Goal: Task Accomplishment & Management: Use online tool/utility

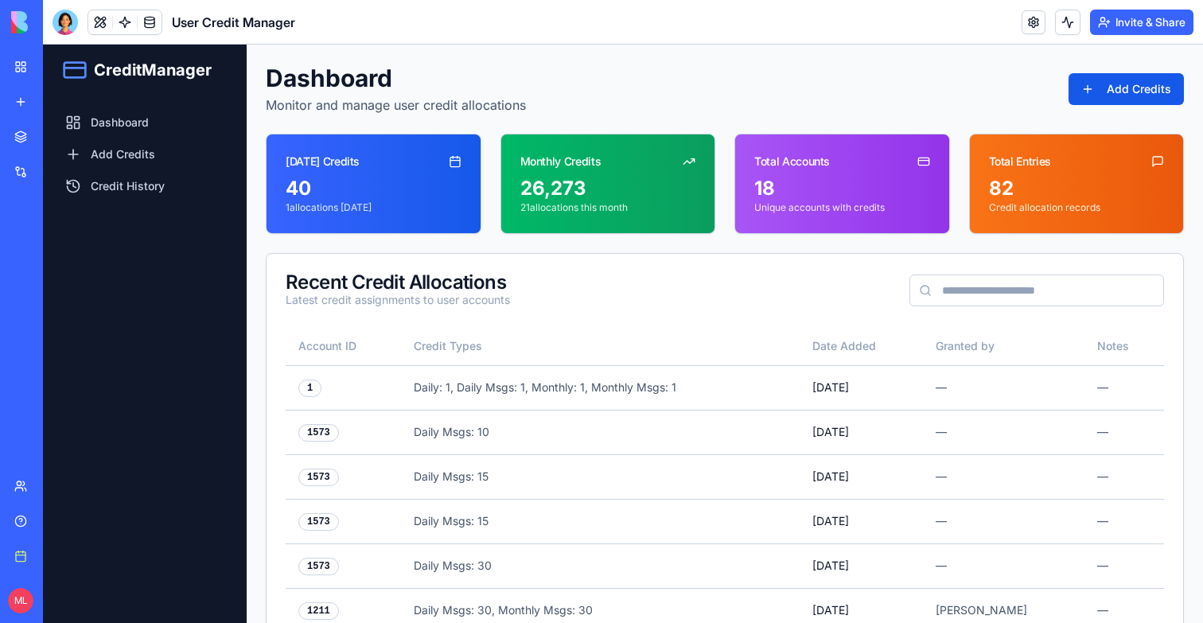
scroll to position [272, 0]
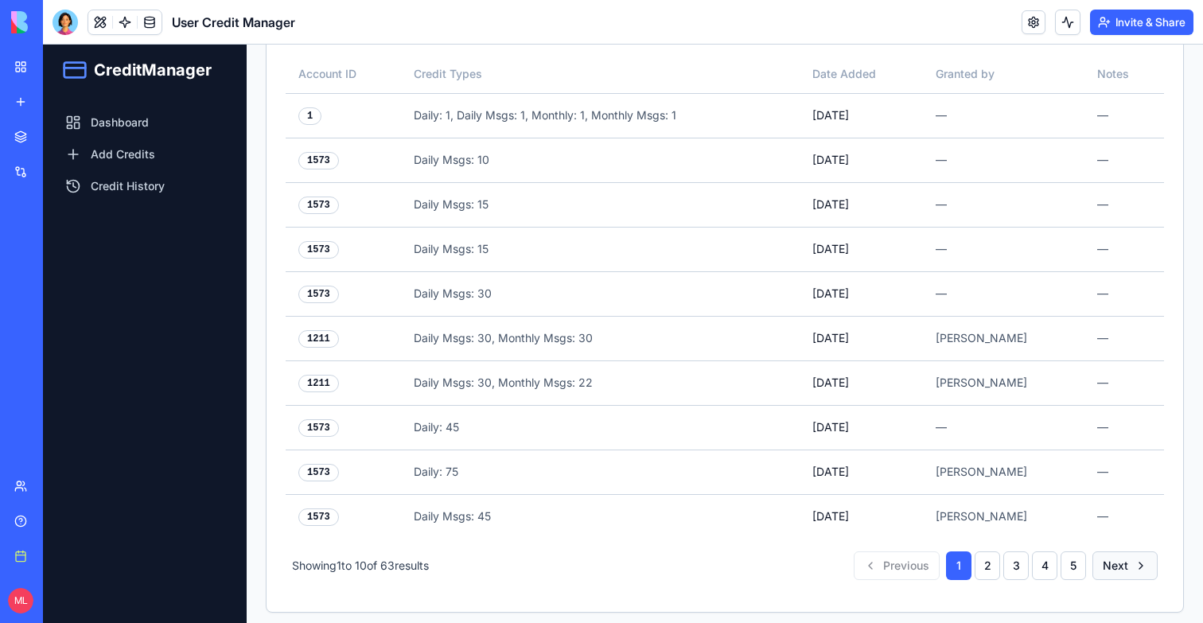
click at [1112, 566] on button "Next" at bounding box center [1125, 566] width 65 height 29
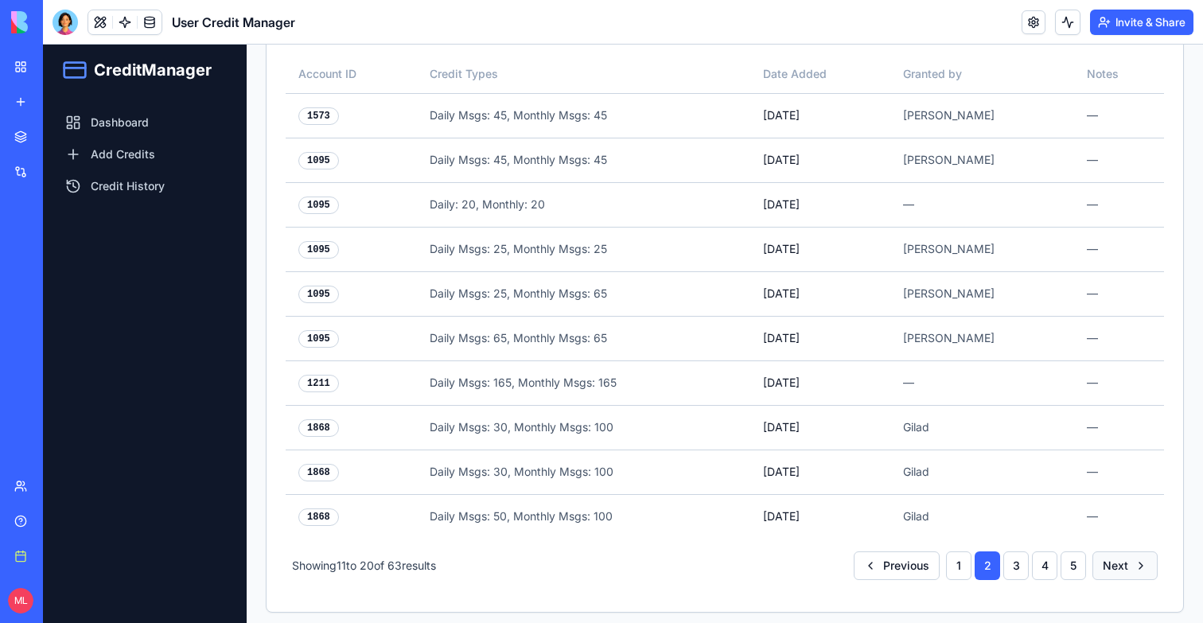
click at [1112, 566] on button "Next" at bounding box center [1125, 566] width 65 height 29
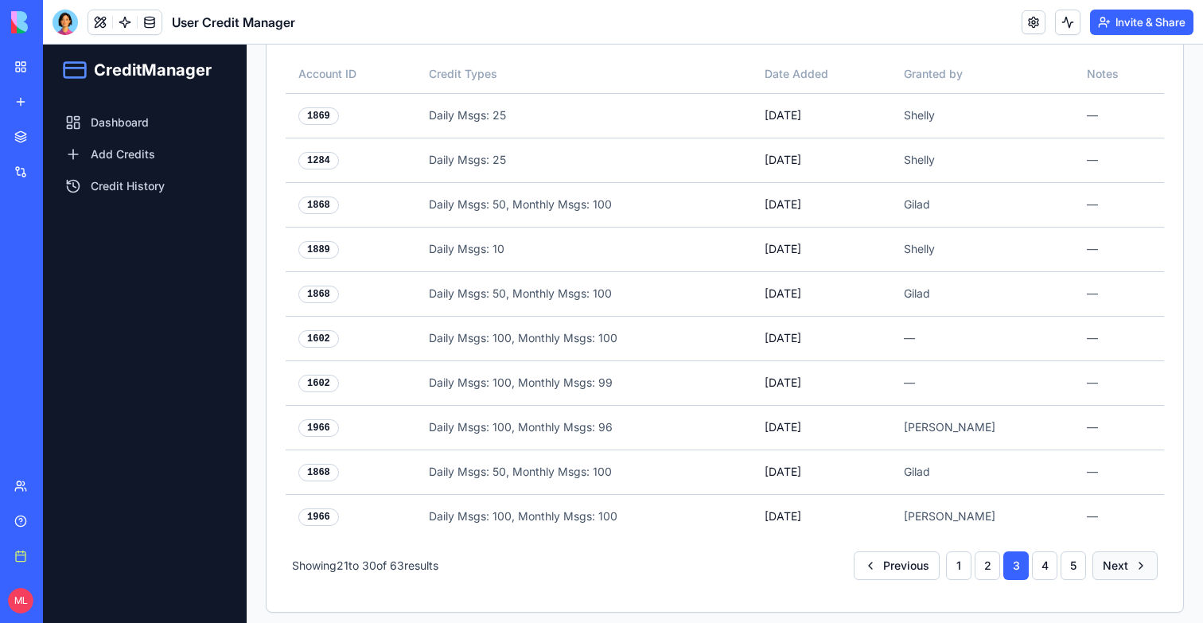
click at [1112, 566] on button "Next" at bounding box center [1125, 566] width 65 height 29
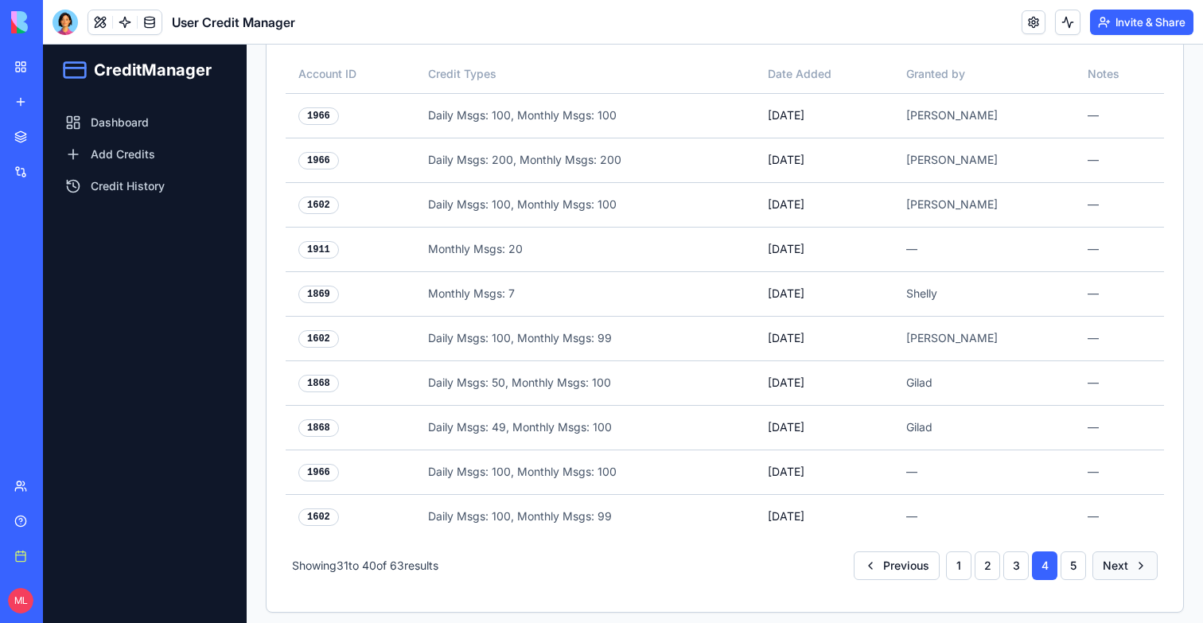
click at [1112, 566] on button "Next" at bounding box center [1125, 566] width 65 height 29
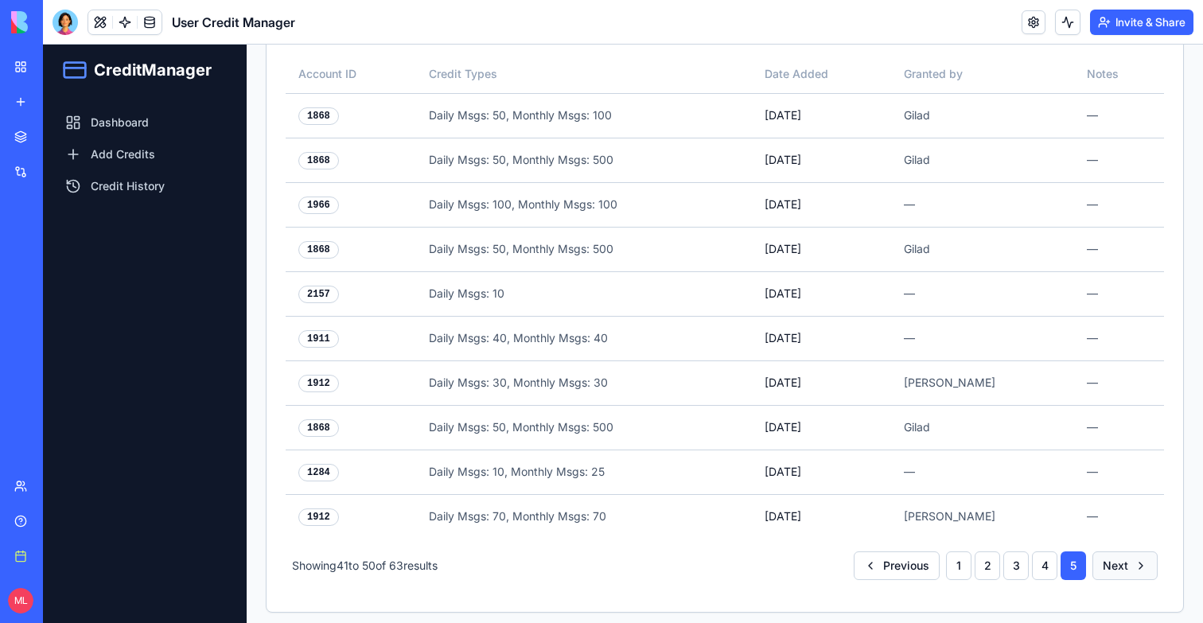
click at [1112, 566] on button "Next" at bounding box center [1125, 566] width 65 height 29
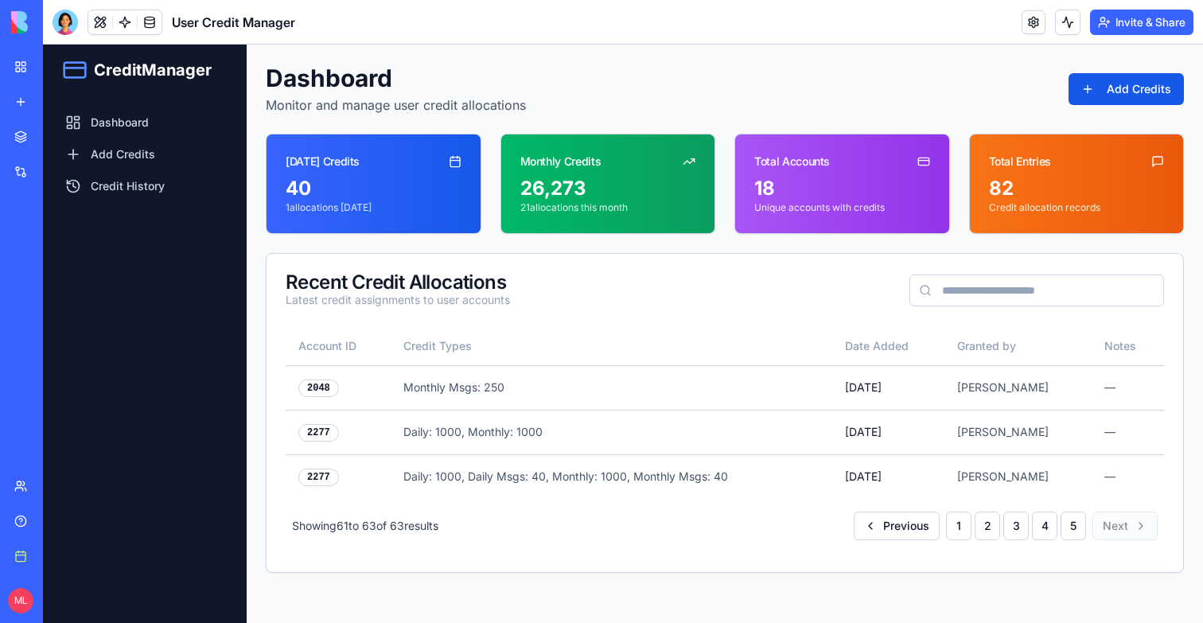
scroll to position [0, 0]
click at [1112, 566] on div "Account ID Credit Types Date Added Granted by Notes 2048 Monthly Msgs: 250 Jul …" at bounding box center [725, 449] width 917 height 245
click at [1073, 522] on button "5" at bounding box center [1073, 526] width 25 height 29
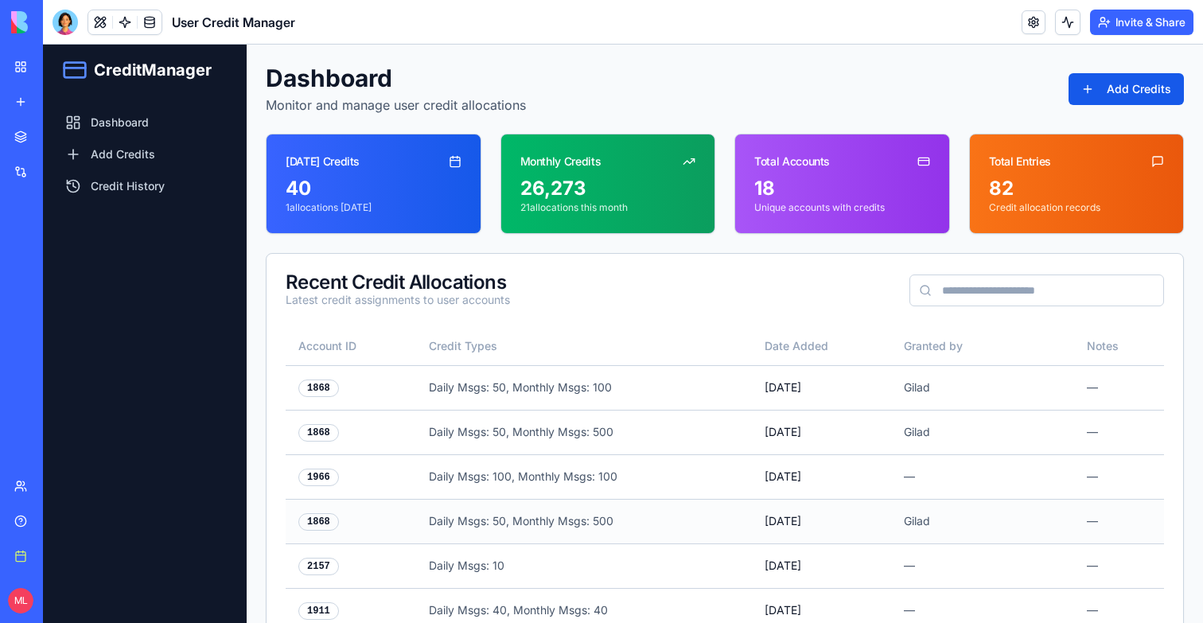
scroll to position [272, 0]
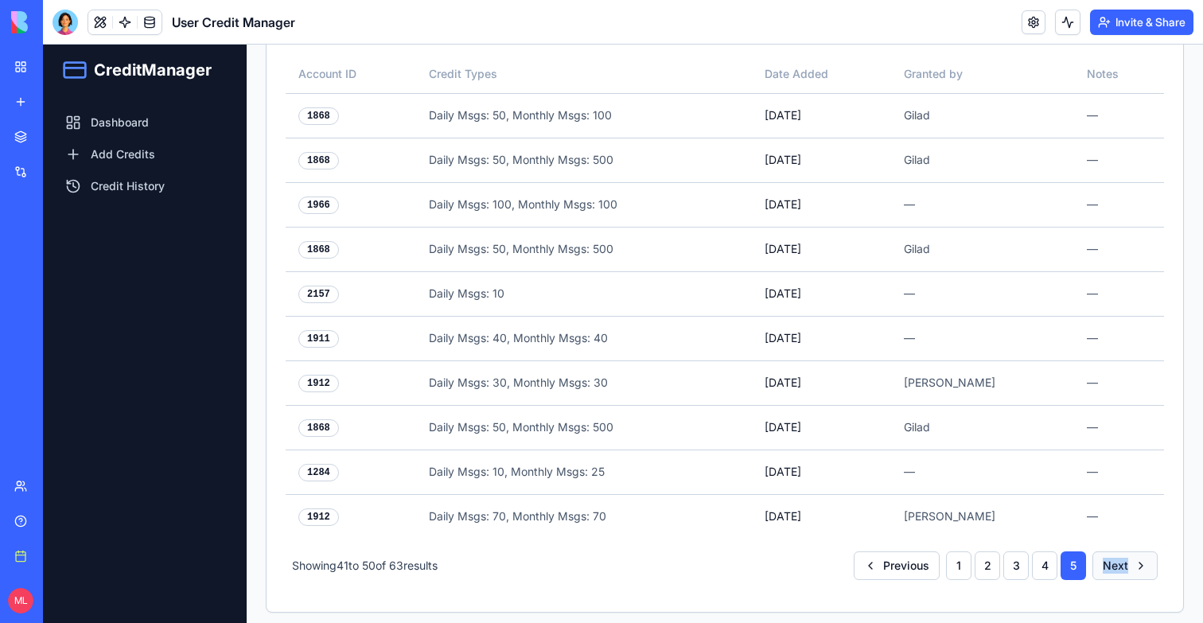
click at [1127, 564] on button "Next" at bounding box center [1125, 566] width 65 height 29
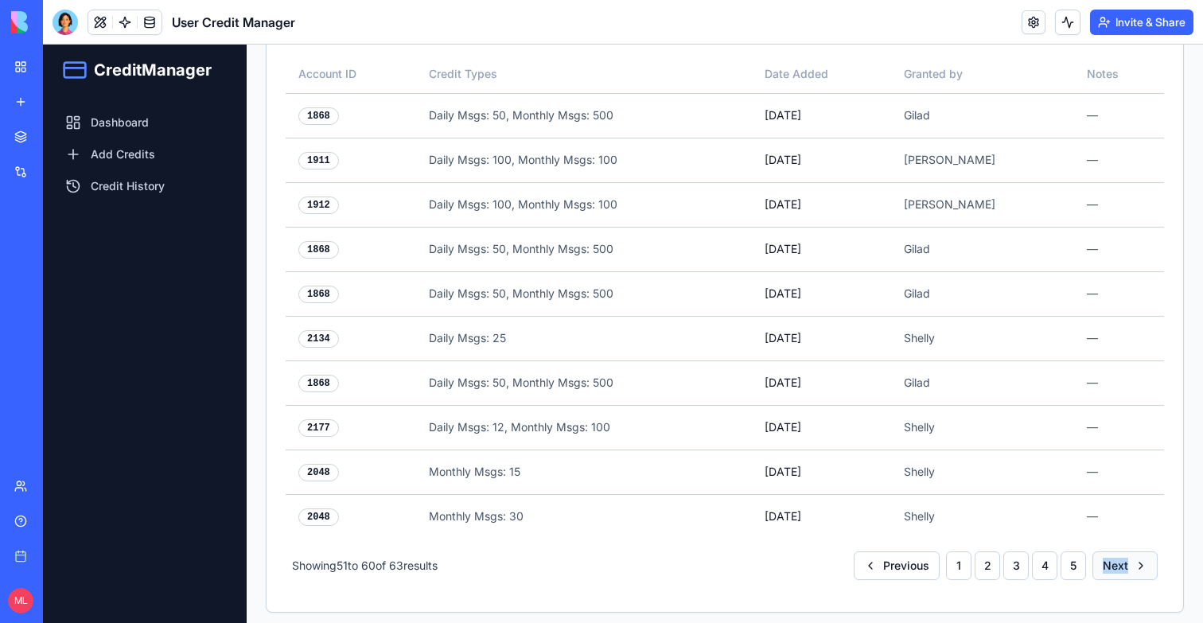
click at [1127, 564] on button "Next" at bounding box center [1125, 566] width 65 height 29
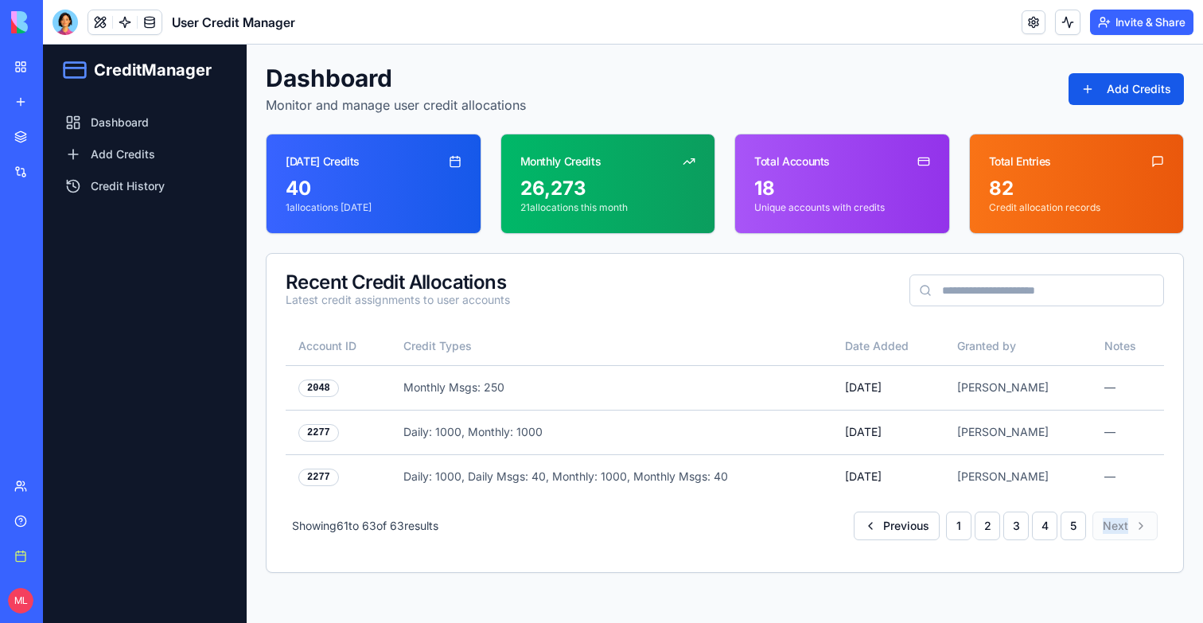
scroll to position [0, 0]
click at [1053, 530] on button "4" at bounding box center [1044, 526] width 25 height 29
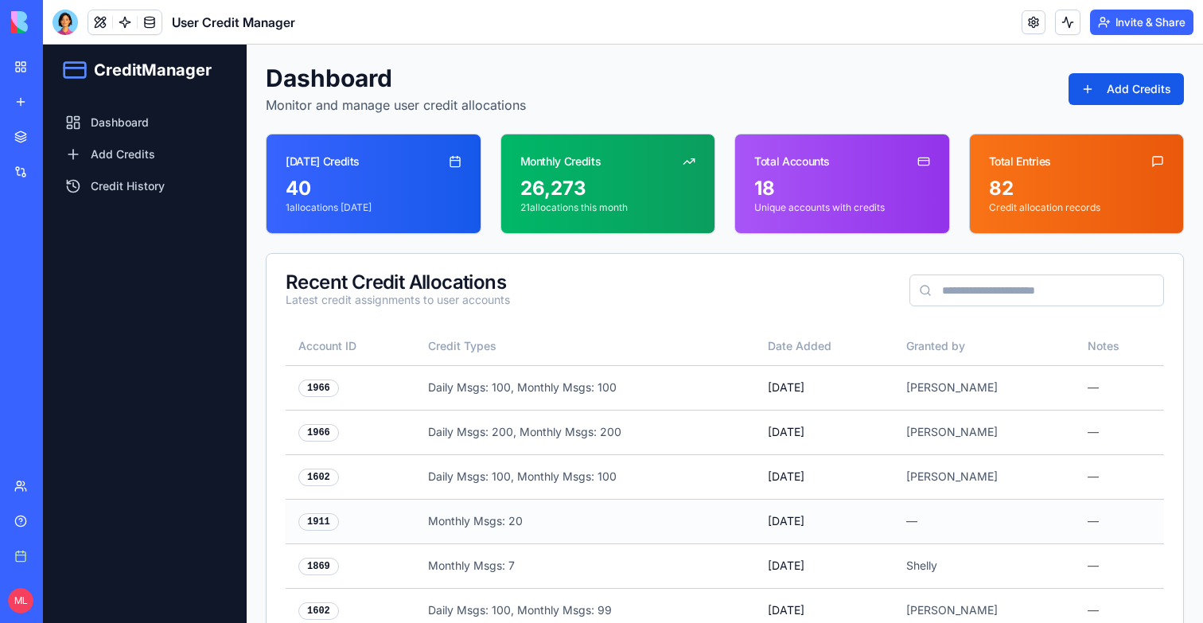
scroll to position [272, 0]
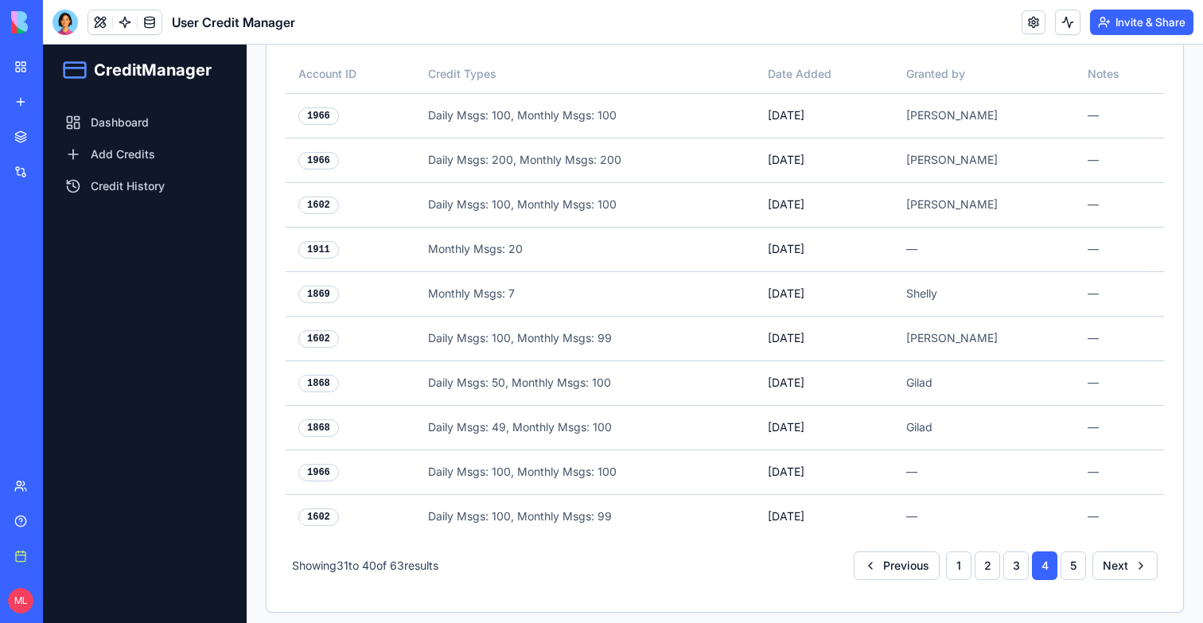
click at [963, 580] on div "Showing 31 to 40 of 63 results Previous 1 2 3 4 5 Next" at bounding box center [725, 566] width 879 height 54
click at [963, 569] on button "1" at bounding box center [958, 566] width 25 height 29
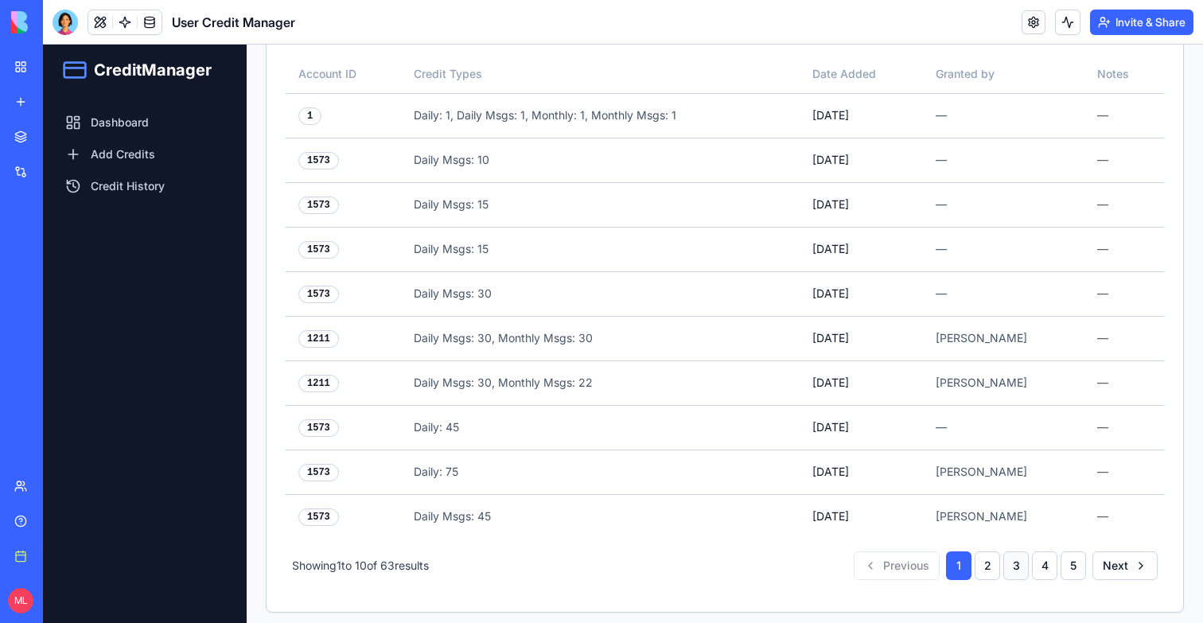
click at [1008, 568] on button "3" at bounding box center [1016, 566] width 25 height 29
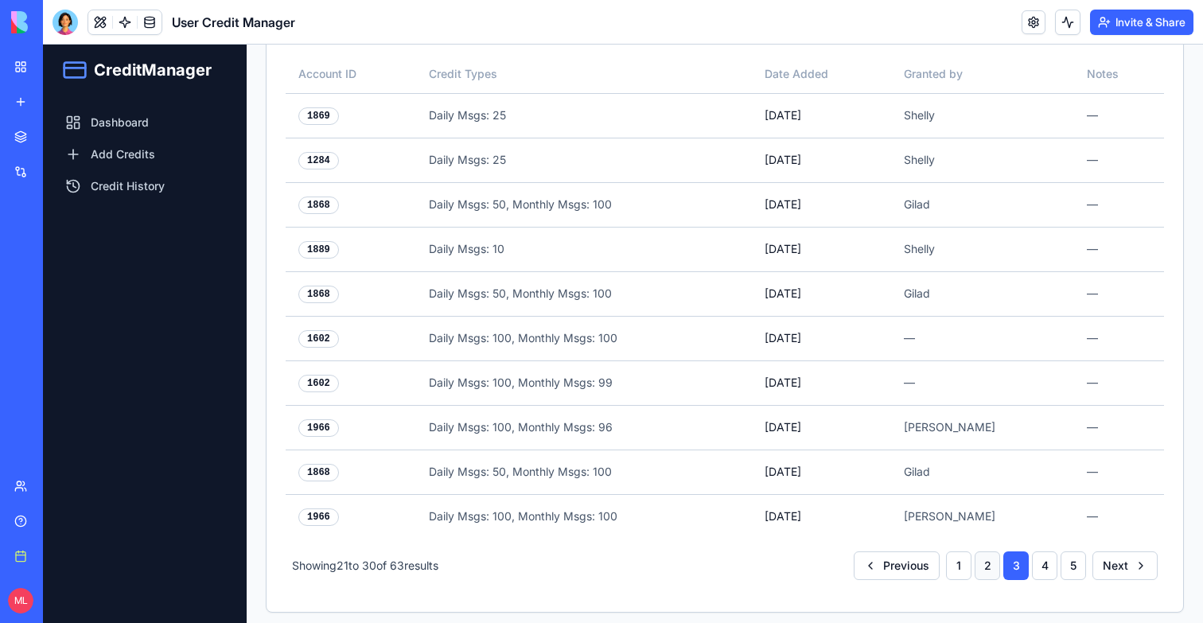
click at [984, 558] on button "2" at bounding box center [987, 566] width 25 height 29
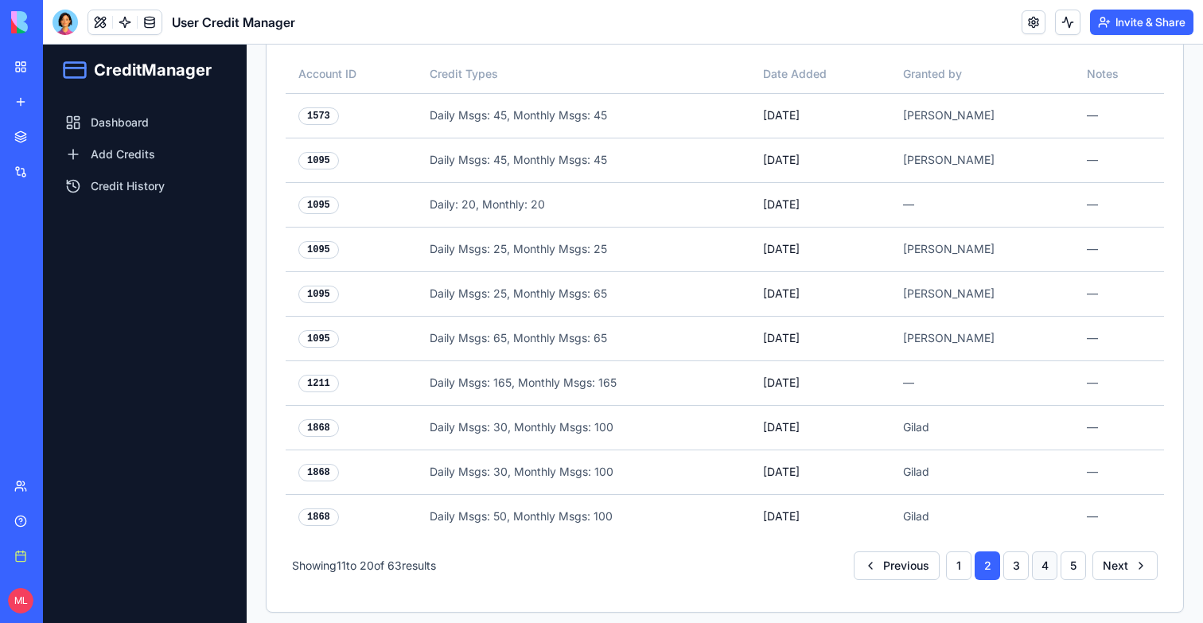
click at [1040, 560] on button "4" at bounding box center [1044, 566] width 25 height 29
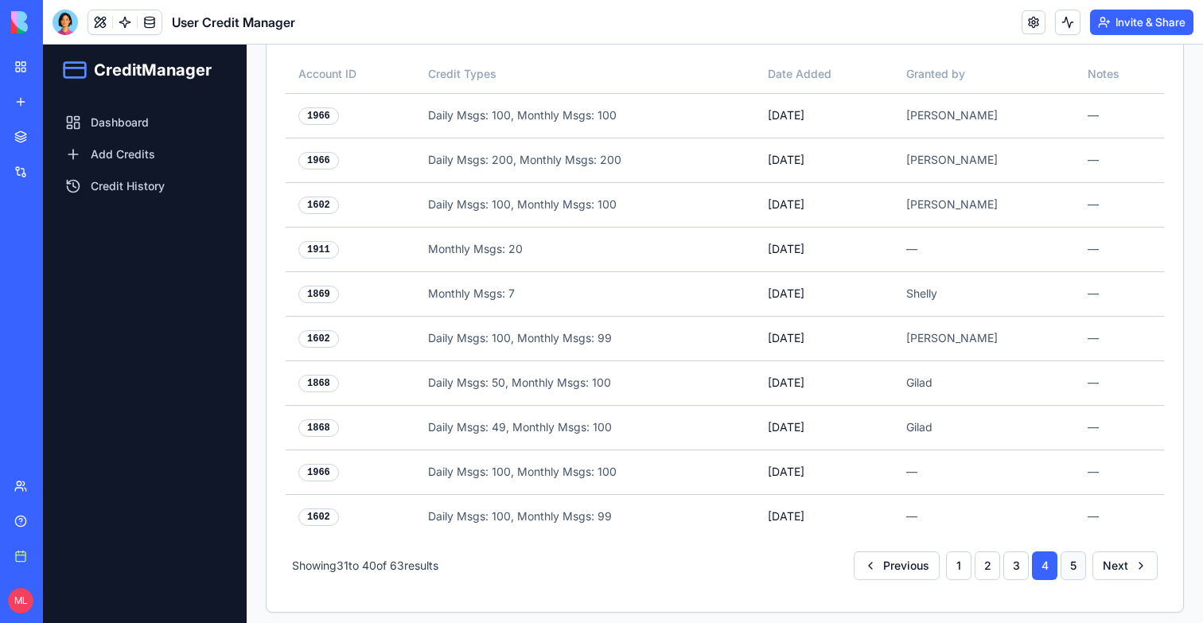
click at [1070, 562] on button "5" at bounding box center [1073, 566] width 25 height 29
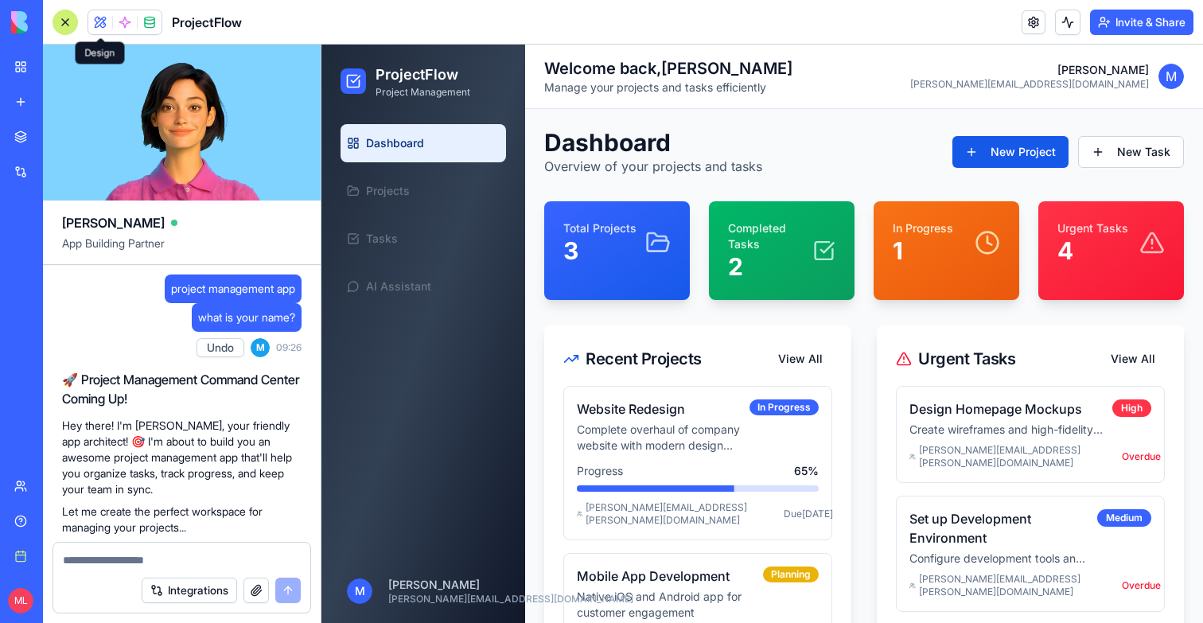
scroll to position [540, 0]
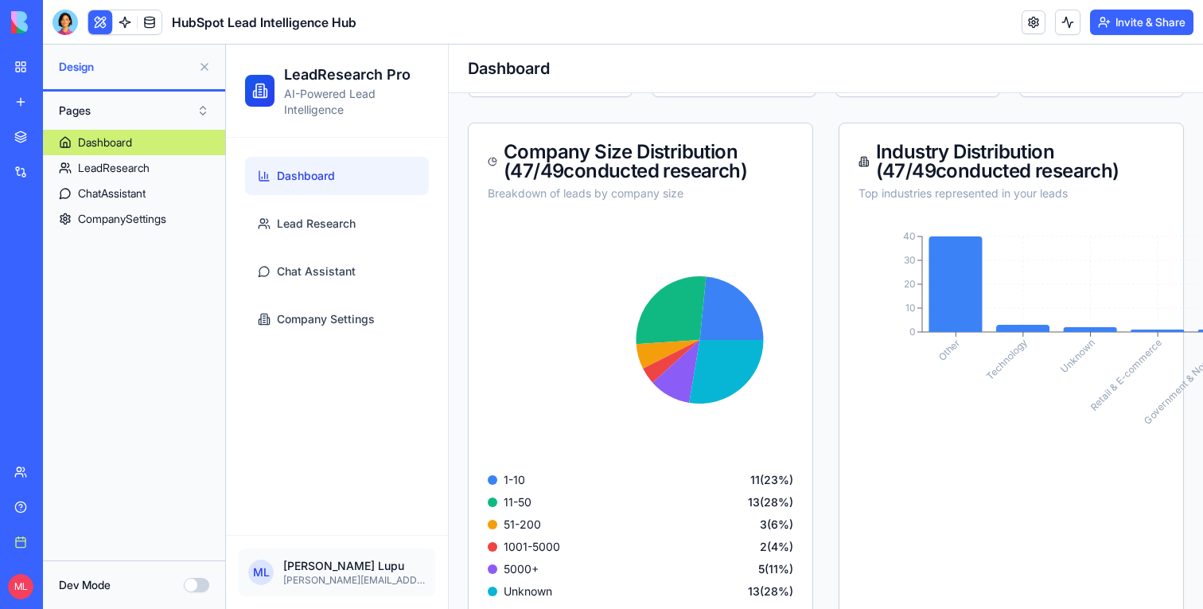
click at [202, 69] on button at bounding box center [204, 66] width 25 height 25
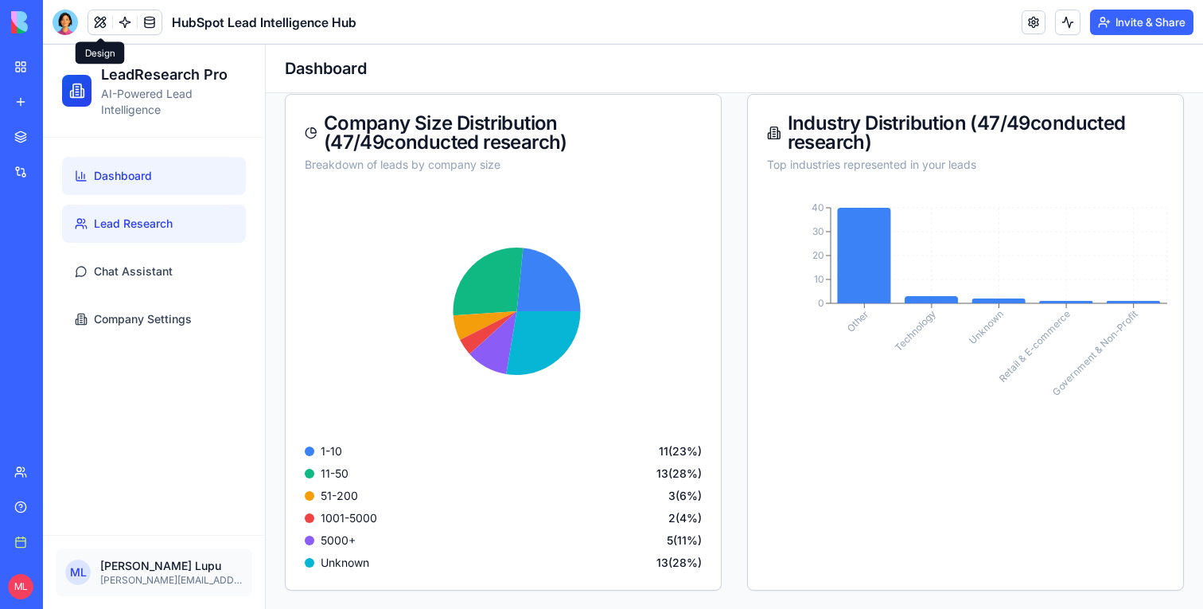
click at [126, 220] on span "Lead Research" at bounding box center [133, 224] width 79 height 16
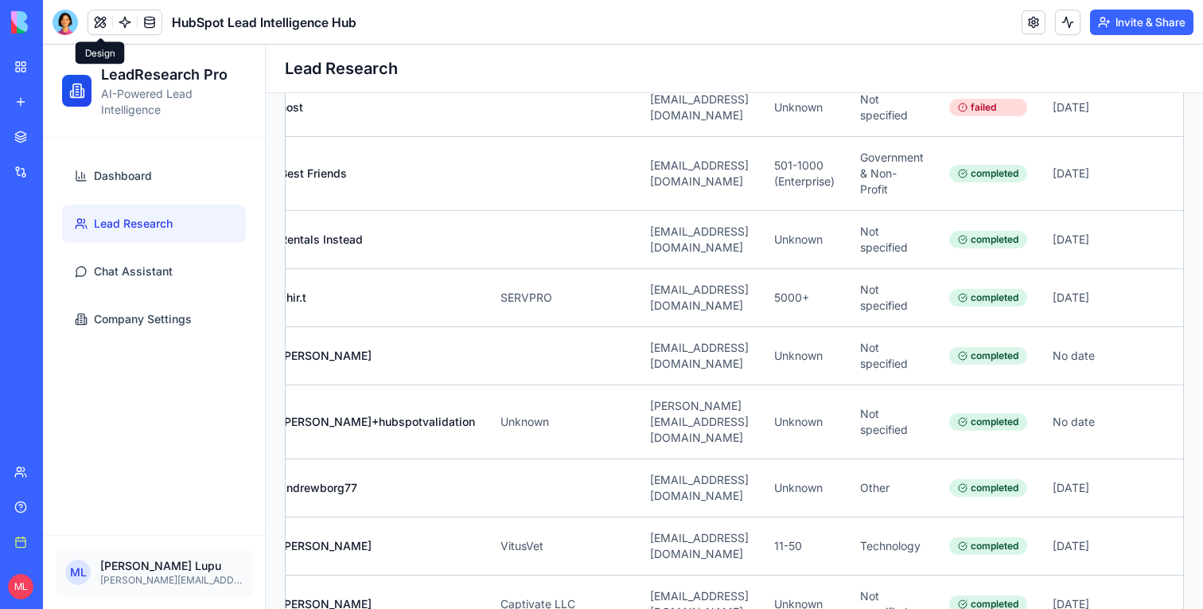
scroll to position [0, 45]
click at [125, 28] on link at bounding box center [125, 22] width 24 height 24
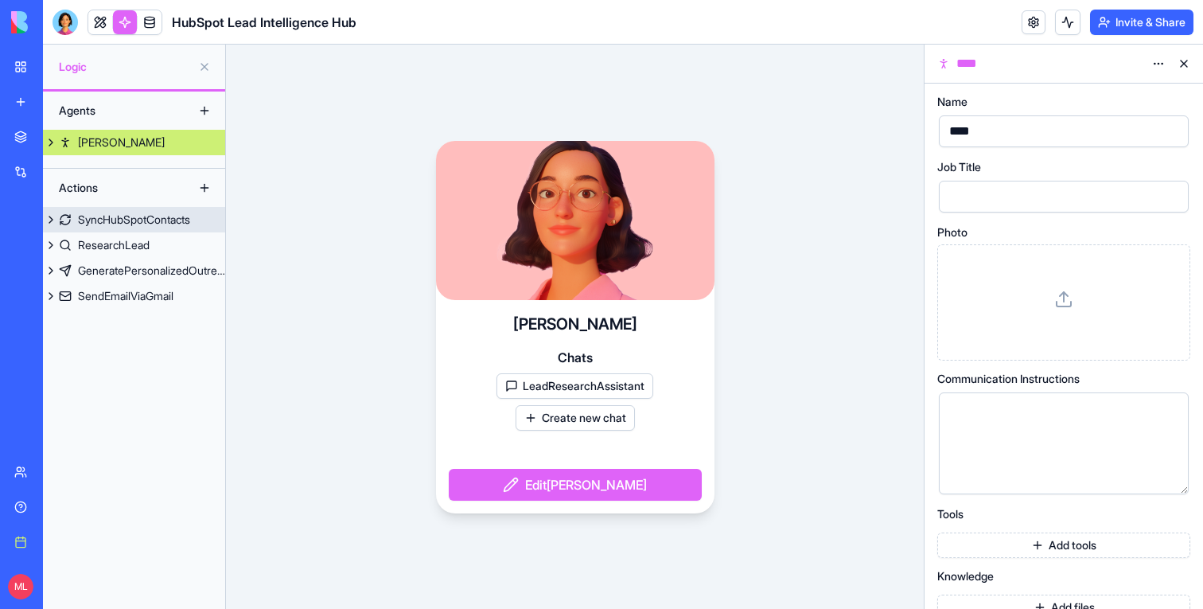
click at [190, 225] on div "SyncHubSpotContacts" at bounding box center [134, 220] width 112 height 16
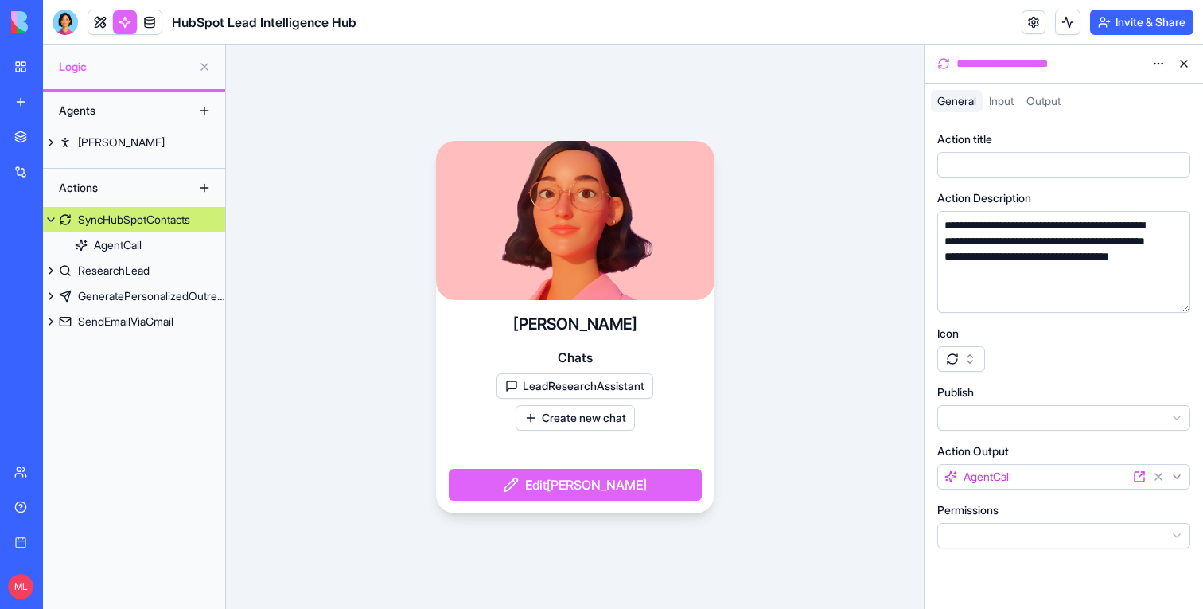
click at [135, 220] on div "SyncHubSpotContacts" at bounding box center [134, 220] width 112 height 16
click at [111, 221] on div "SyncHubSpotContacts" at bounding box center [134, 220] width 112 height 16
click at [1181, 67] on button at bounding box center [1184, 63] width 25 height 25
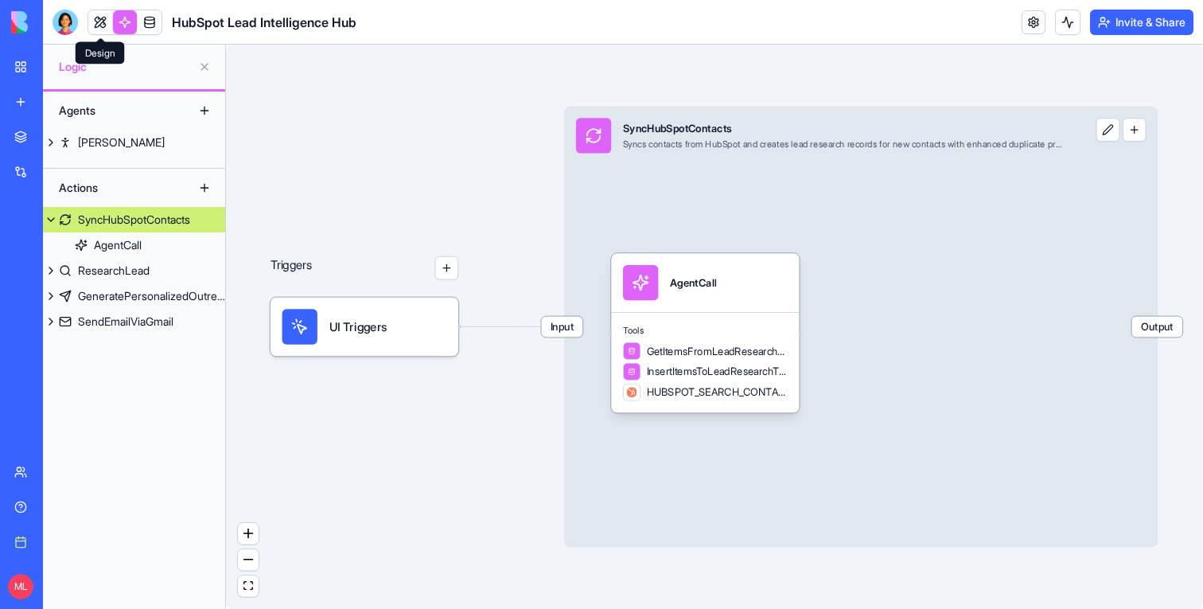
click at [102, 30] on link at bounding box center [100, 22] width 24 height 24
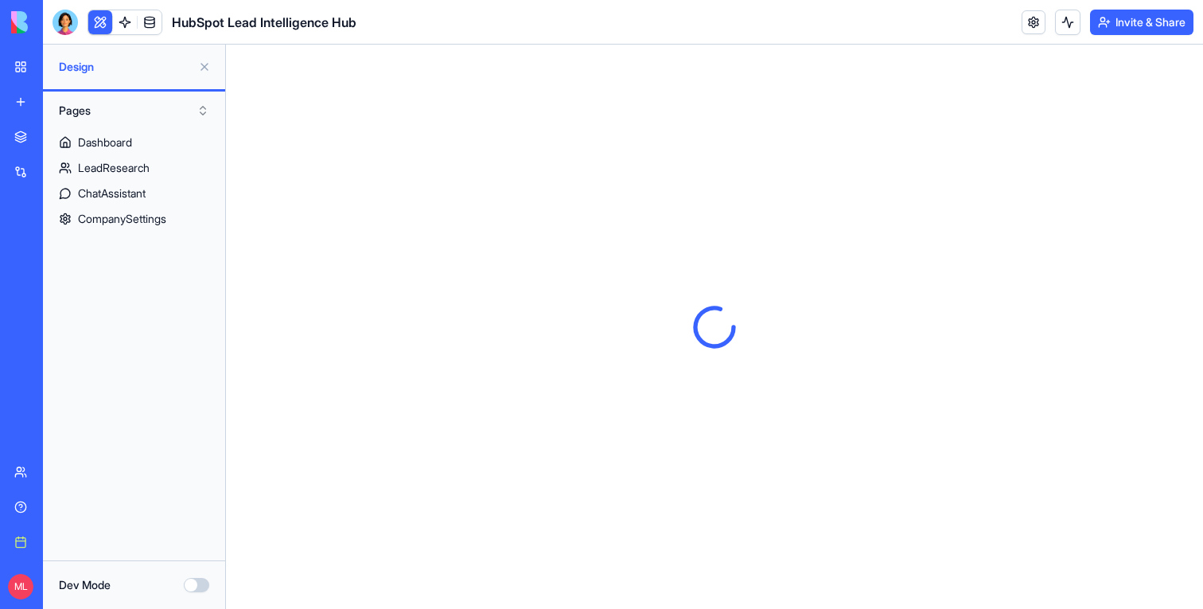
click at [202, 67] on button at bounding box center [204, 66] width 25 height 25
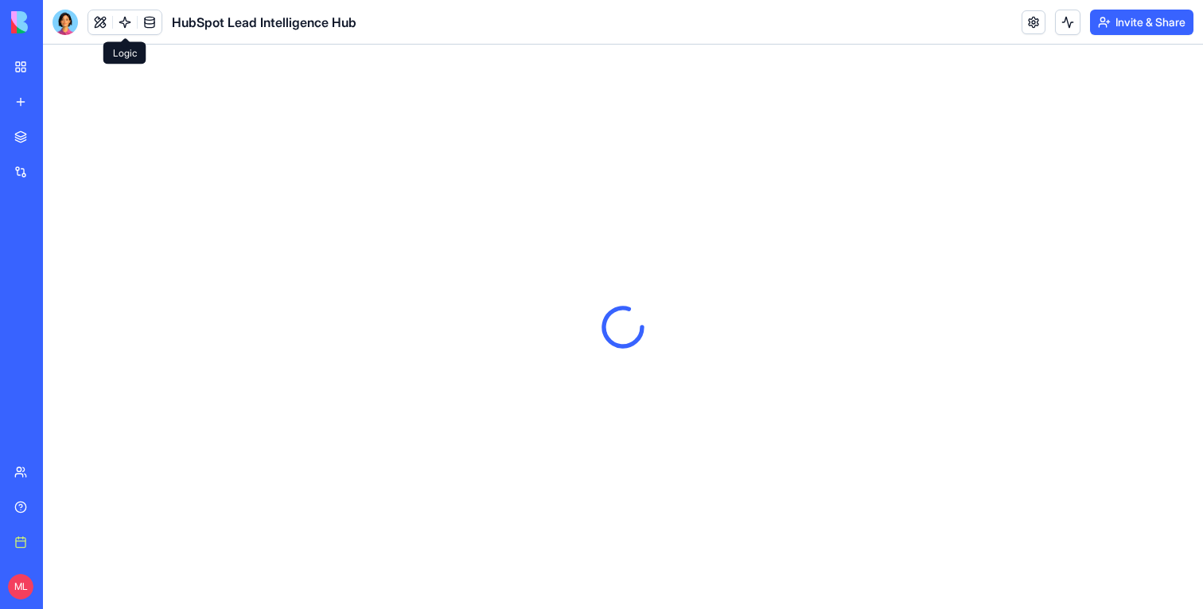
click at [120, 20] on link at bounding box center [125, 22] width 24 height 24
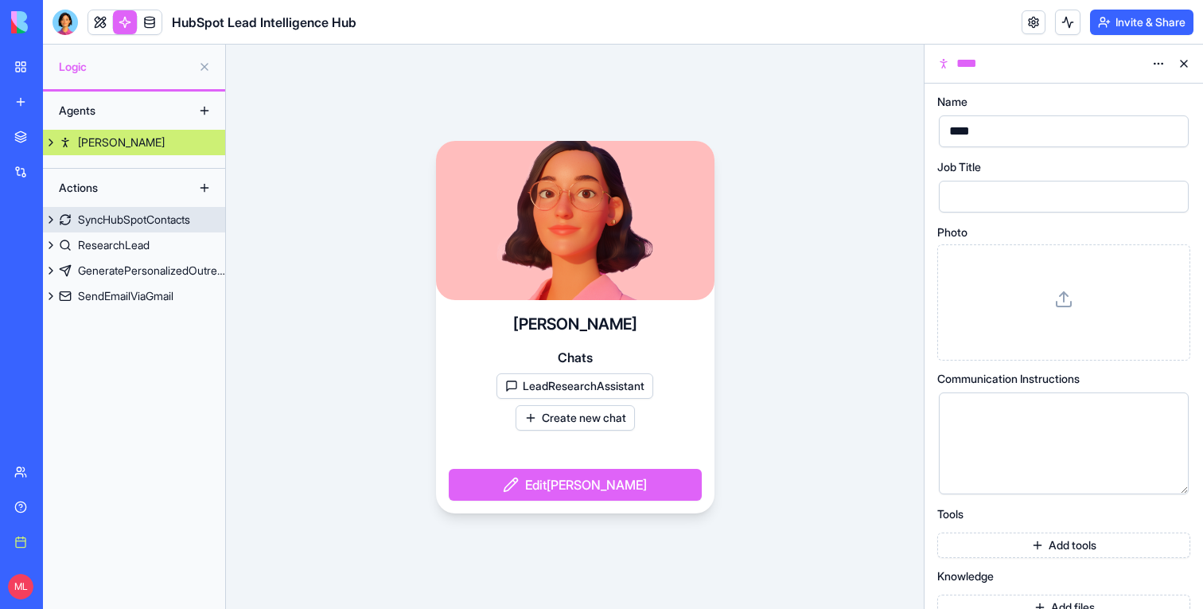
click at [119, 222] on div "SyncHubSpotContacts" at bounding box center [134, 220] width 112 height 16
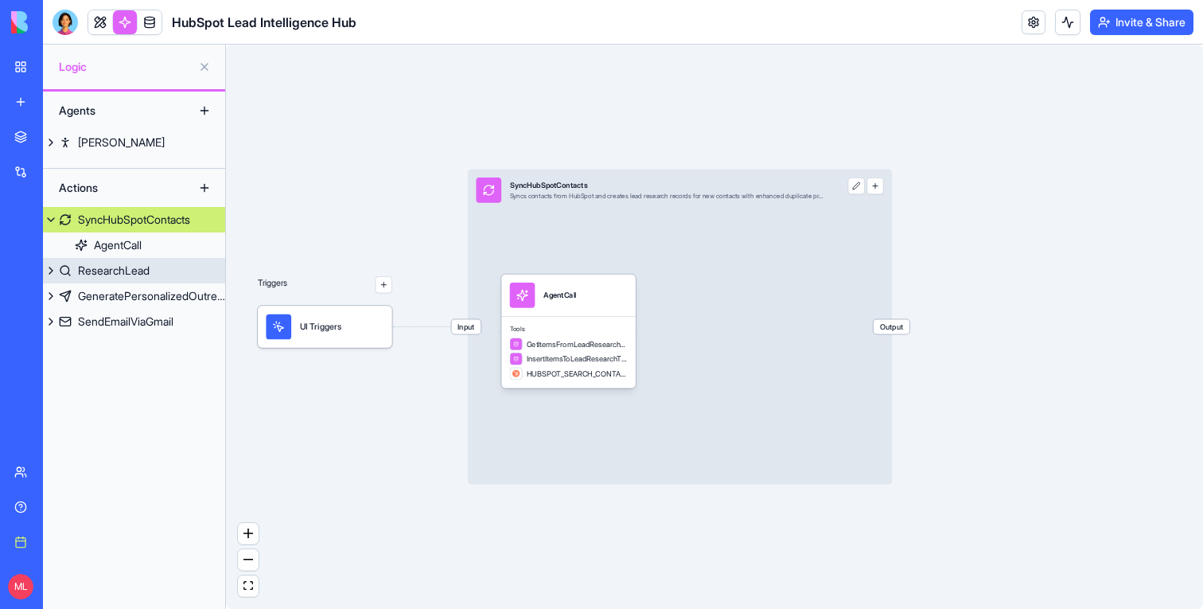
click at [137, 268] on div "ResearchLead" at bounding box center [114, 271] width 72 height 16
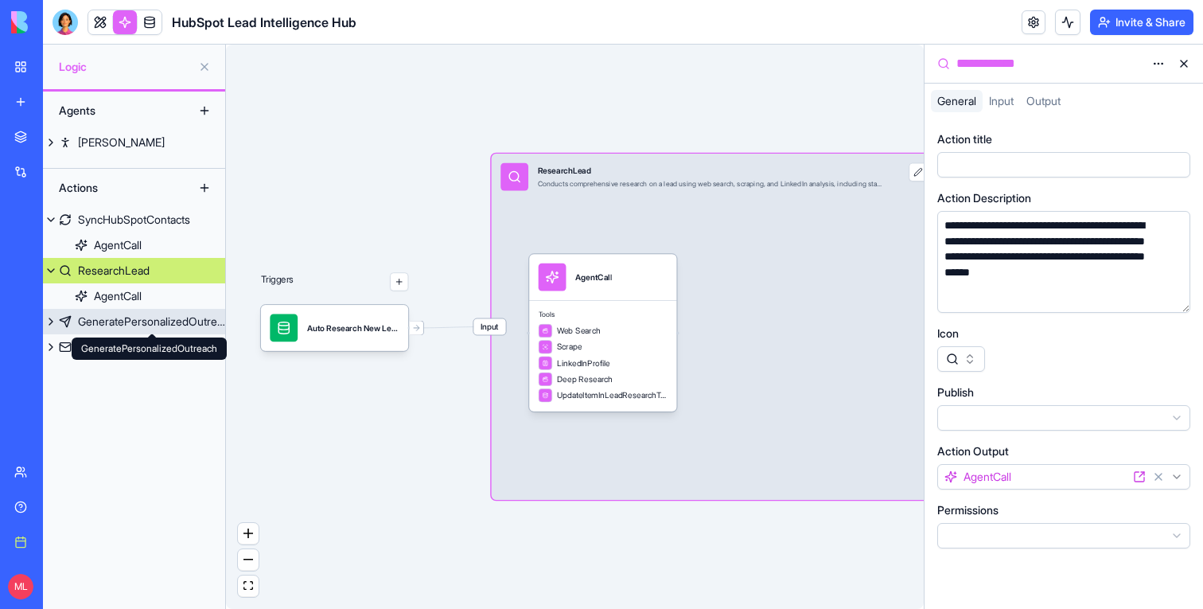
click at [94, 324] on div "GeneratePersonalizedOutreach" at bounding box center [151, 322] width 147 height 16
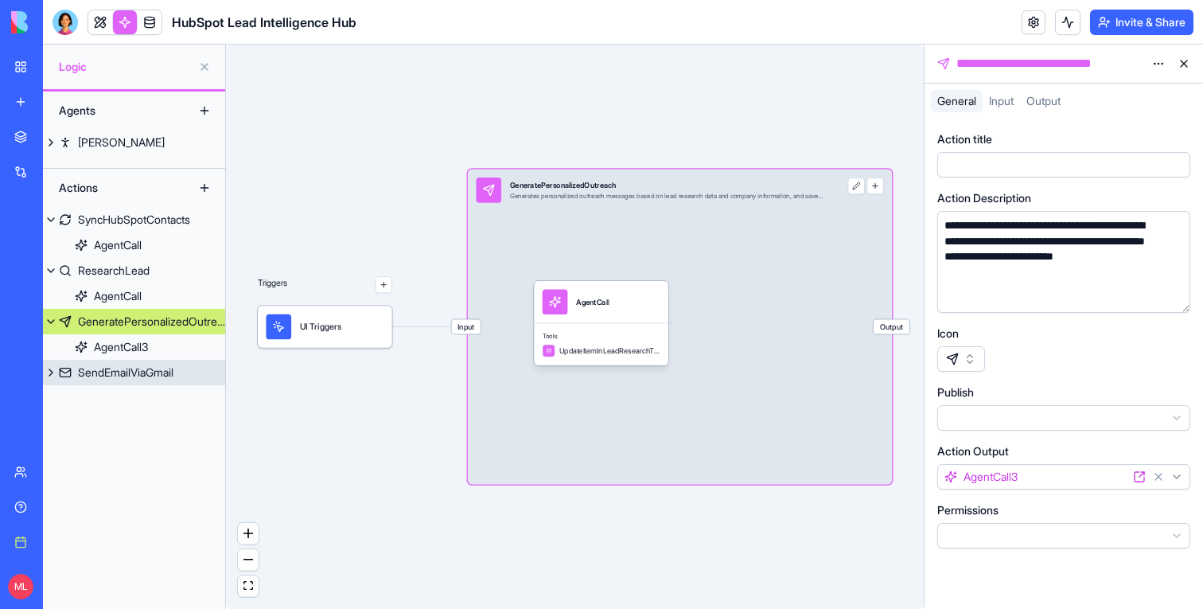
click at [144, 368] on div "SendEmailViaGmail" at bounding box center [126, 373] width 96 height 16
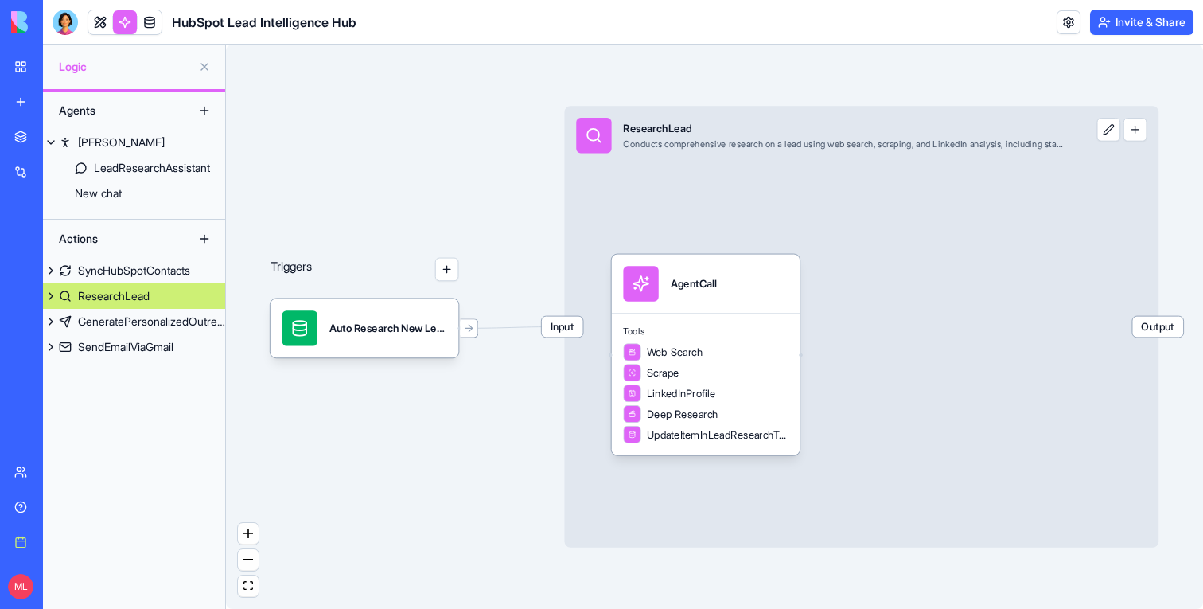
click at [99, 37] on header "HubSpot Lead Intelligence Hub Invite & Share" at bounding box center [623, 22] width 1160 height 45
click at [99, 29] on link at bounding box center [100, 22] width 24 height 24
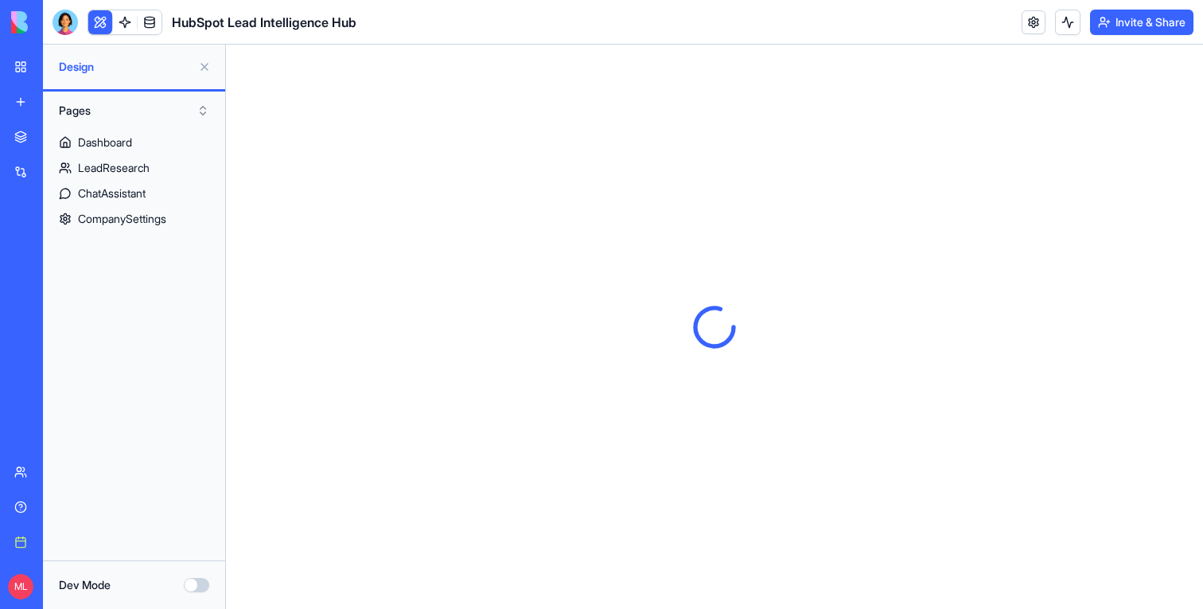
click at [197, 55] on button at bounding box center [204, 66] width 25 height 25
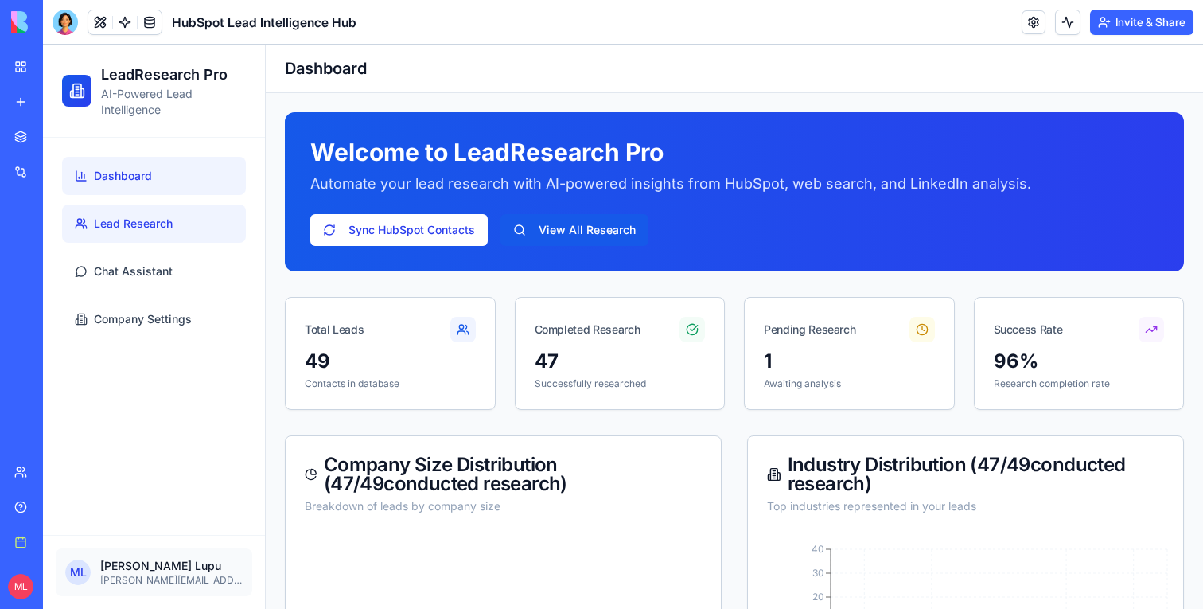
click at [166, 226] on span "Lead Research" at bounding box center [133, 224] width 79 height 16
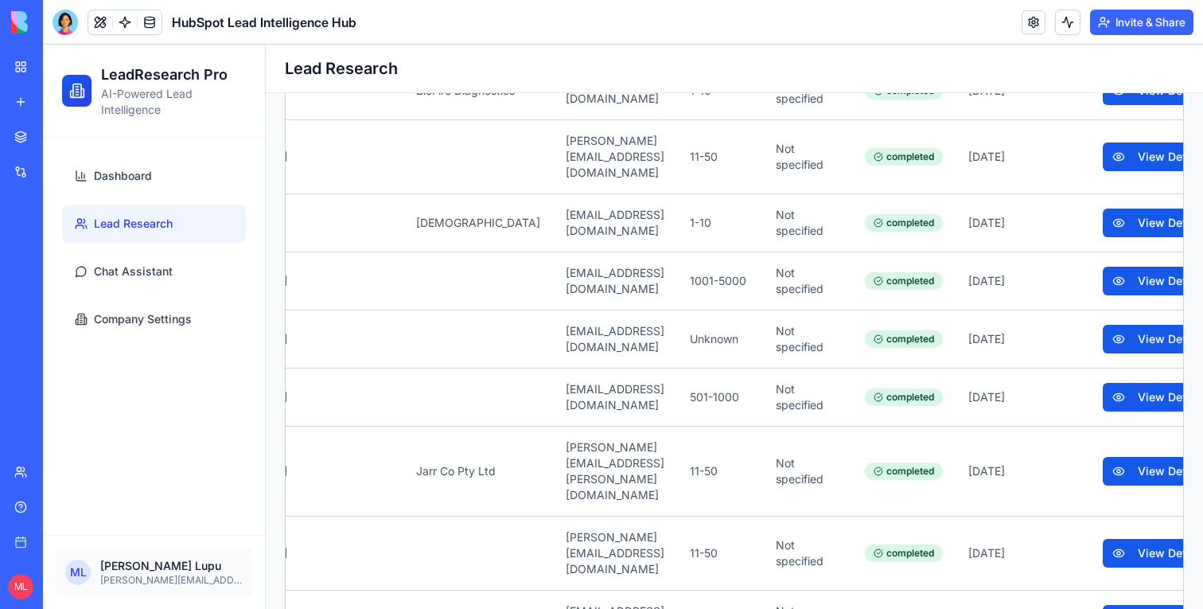
scroll to position [0, 287]
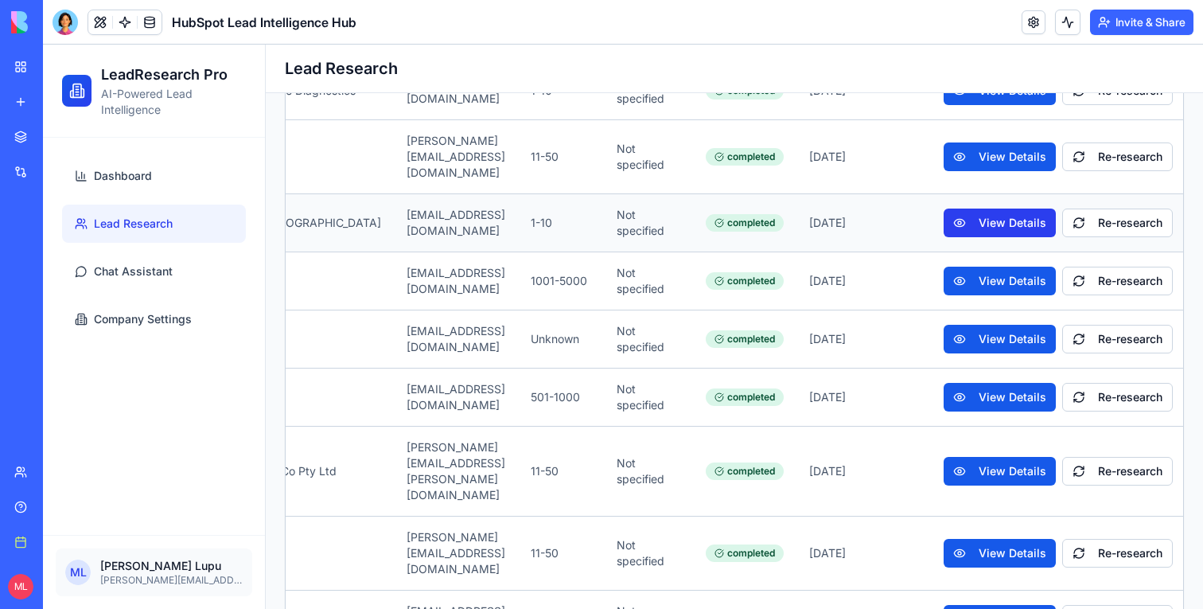
click at [982, 209] on button "View Details" at bounding box center [1000, 223] width 112 height 29
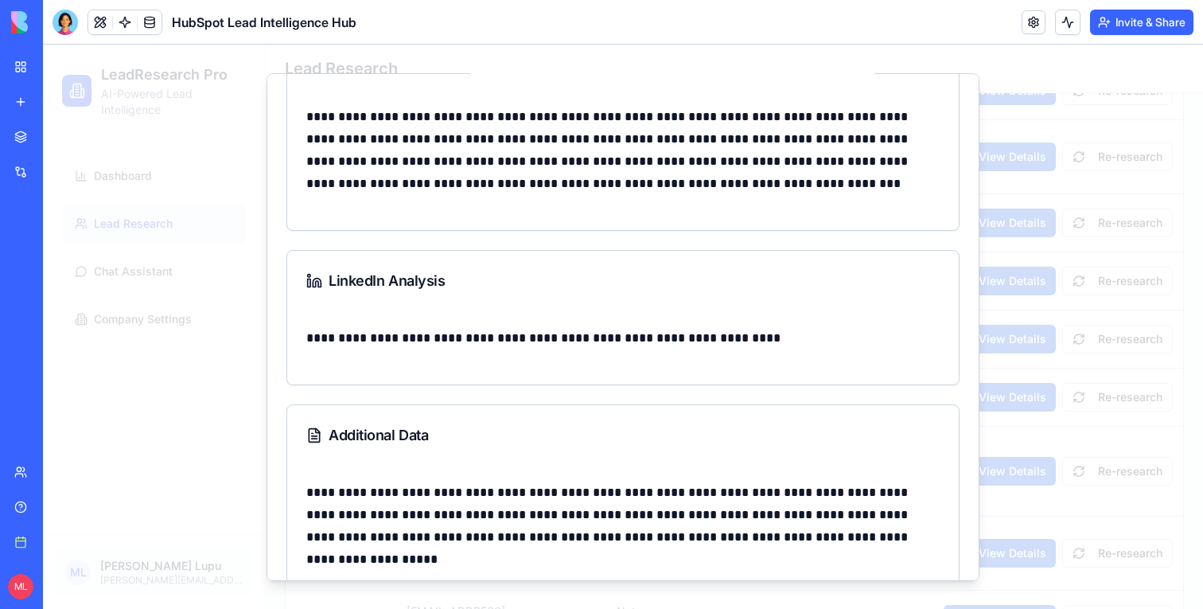
scroll to position [938, 0]
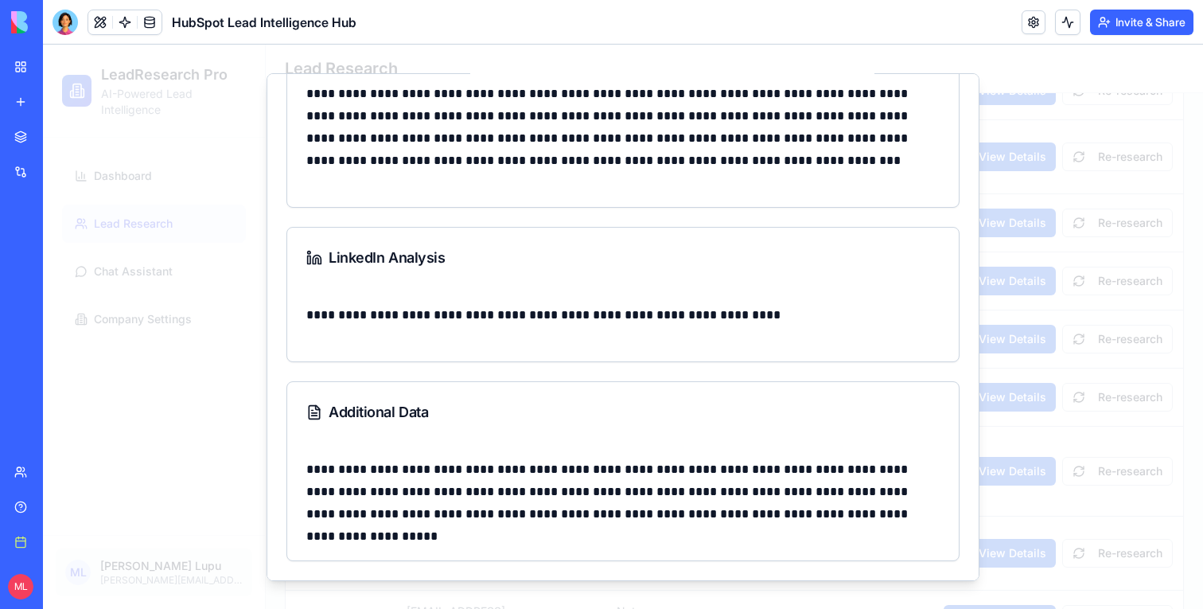
click at [1062, 345] on div at bounding box center [623, 327] width 1160 height 564
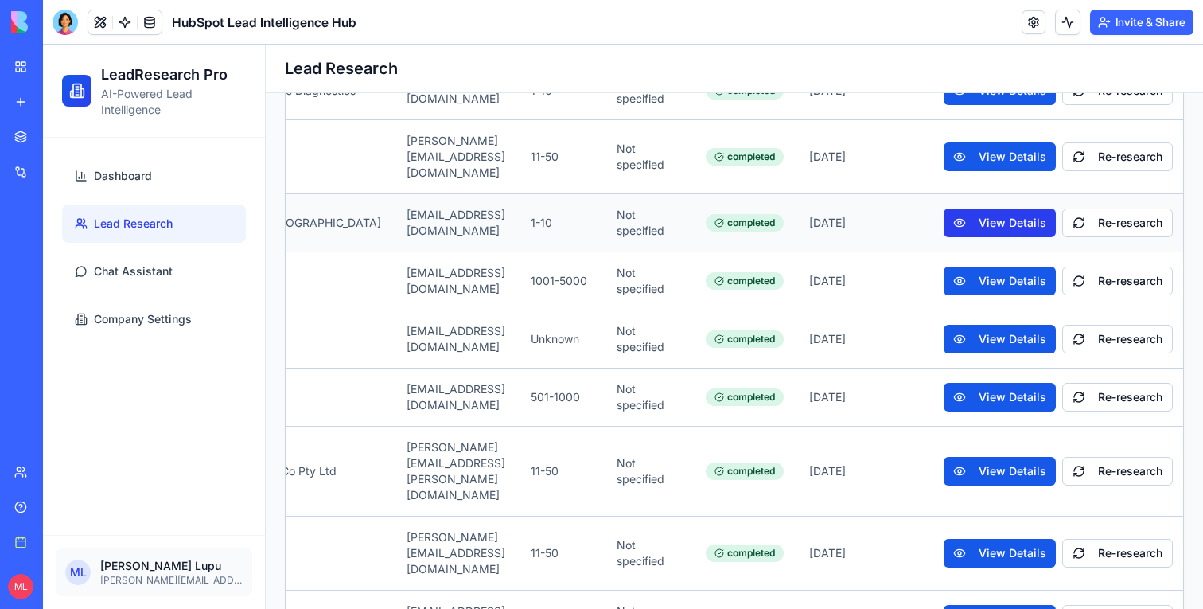
click at [972, 209] on button "View Details" at bounding box center [1000, 223] width 112 height 29
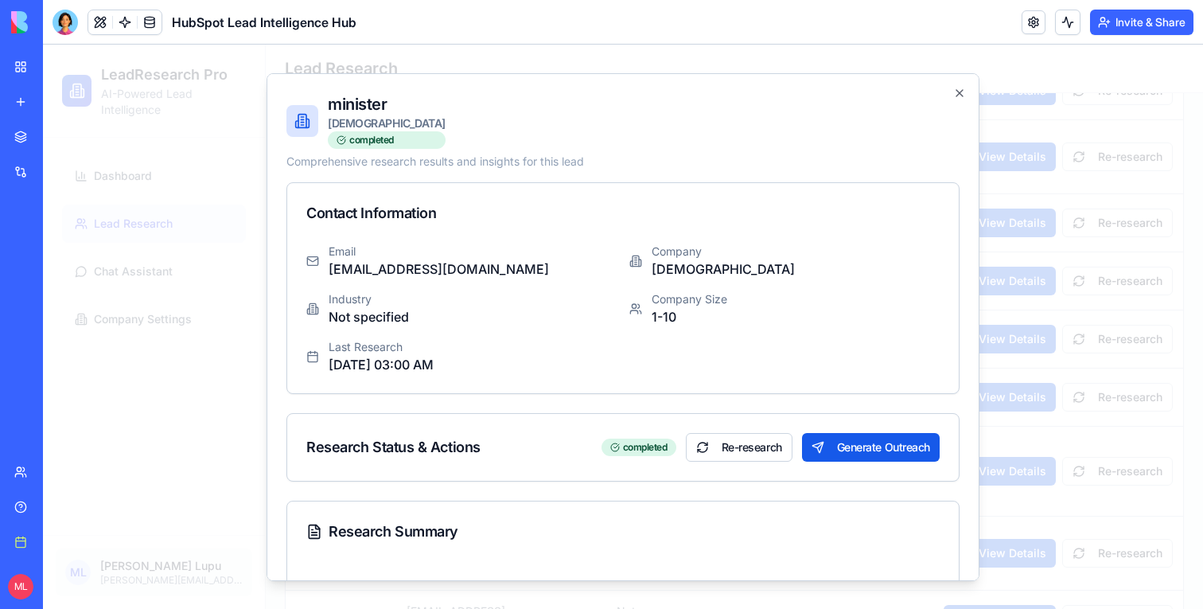
click at [185, 231] on div at bounding box center [623, 327] width 1160 height 564
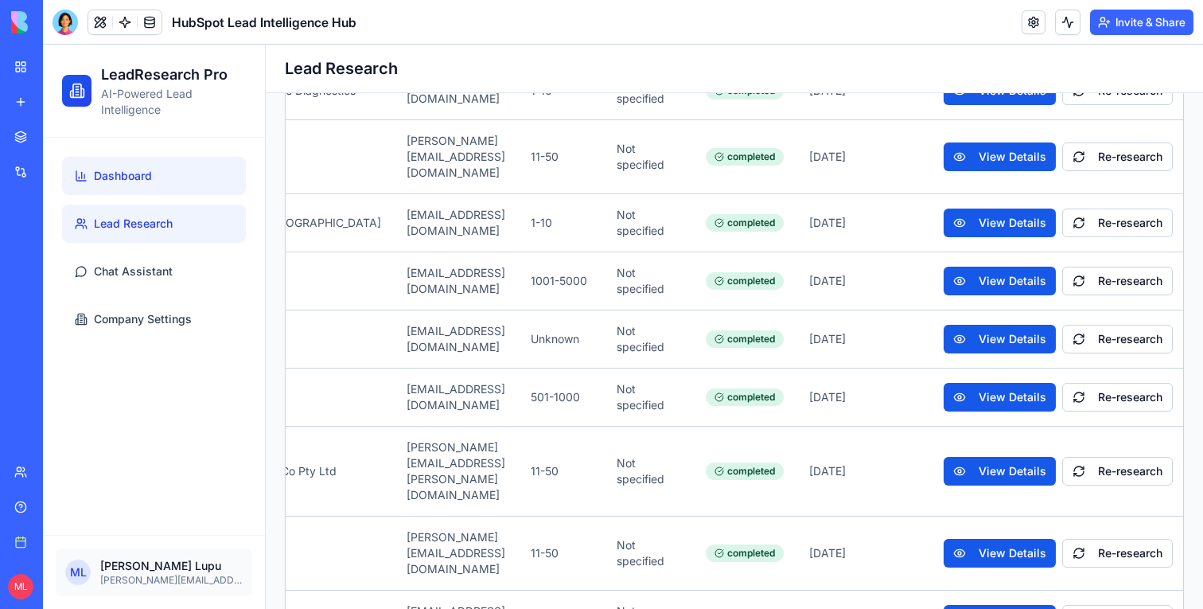
click at [106, 189] on link "Dashboard" at bounding box center [154, 176] width 184 height 38
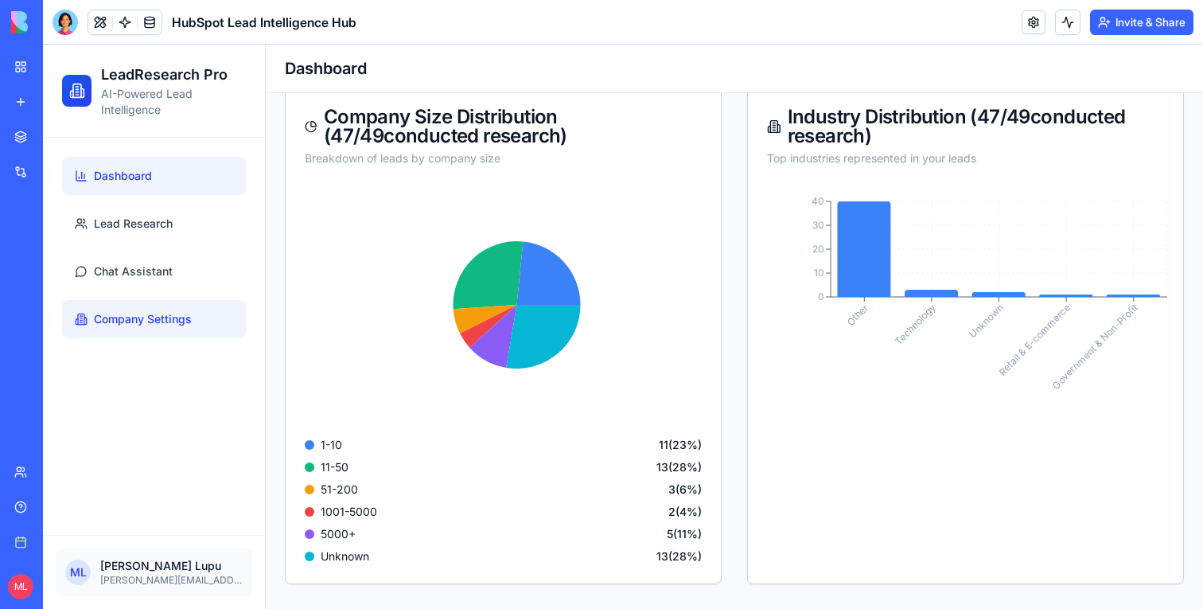
click at [192, 326] on link "Company Settings" at bounding box center [154, 319] width 184 height 38
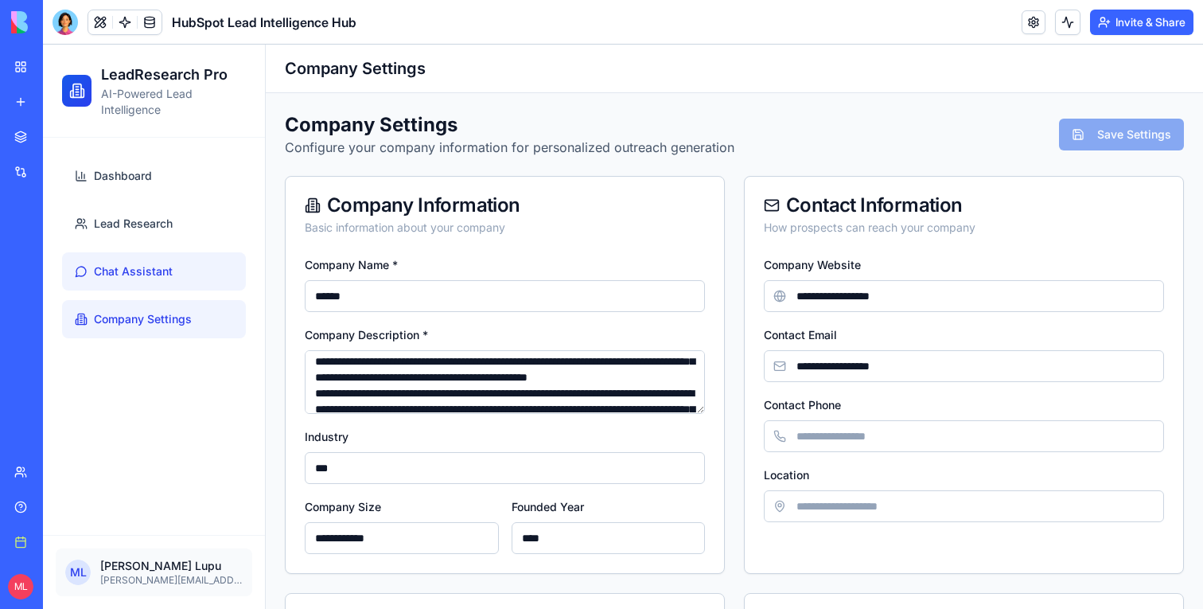
click at [119, 283] on link "Chat Assistant" at bounding box center [154, 271] width 184 height 38
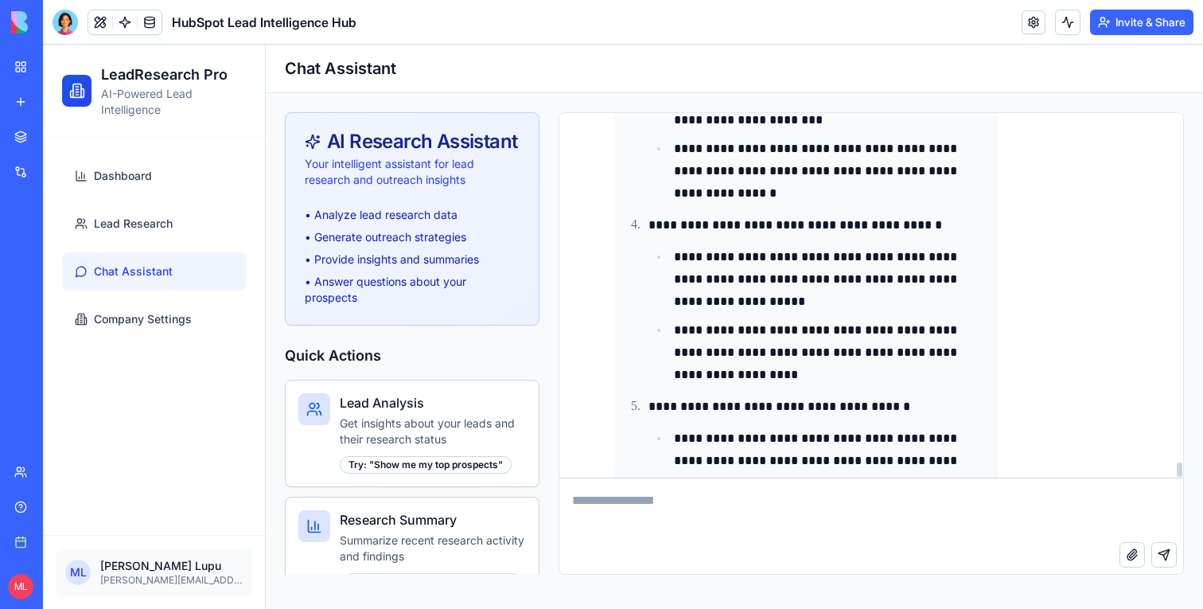
scroll to position [11803, 0]
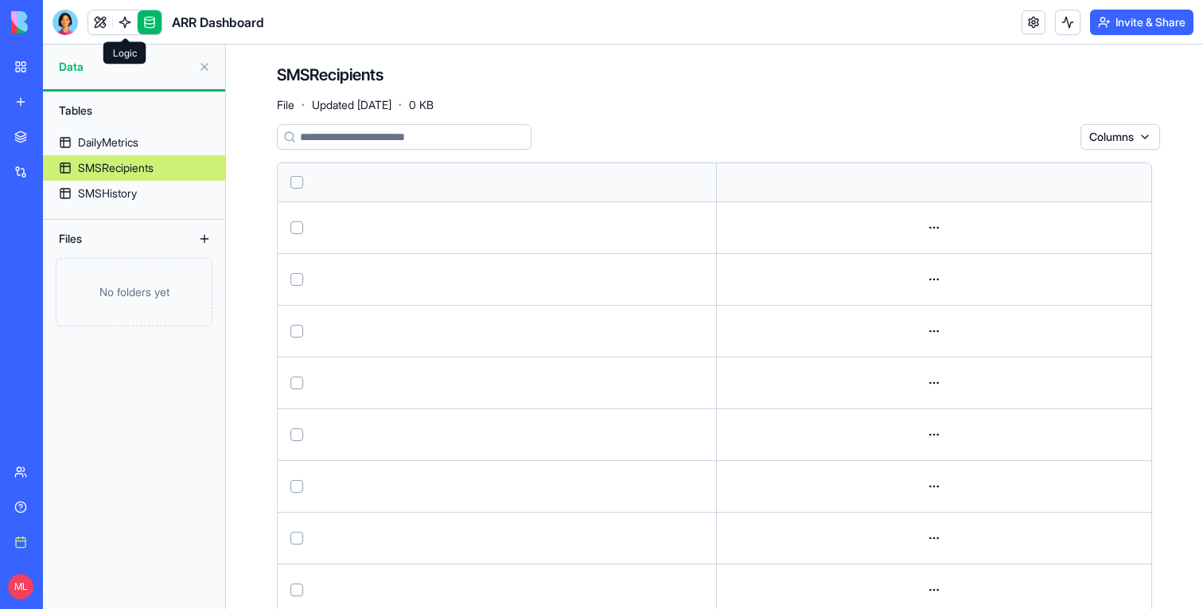
click at [123, 24] on link at bounding box center [125, 22] width 24 height 24
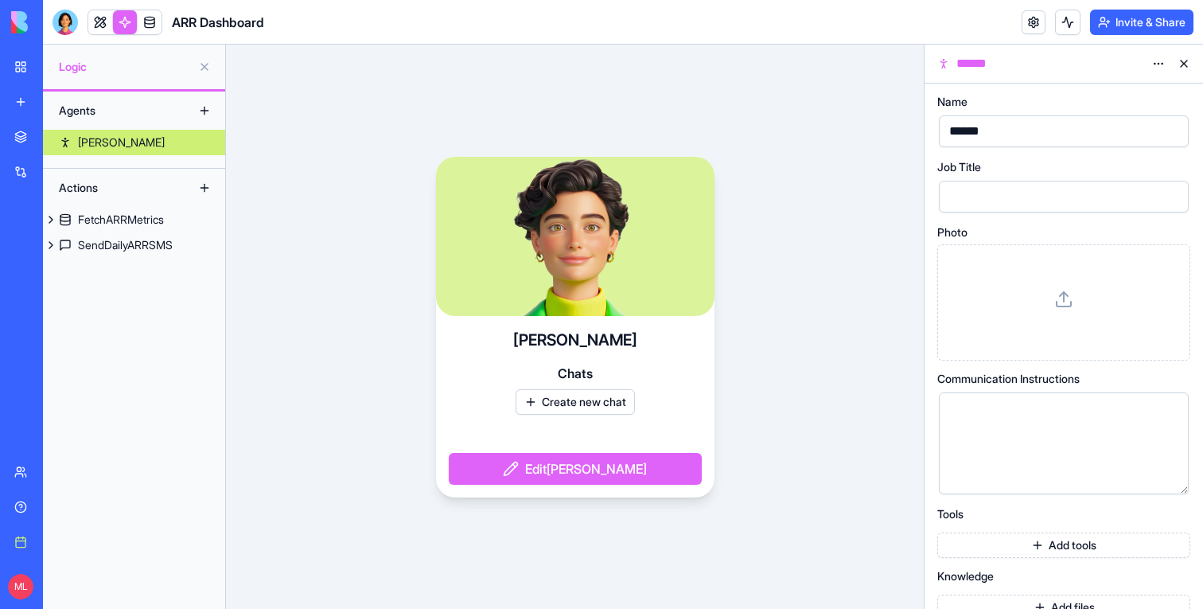
click at [101, 258] on div "Agents Morgan Actions FetchARRMetrics SendDailyARRSMS" at bounding box center [134, 350] width 182 height 517
click at [115, 248] on div "SendDailyARRSMS" at bounding box center [125, 245] width 95 height 16
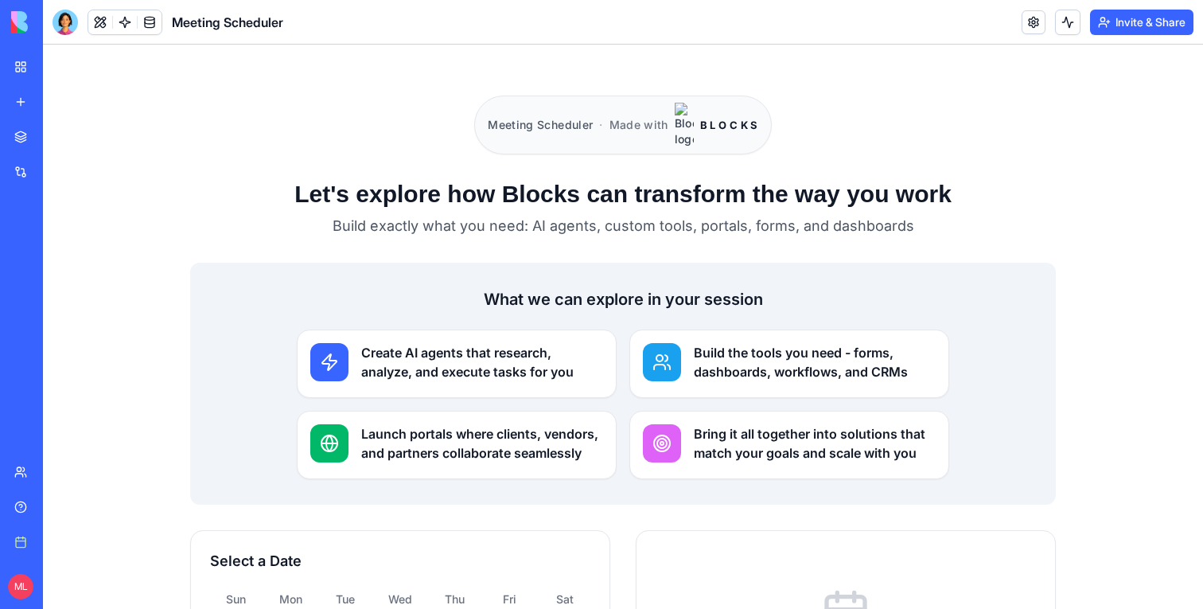
click at [10, 539] on link "Book a meeting" at bounding box center [37, 542] width 64 height 32
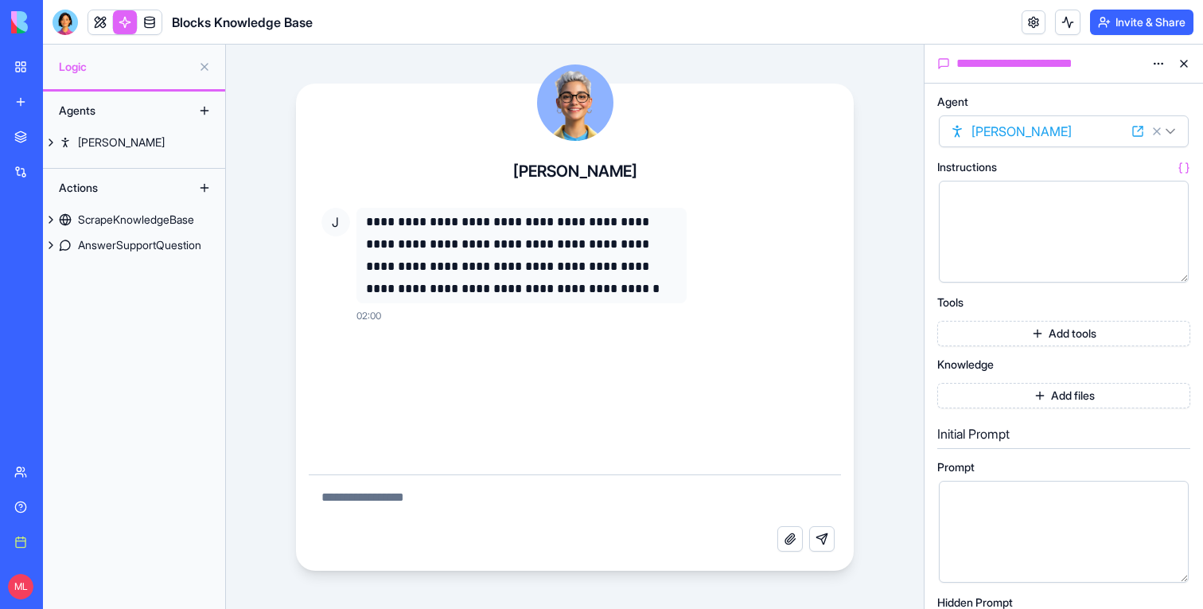
scroll to position [10169, 0]
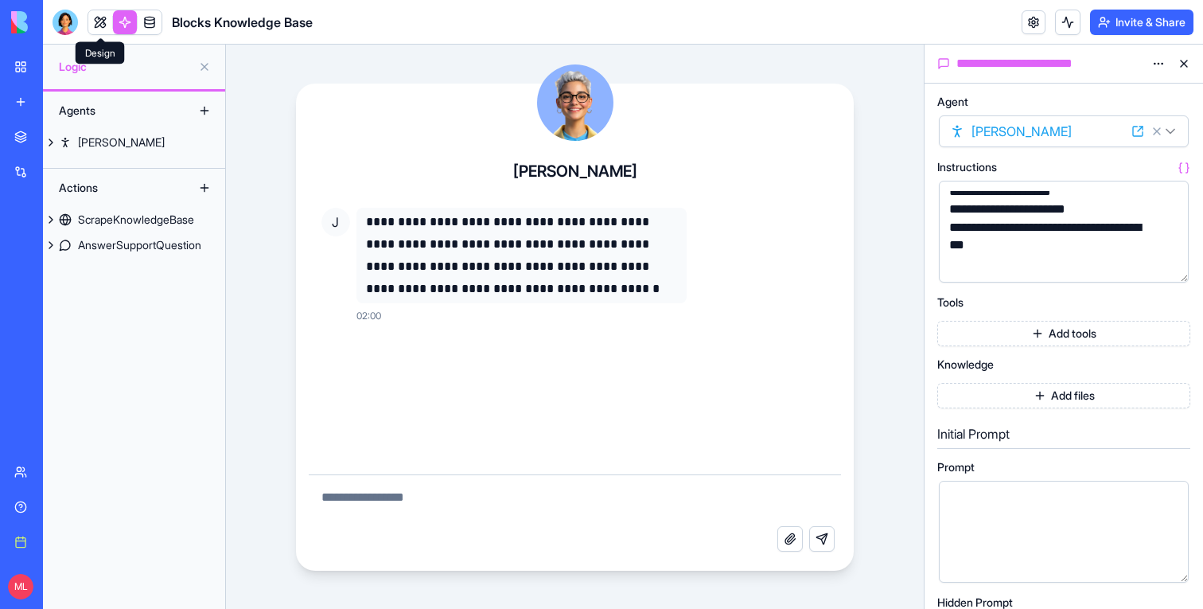
click at [101, 25] on link at bounding box center [100, 22] width 24 height 24
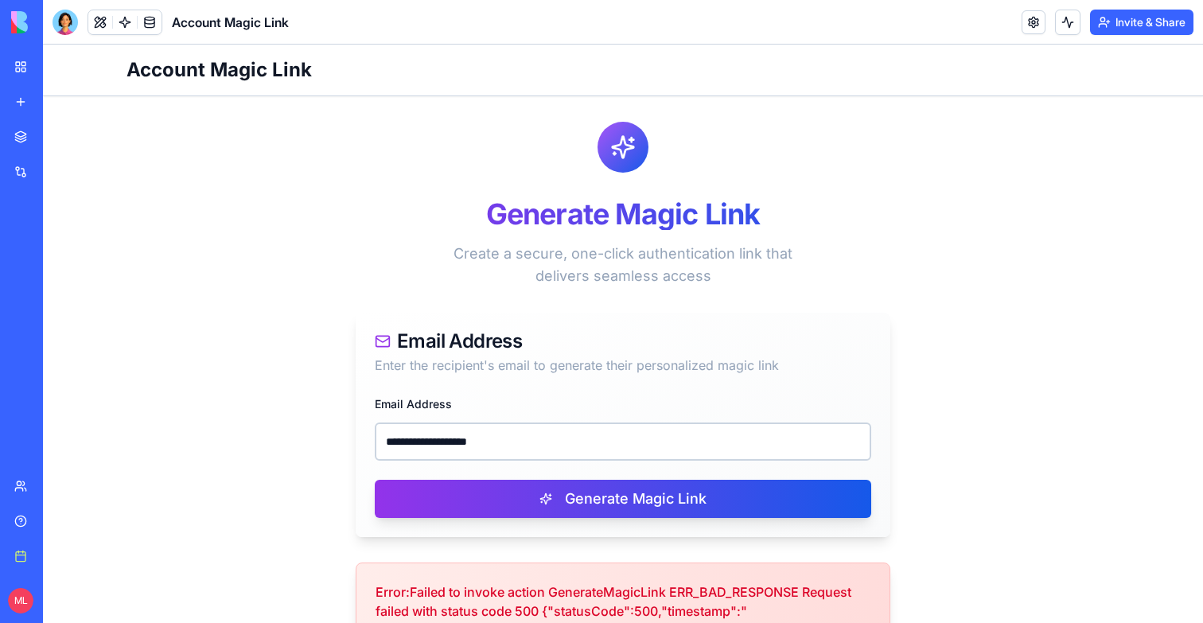
scroll to position [328, 0]
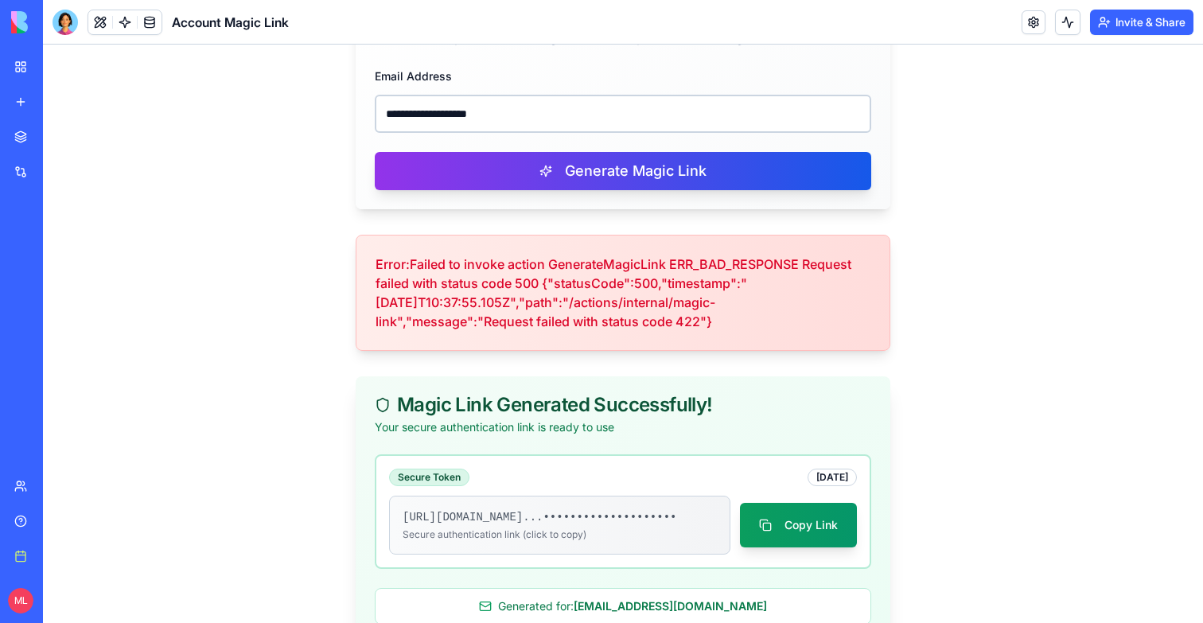
click at [497, 107] on input "**********" at bounding box center [623, 114] width 497 height 38
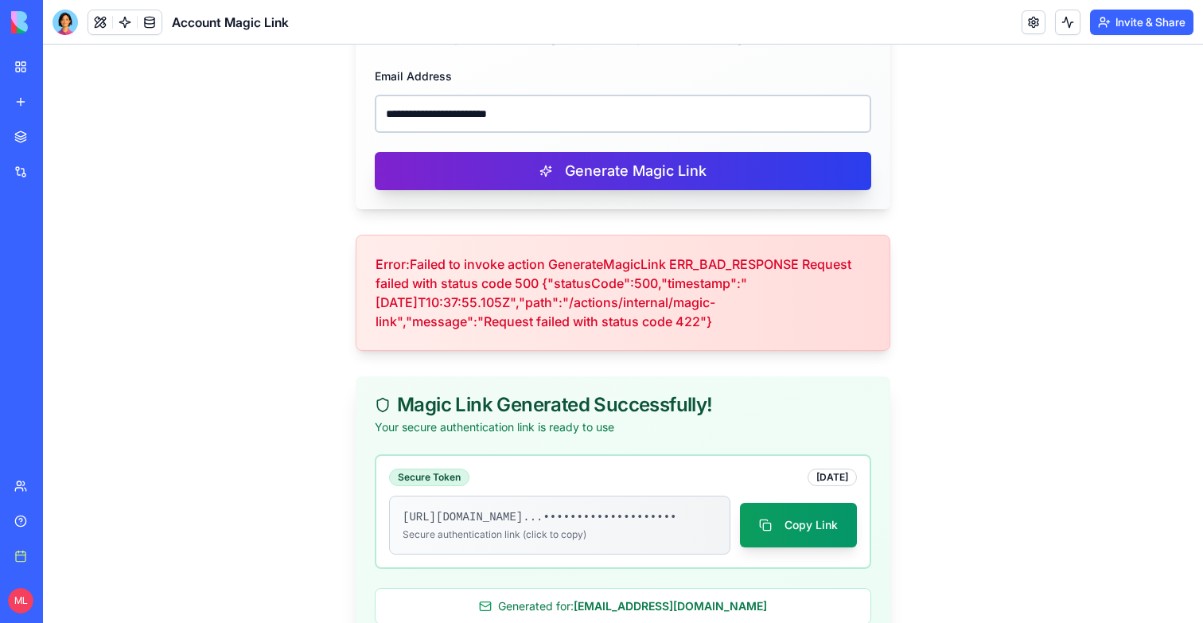
type input "**********"
click at [503, 166] on button "Generate Magic Link" at bounding box center [623, 171] width 497 height 38
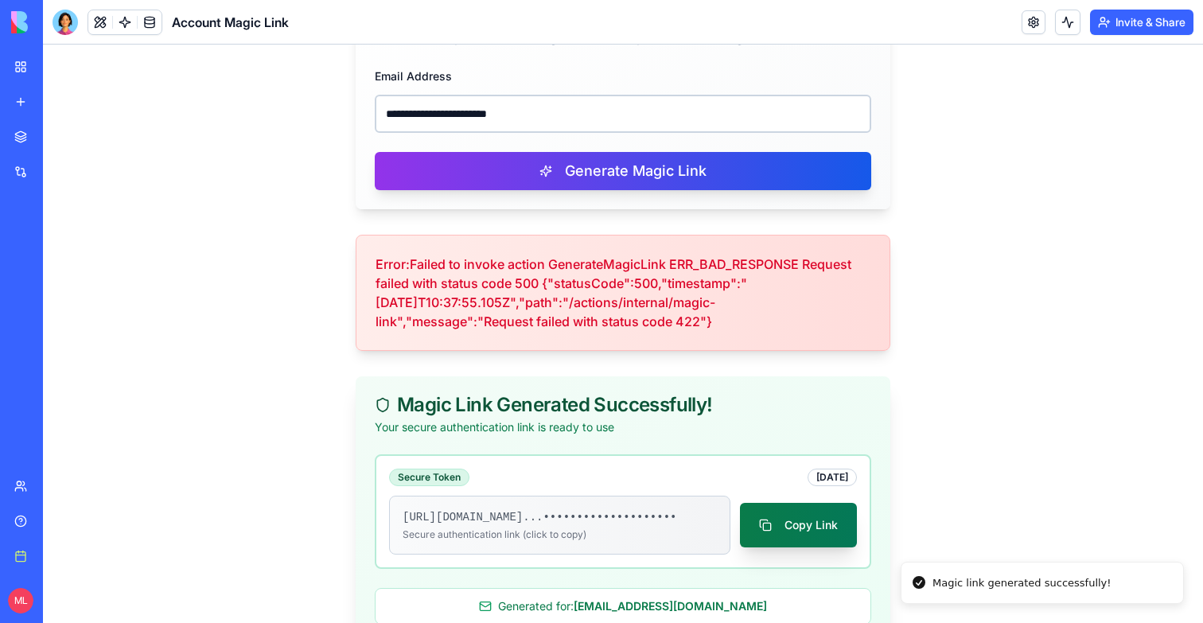
click at [783, 545] on button "Copy Link" at bounding box center [798, 525] width 117 height 45
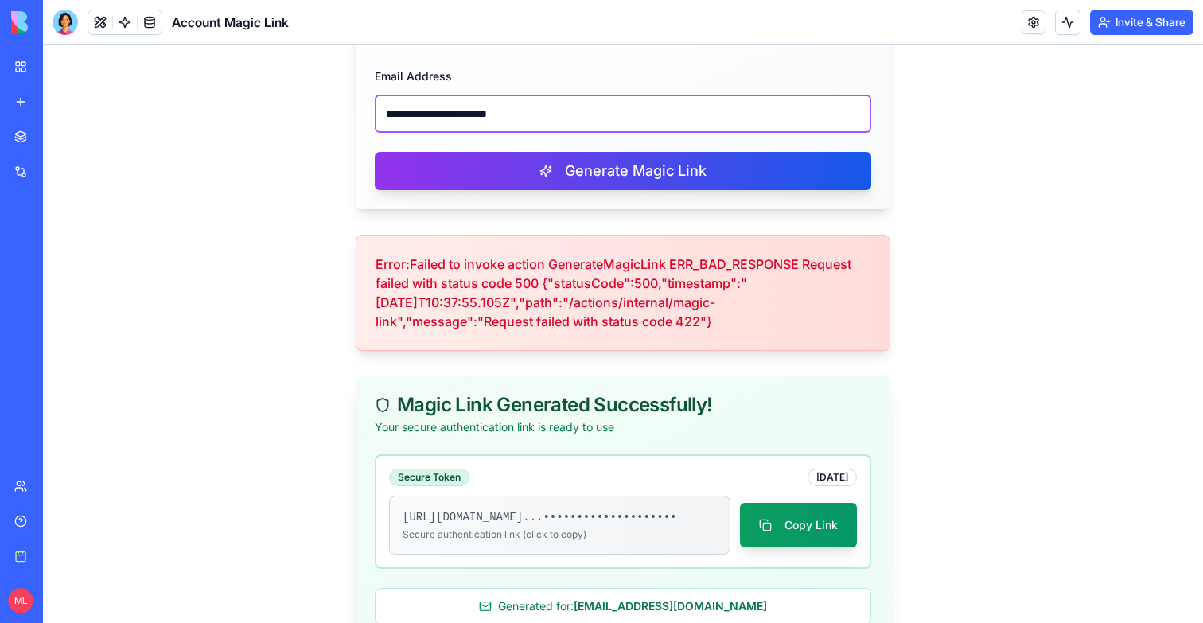
drag, startPoint x: 673, startPoint y: 112, endPoint x: 324, endPoint y: 111, distance: 349.4
click at [324, 111] on main "**********" at bounding box center [623, 218] width 1019 height 901
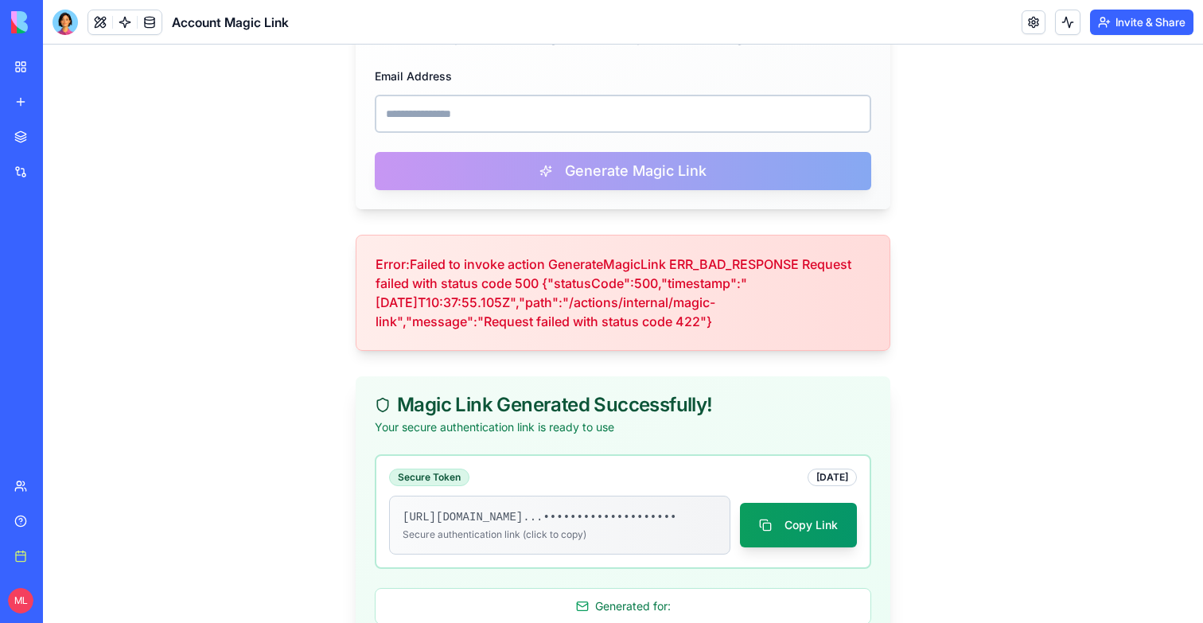
click at [310, 127] on main "Generate Magic Link Create a secure, one-click authentication link that deliver…" at bounding box center [623, 218] width 1019 height 901
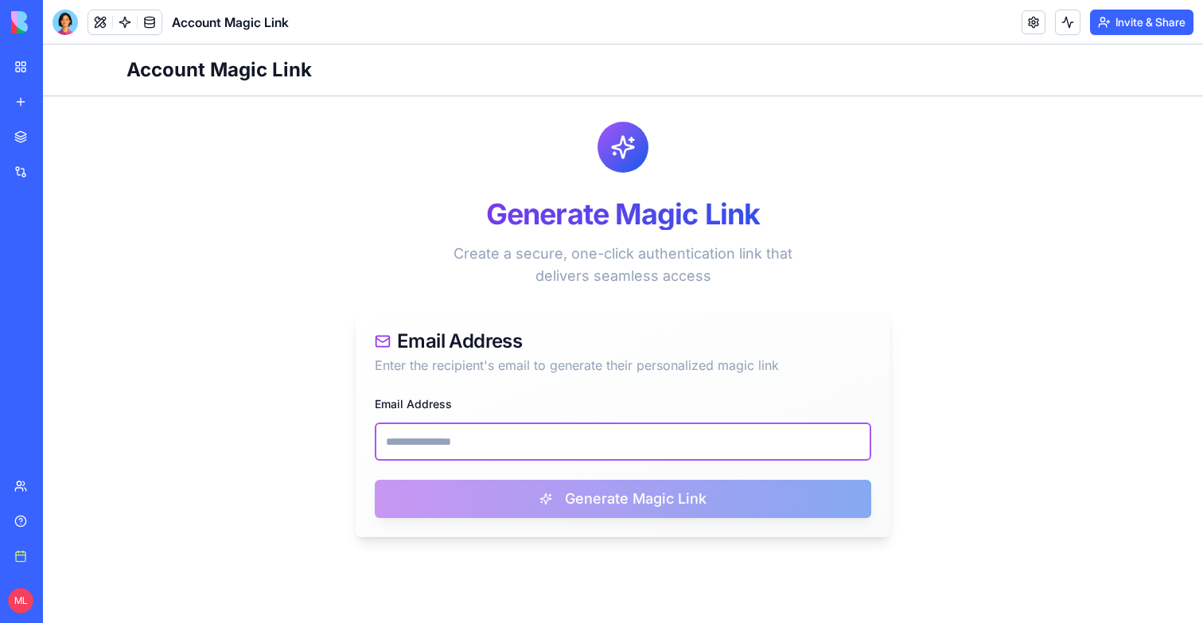
click at [534, 427] on input "Email Address" at bounding box center [623, 442] width 497 height 38
paste input "**********"
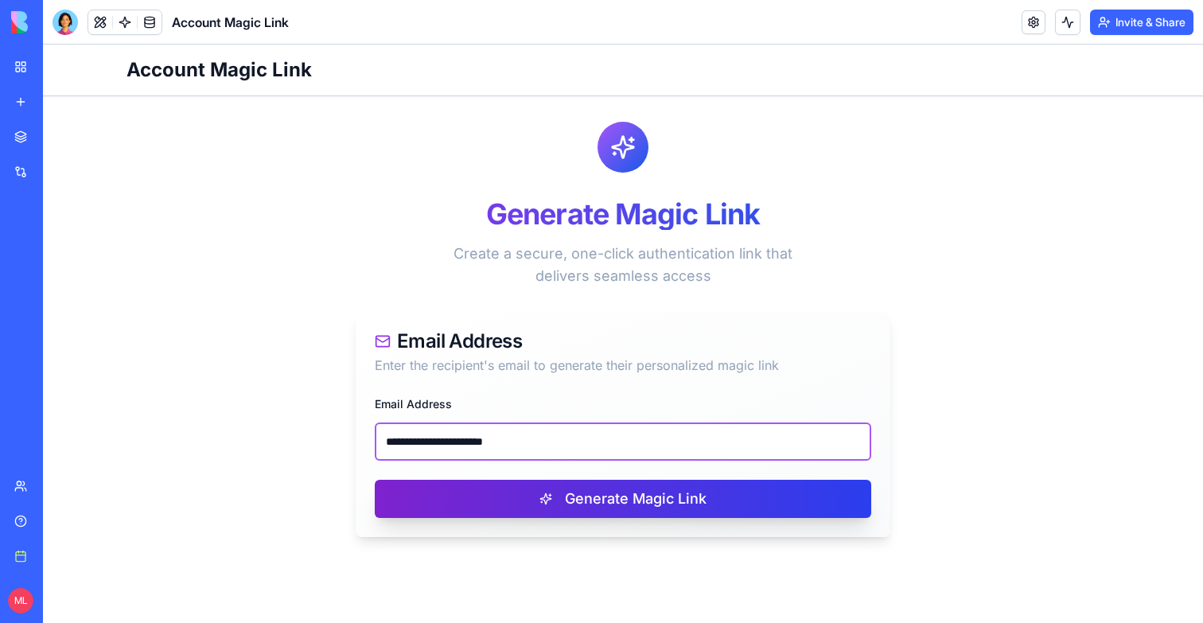
type input "**********"
click at [574, 494] on button "Generate Magic Link" at bounding box center [623, 499] width 497 height 38
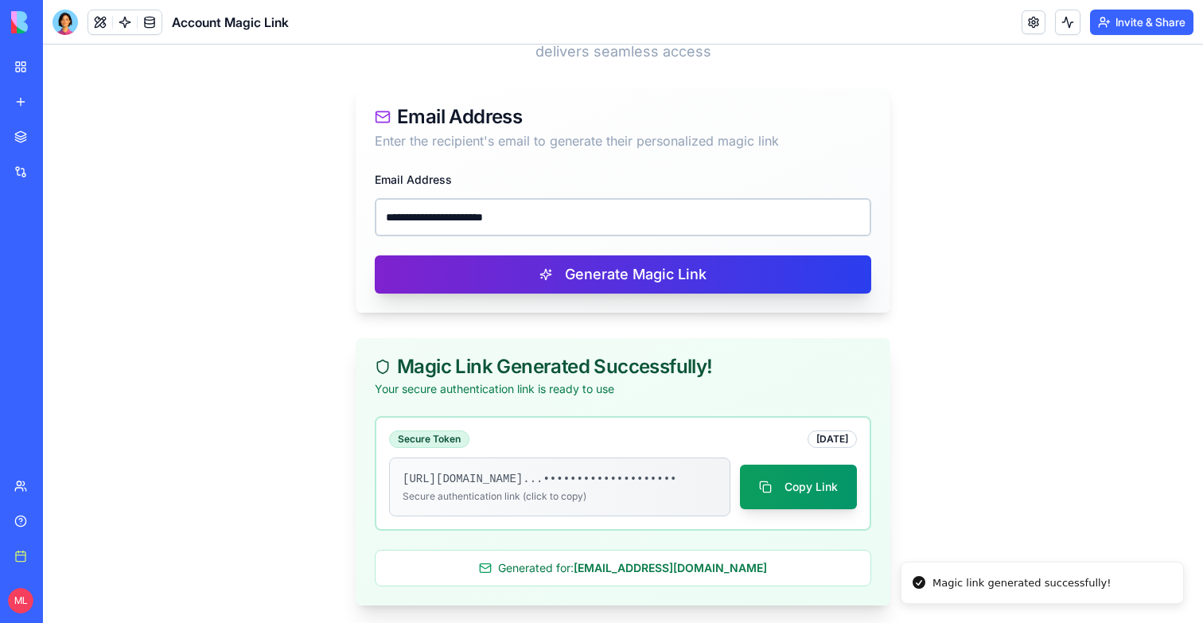
scroll to position [248, 0]
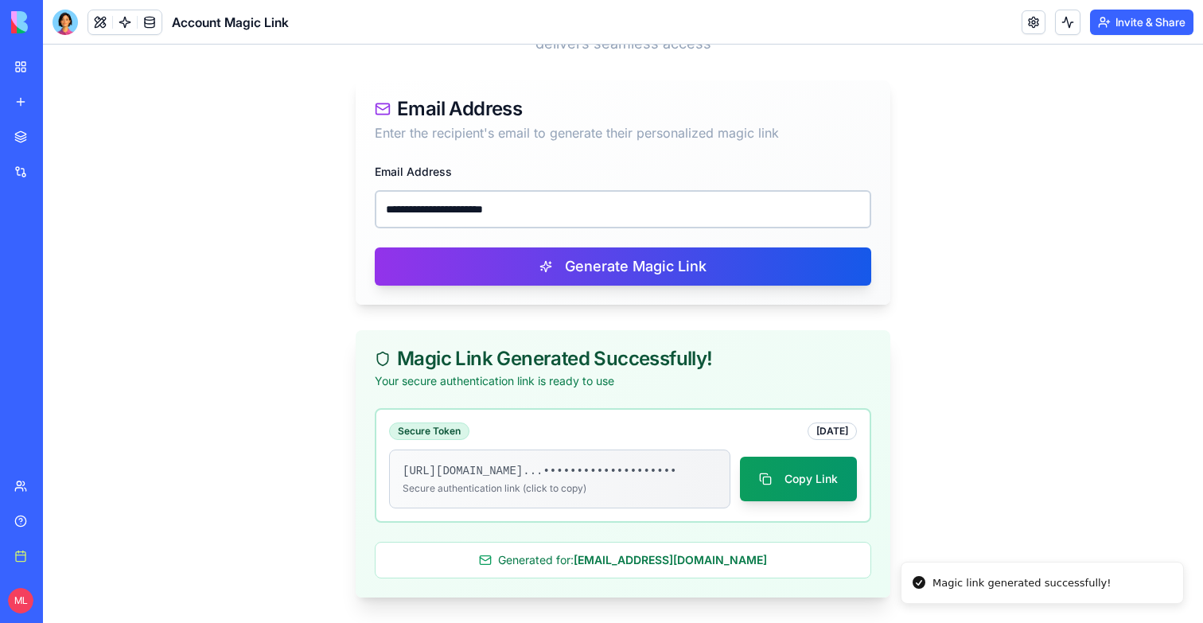
click at [784, 450] on div "https://blocks.diy/auth/magic-login?toke ...•••••••••••••••••••• Secure authent…" at bounding box center [623, 479] width 468 height 59
click at [784, 469] on button "Copy Link" at bounding box center [798, 479] width 117 height 45
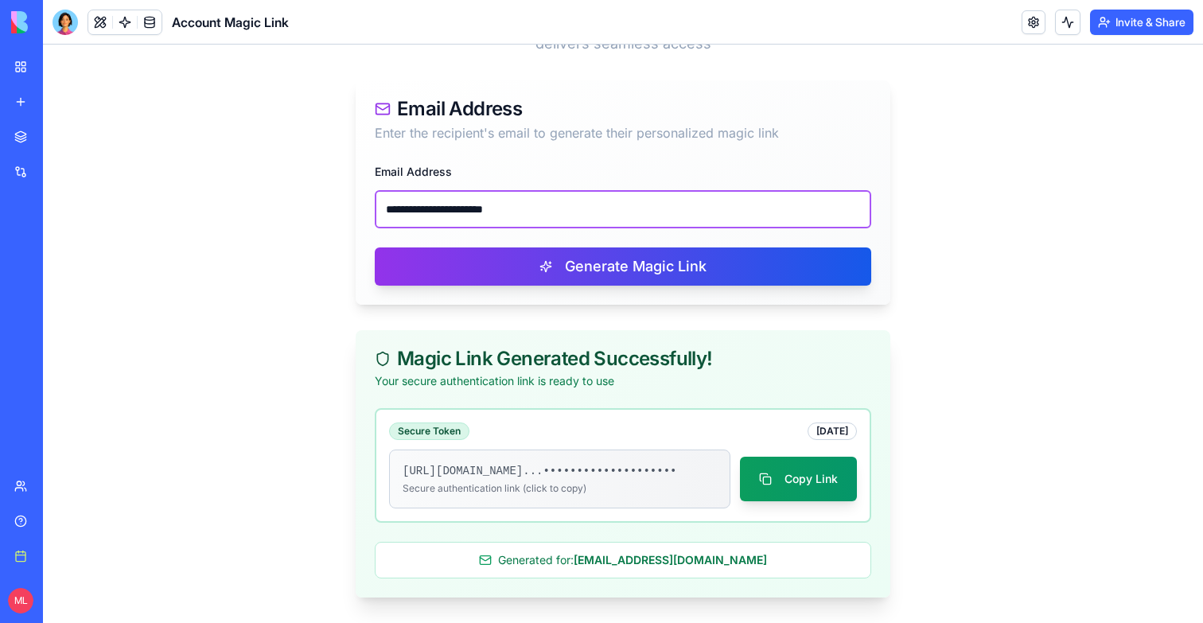
click at [494, 190] on input "**********" at bounding box center [623, 209] width 497 height 38
paste input "email"
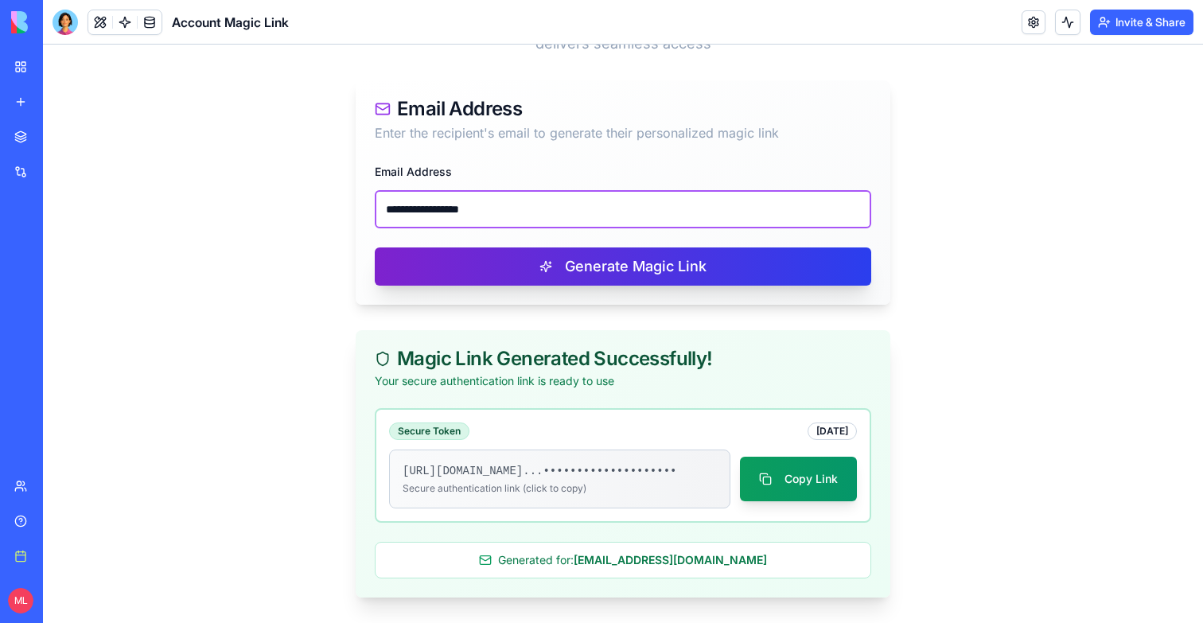
type input "**********"
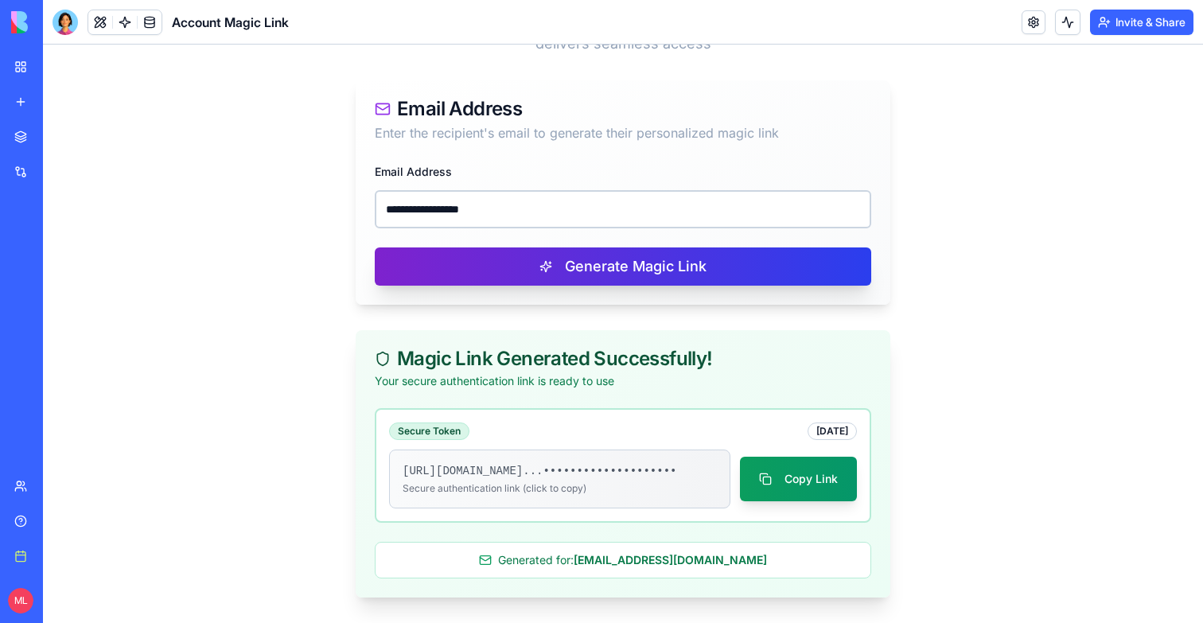
click at [502, 256] on button "Generate Magic Link" at bounding box center [623, 267] width 497 height 38
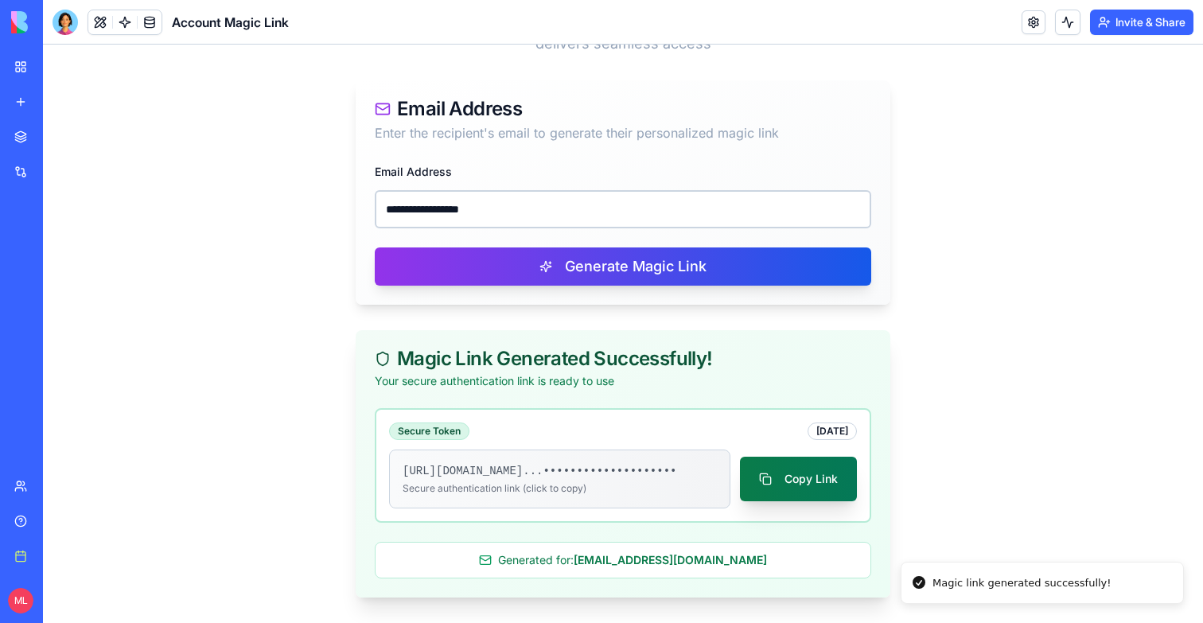
click at [791, 485] on button "Copy Link" at bounding box center [798, 479] width 117 height 45
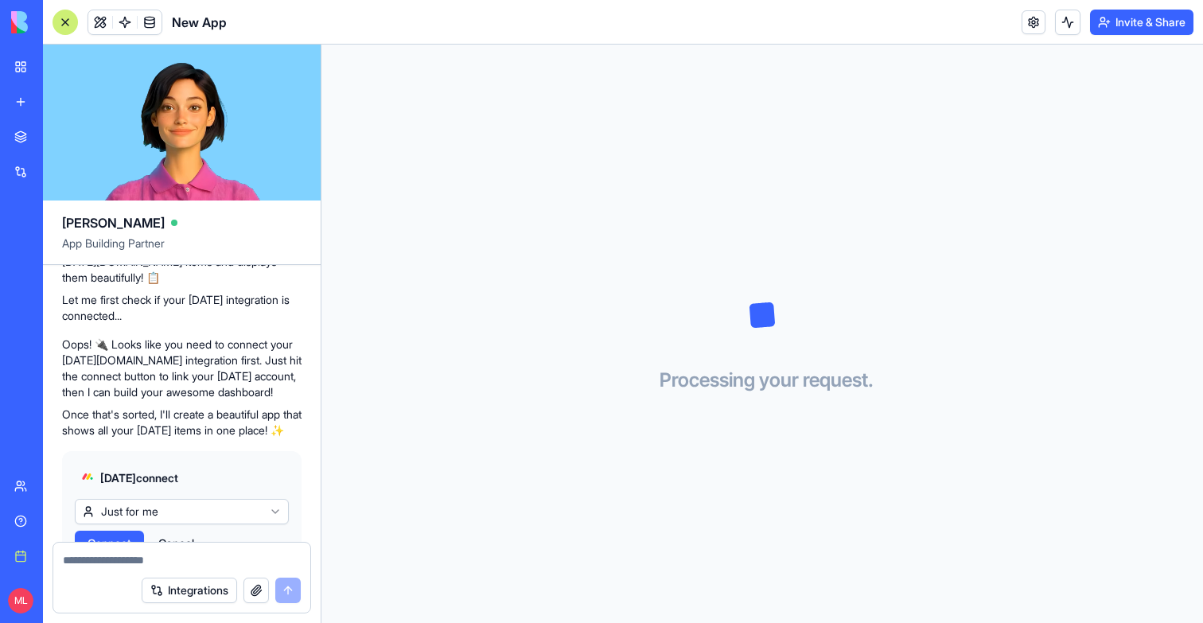
scroll to position [216, 0]
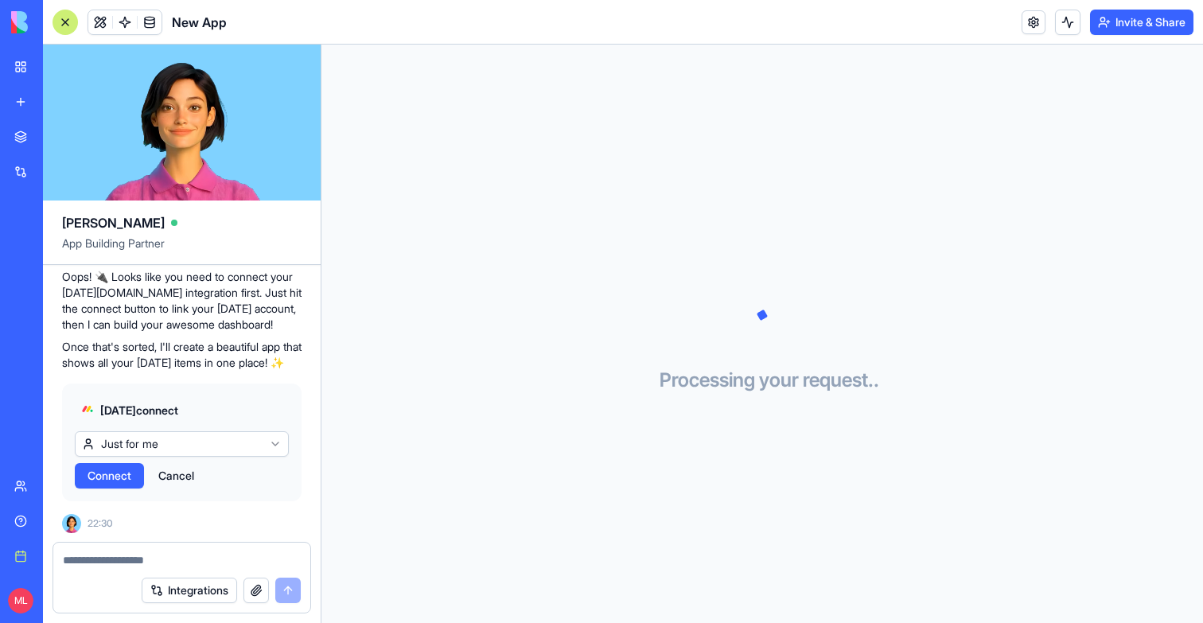
click at [115, 463] on button "Connect" at bounding box center [109, 475] width 69 height 25
click at [115, 473] on span "Connect" at bounding box center [110, 476] width 44 height 16
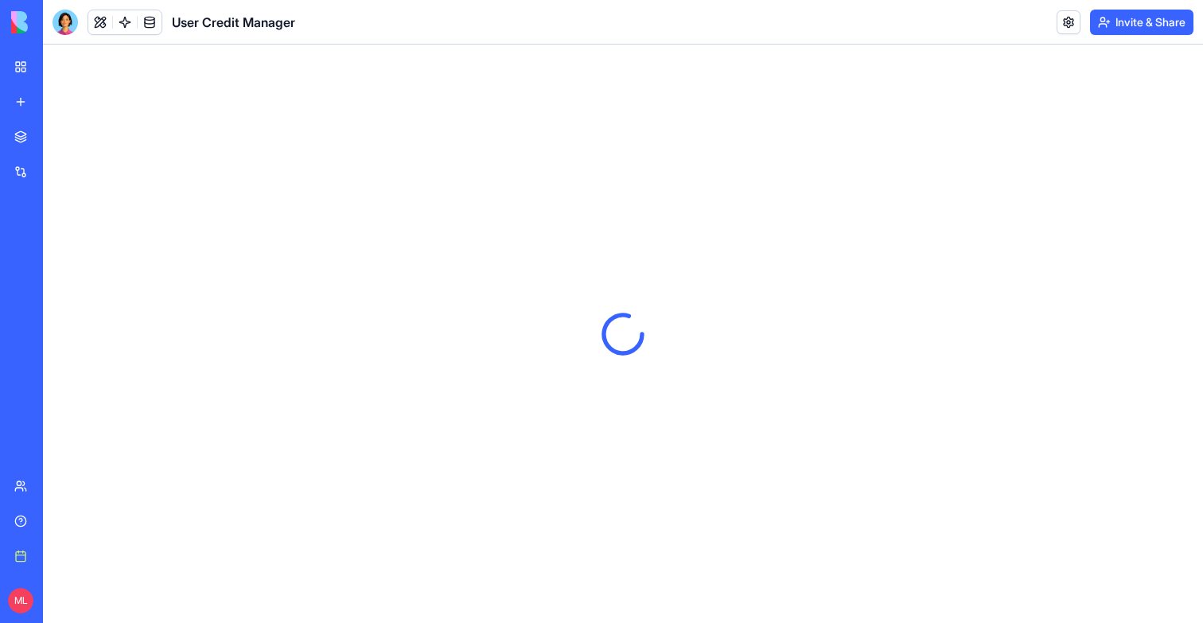
click at [11, 70] on link "My Workspace" at bounding box center [37, 67] width 64 height 32
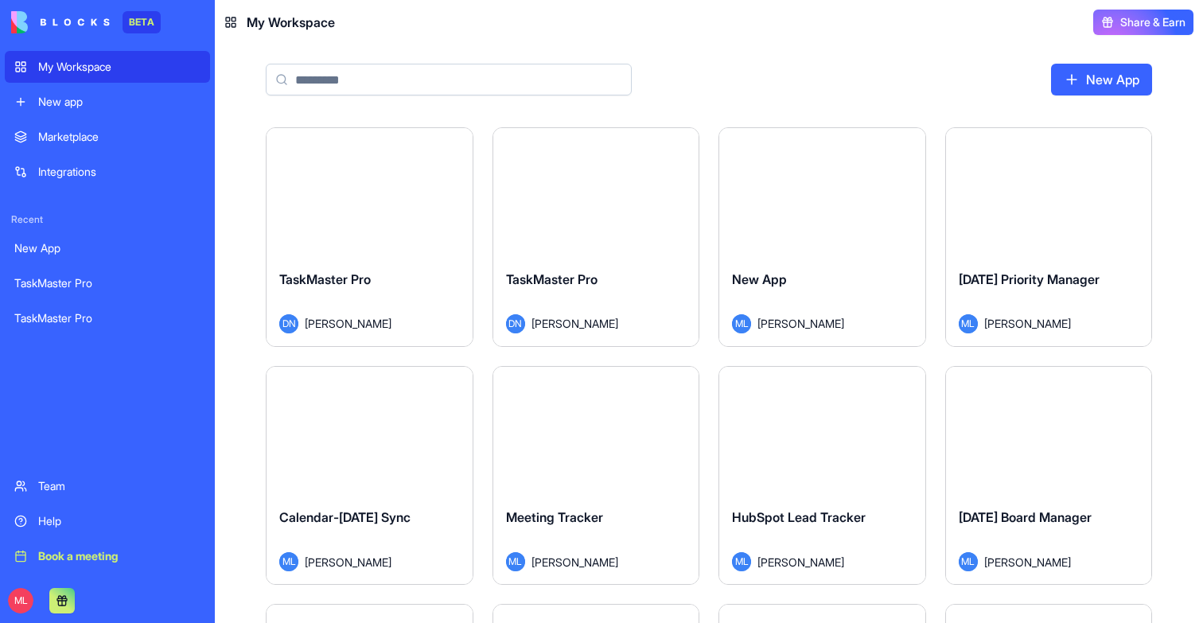
click at [379, 66] on input at bounding box center [449, 80] width 366 height 32
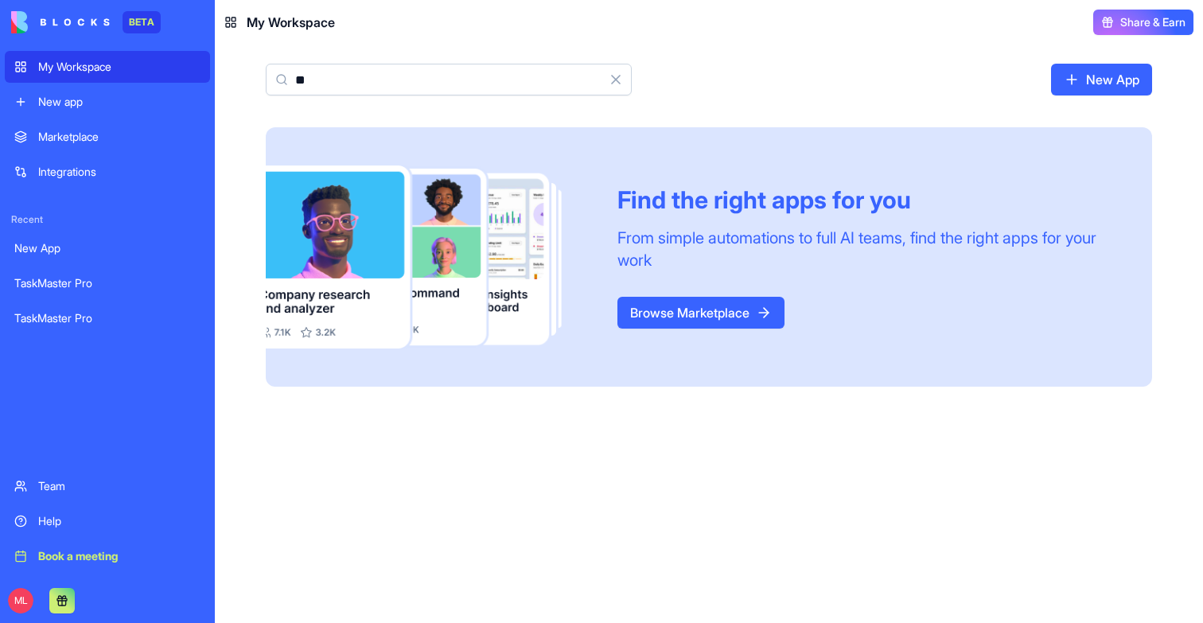
type input "*"
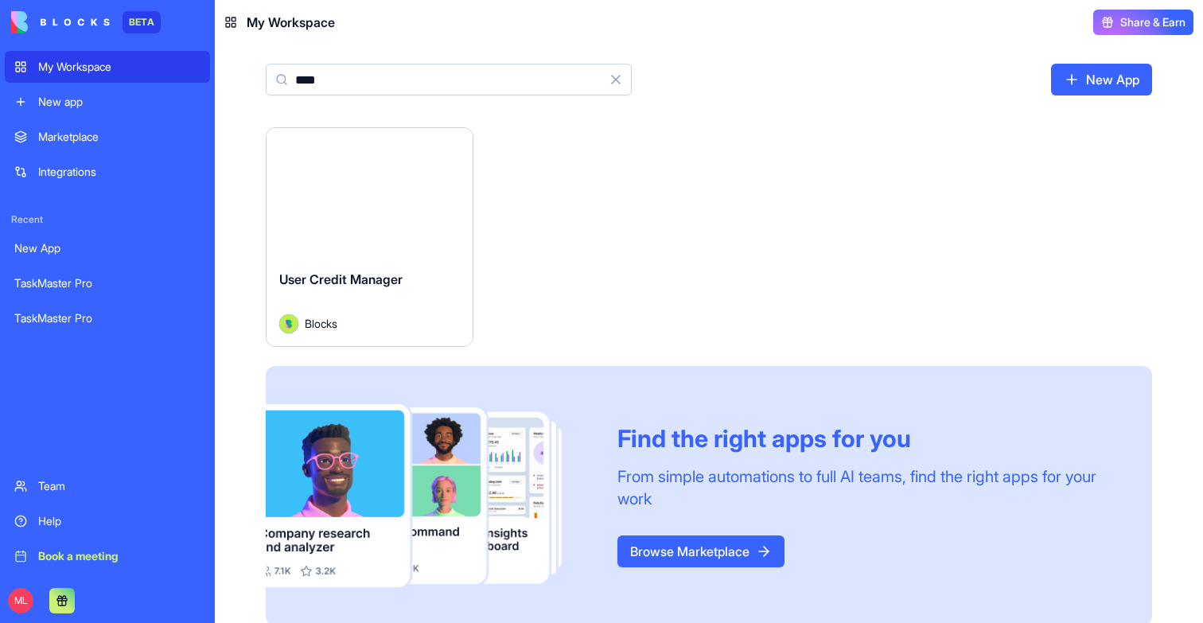
type input "****"
click at [345, 199] on button "Launch" at bounding box center [369, 193] width 119 height 32
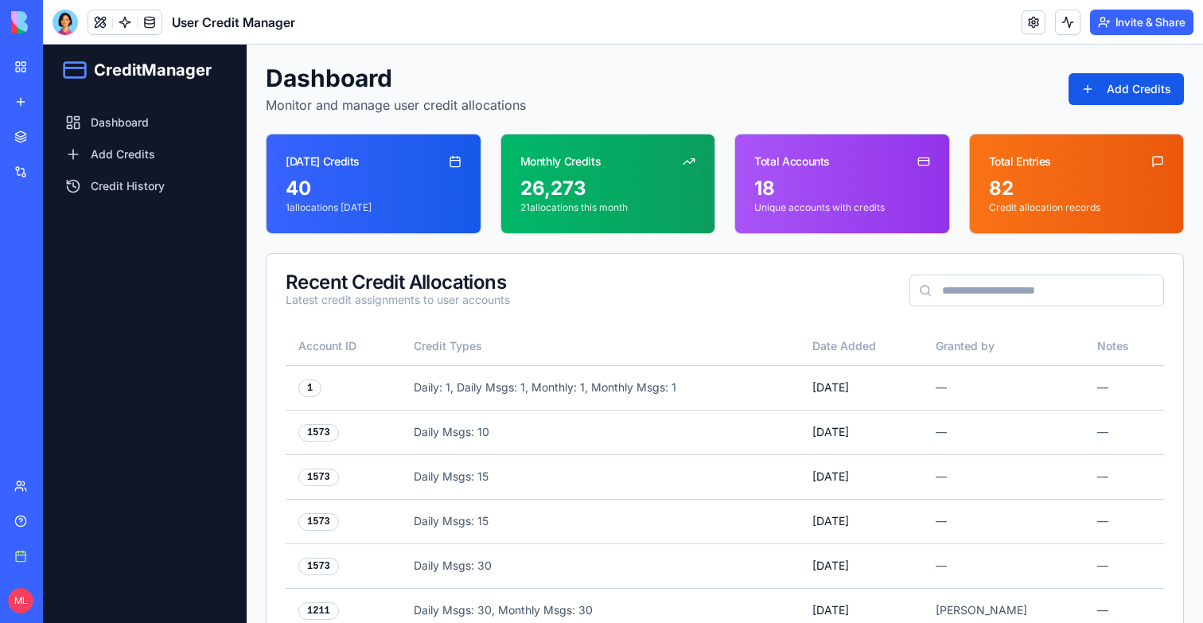
click at [16, 71] on link "My Workspace" at bounding box center [37, 67] width 64 height 32
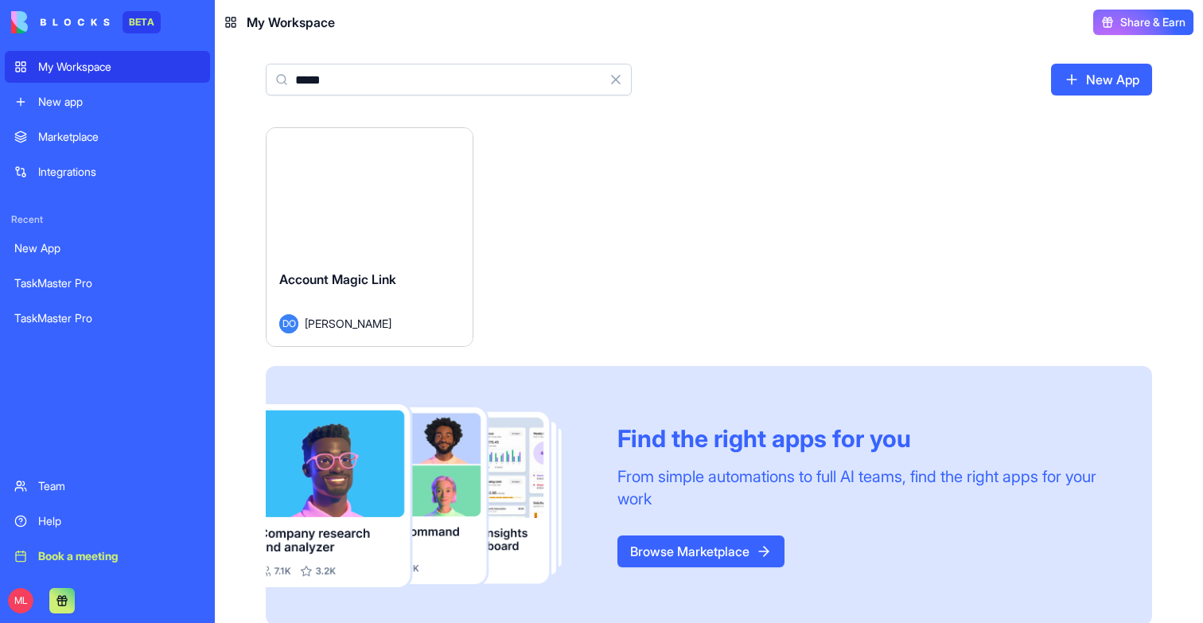
type input "*****"
click at [396, 210] on div "Launch" at bounding box center [370, 192] width 206 height 129
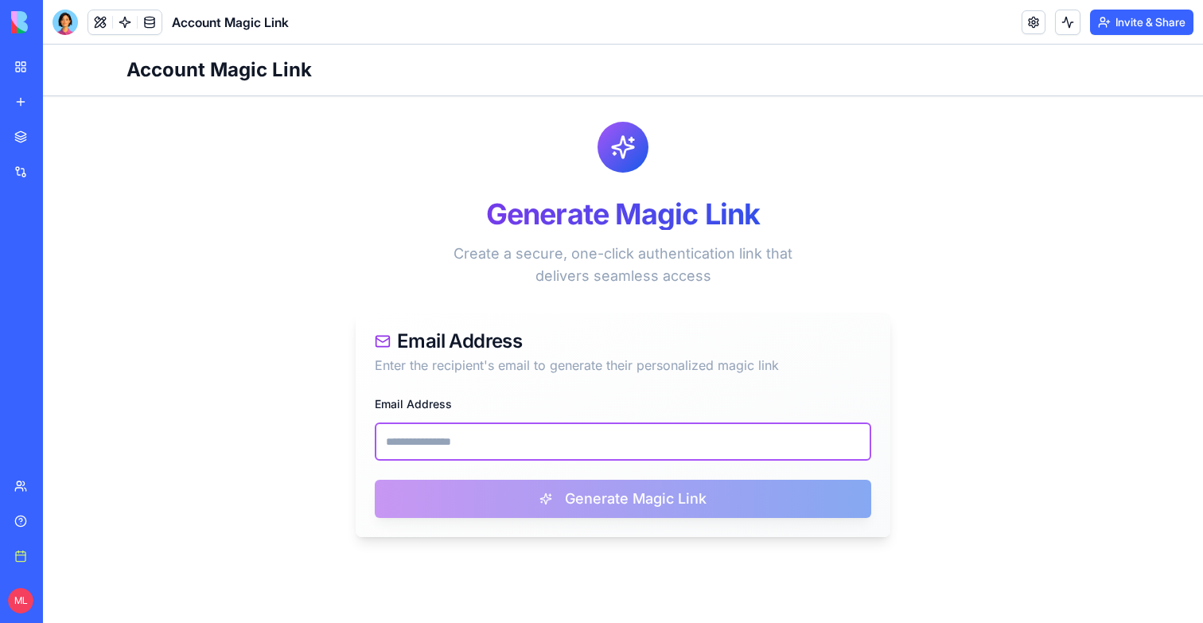
click at [519, 428] on input "Email Address" at bounding box center [623, 442] width 497 height 38
paste input "**********"
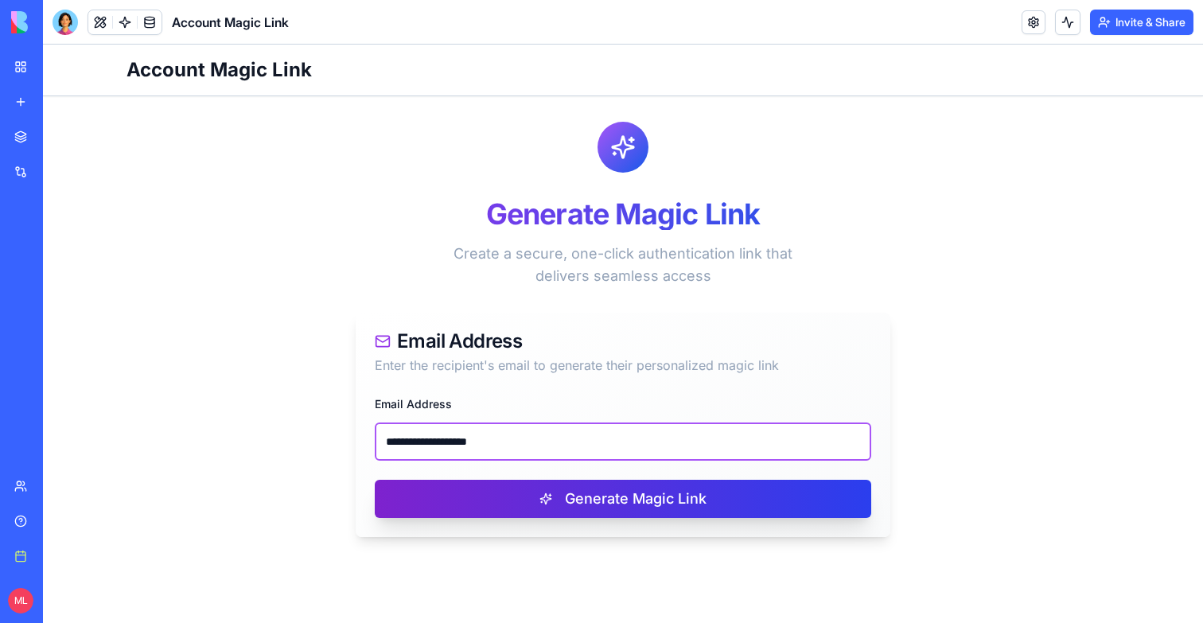
type input "**********"
click at [519, 489] on button "Generate Magic Link" at bounding box center [623, 499] width 497 height 38
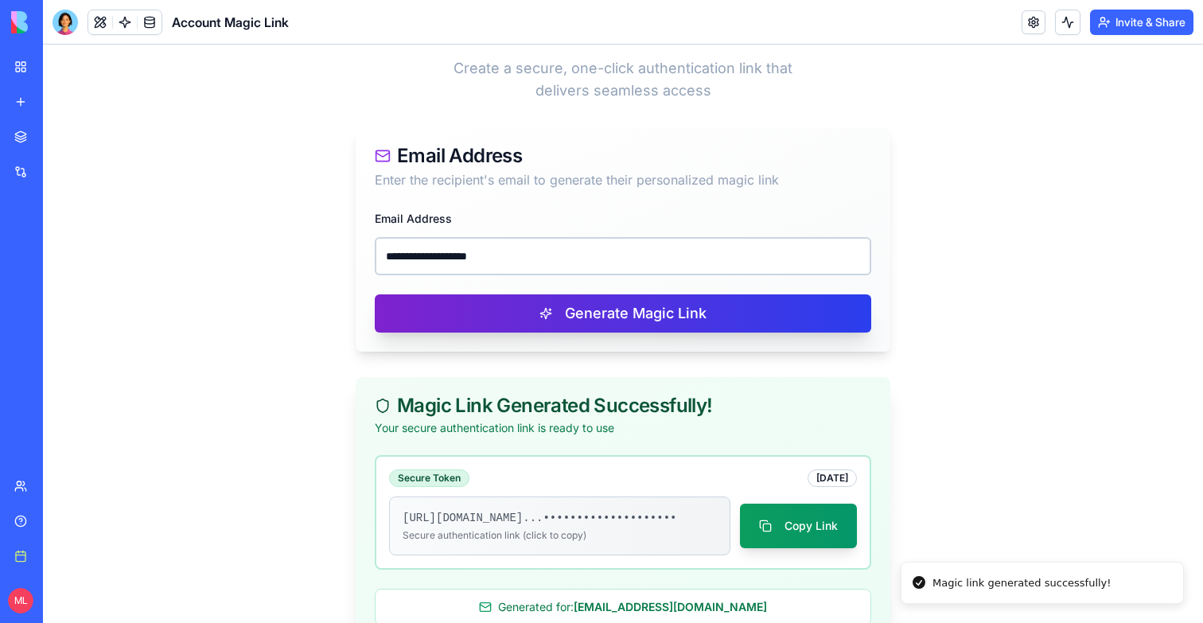
scroll to position [248, 0]
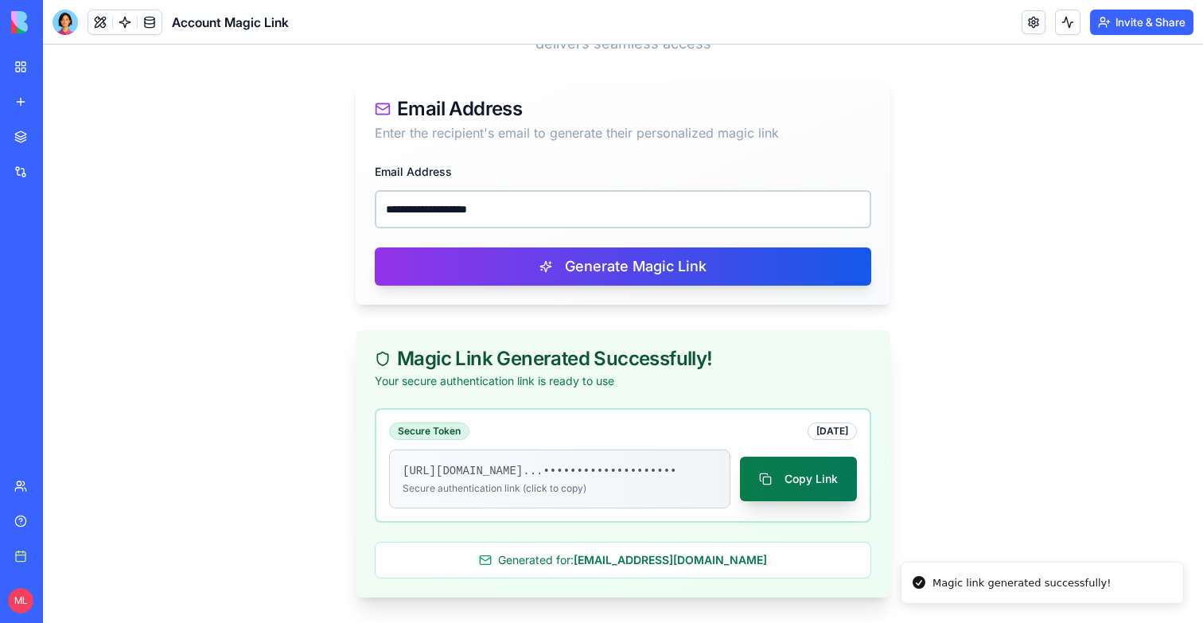
click at [774, 485] on button "Copy Link" at bounding box center [798, 479] width 117 height 45
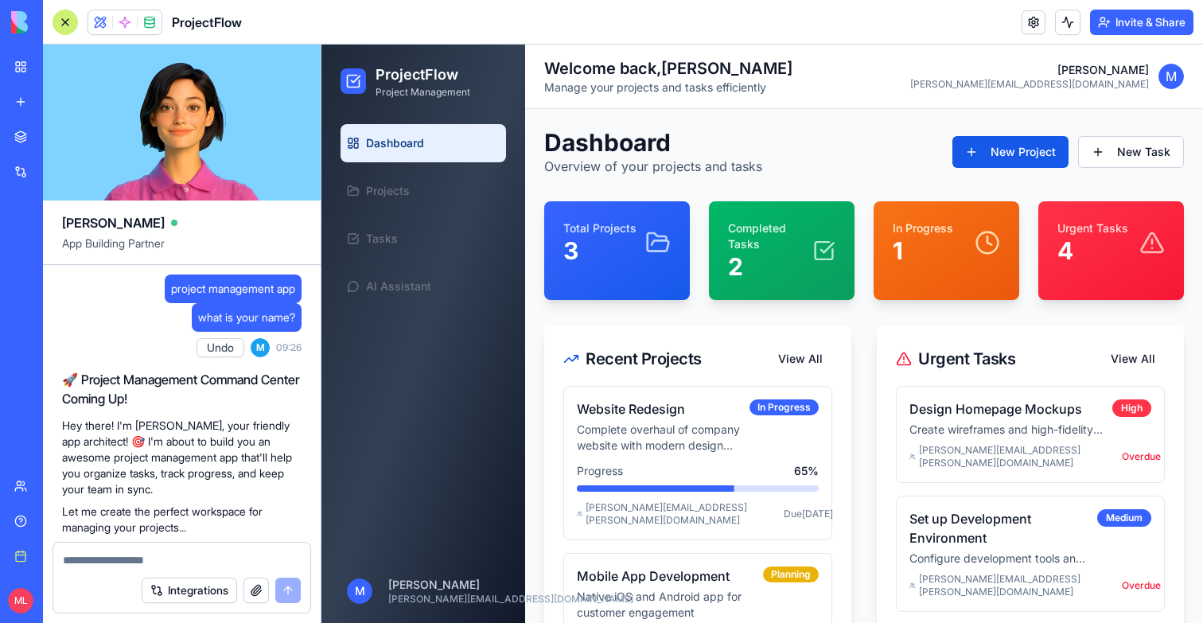
scroll to position [540, 0]
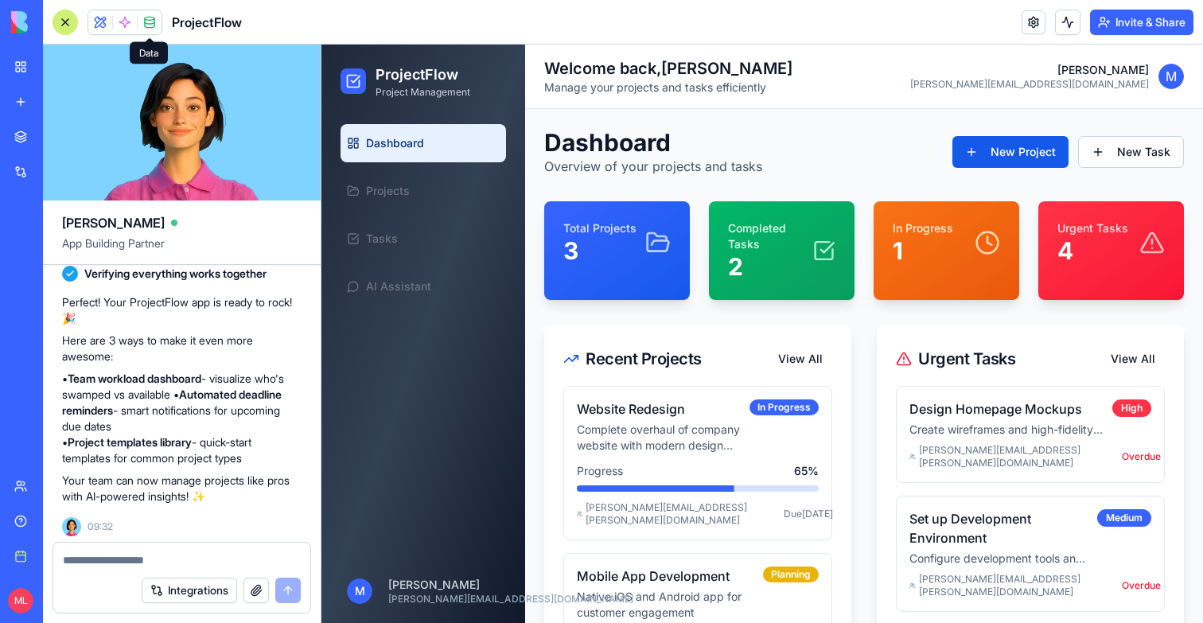
click at [155, 24] on span at bounding box center [149, 22] width 45 height 45
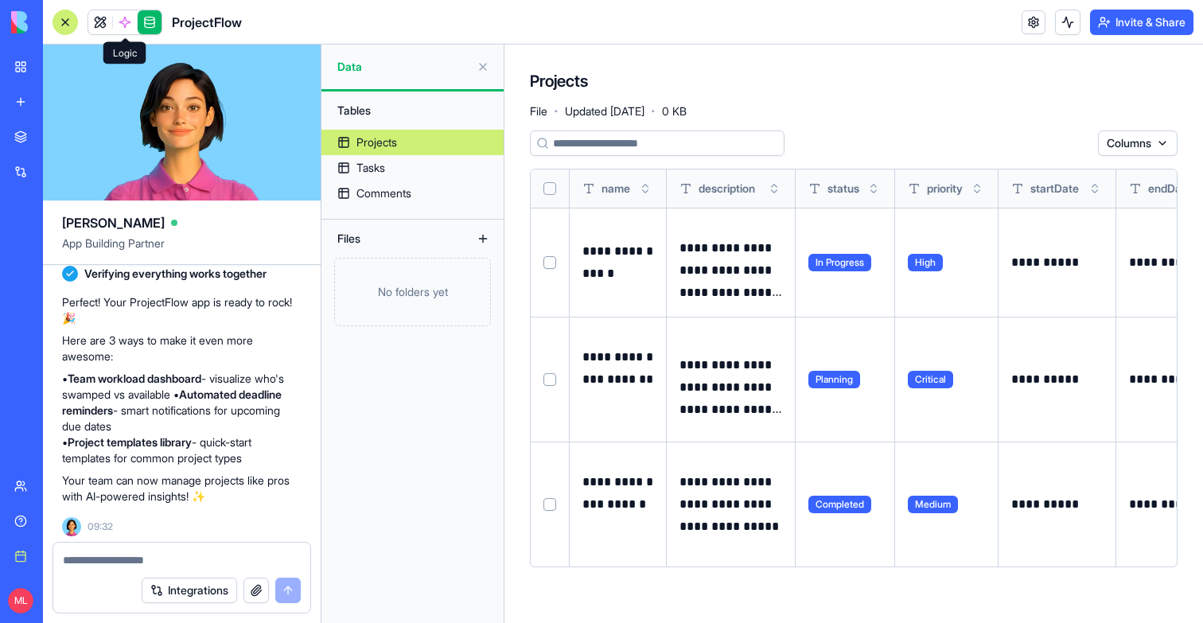
click at [120, 21] on span at bounding box center [125, 22] width 45 height 45
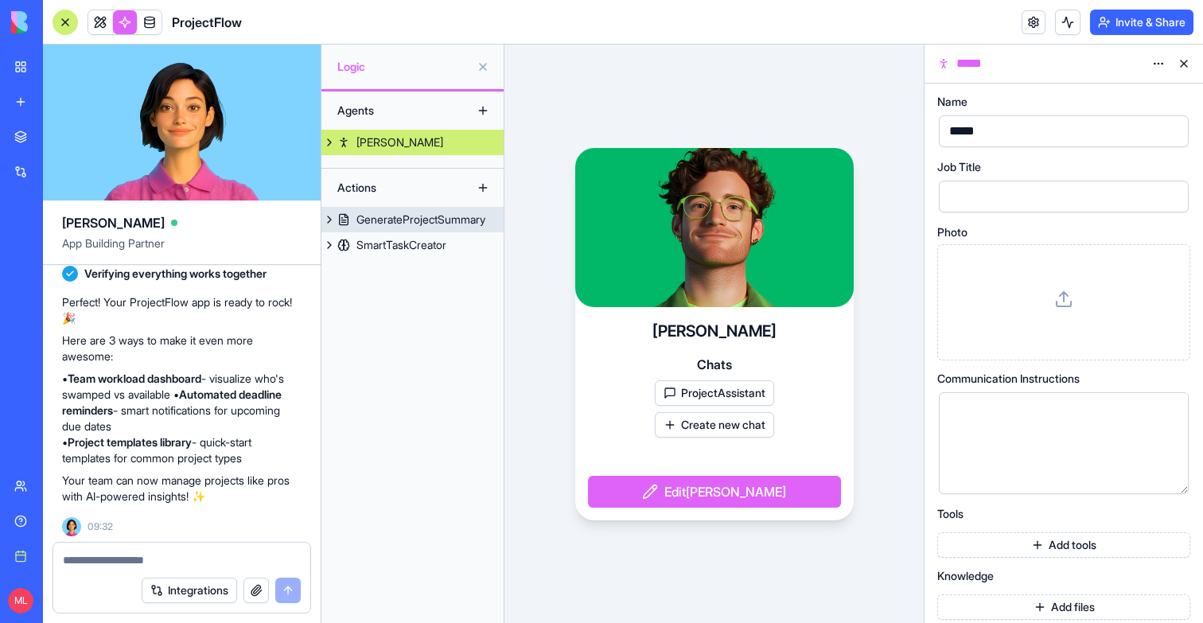
click at [404, 228] on link "GenerateProjectSummary" at bounding box center [413, 219] width 182 height 25
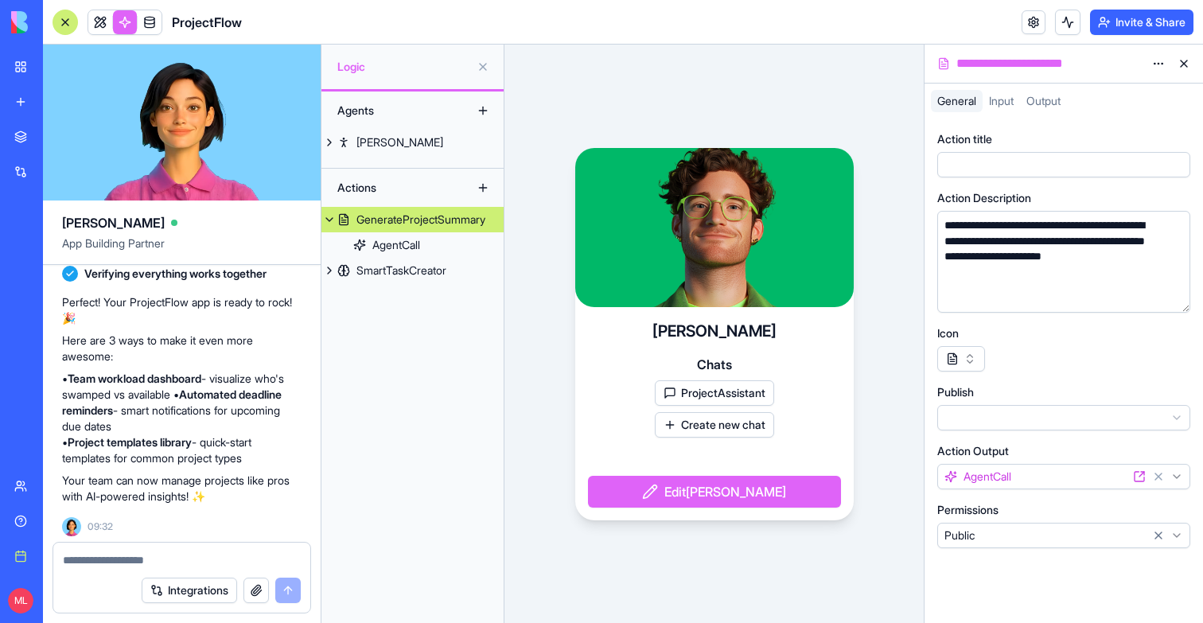
click at [1179, 62] on button at bounding box center [1184, 63] width 25 height 25
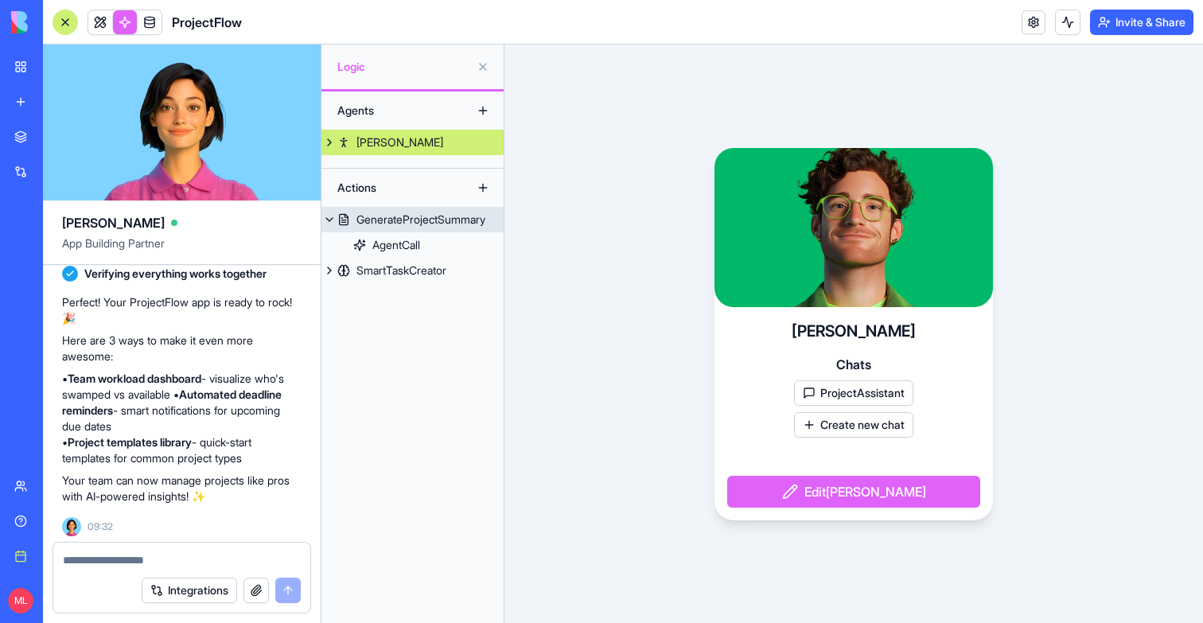
click at [423, 225] on div "GenerateProjectSummary" at bounding box center [421, 220] width 129 height 16
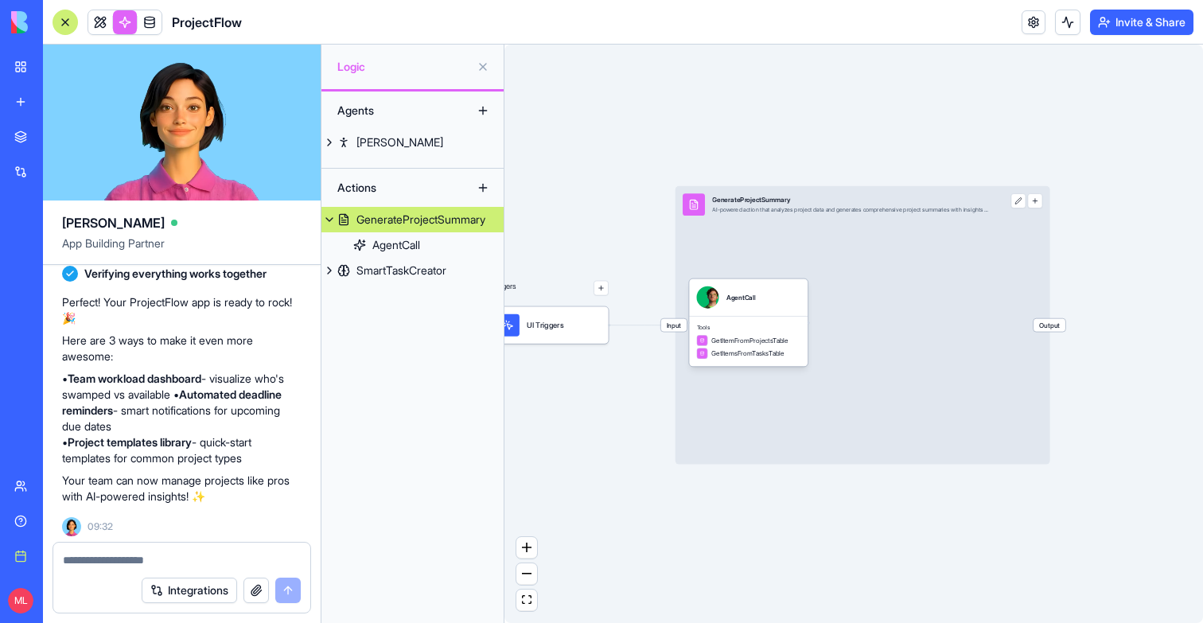
click at [1039, 203] on button "button" at bounding box center [1035, 200] width 15 height 15
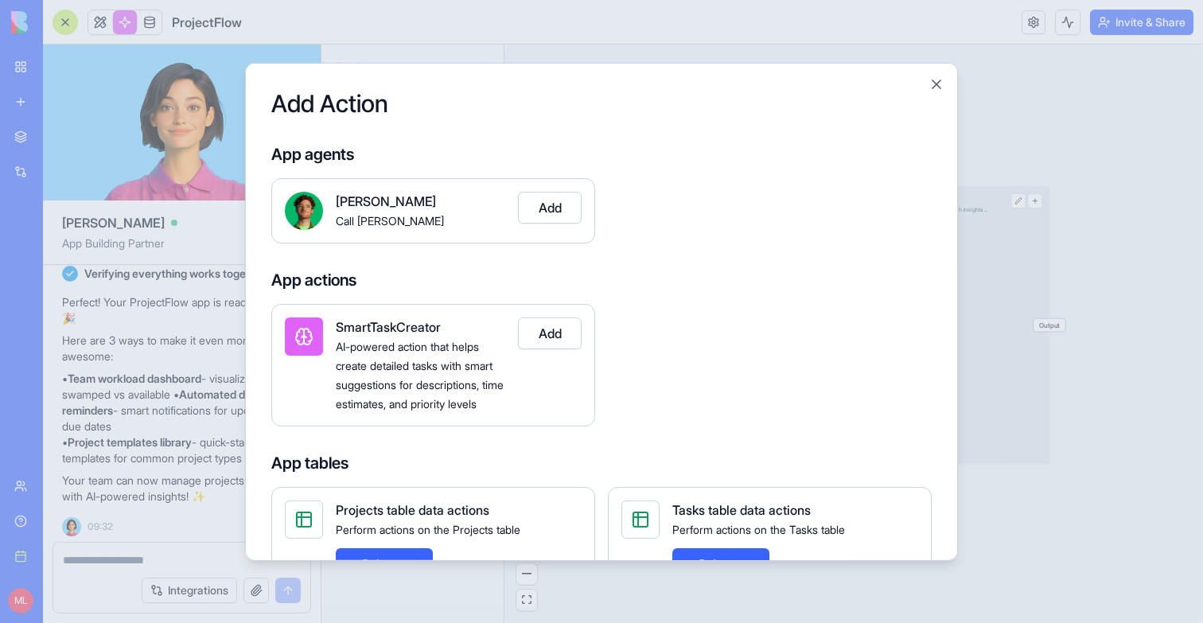
click at [1004, 371] on div at bounding box center [601, 311] width 1203 height 623
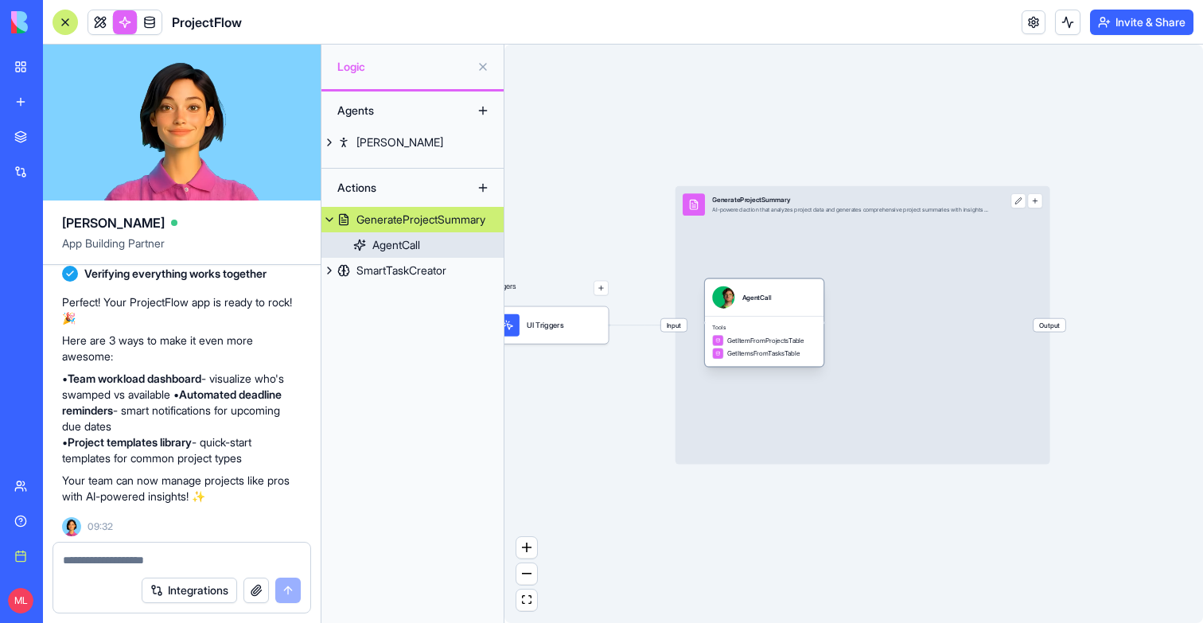
drag, startPoint x: 786, startPoint y: 302, endPoint x: 808, endPoint y: 302, distance: 21.5
click at [808, 302] on div "AgentCall" at bounding box center [764, 298] width 104 height 22
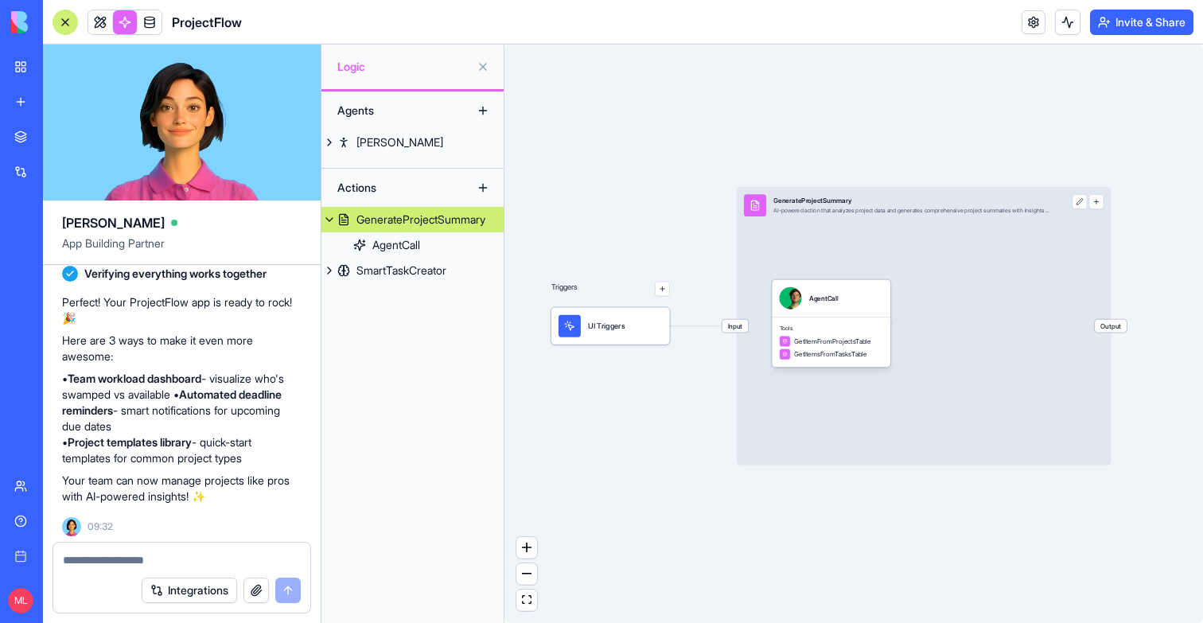
click at [663, 289] on button "button" at bounding box center [662, 289] width 15 height 15
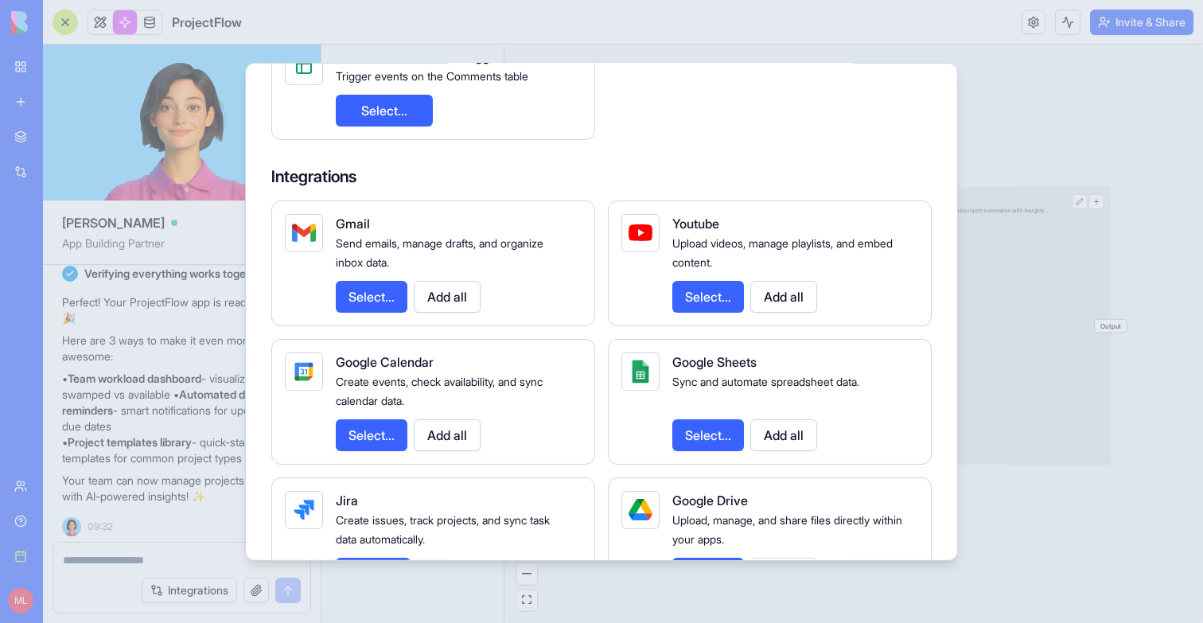
scroll to position [458, 0]
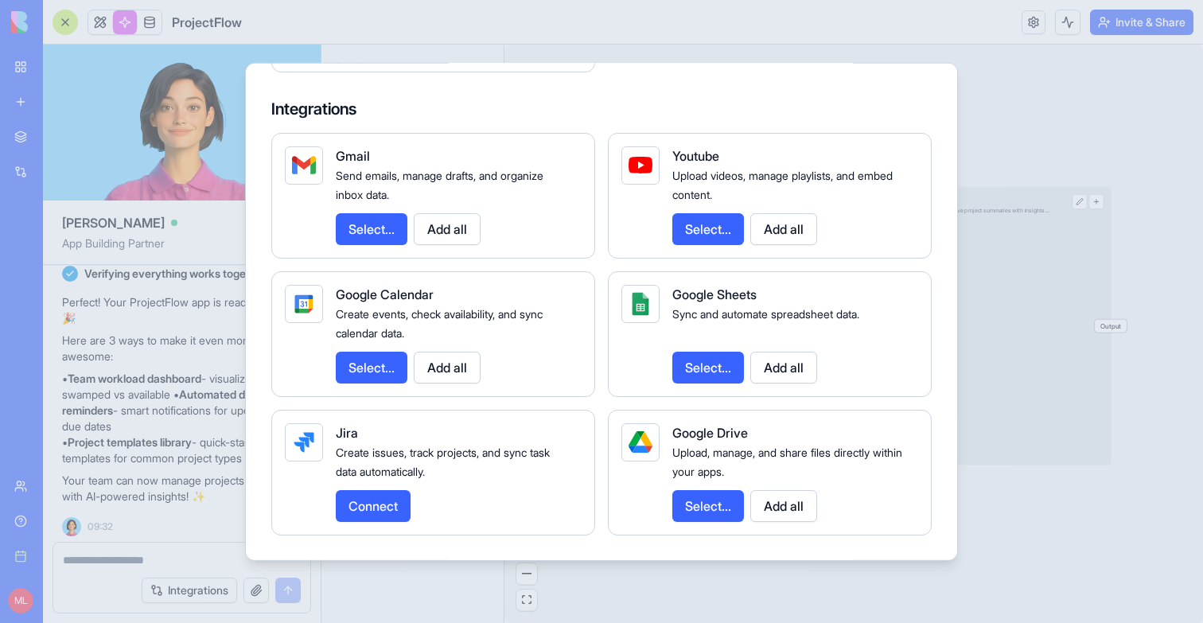
click at [1019, 491] on div at bounding box center [601, 311] width 1203 height 623
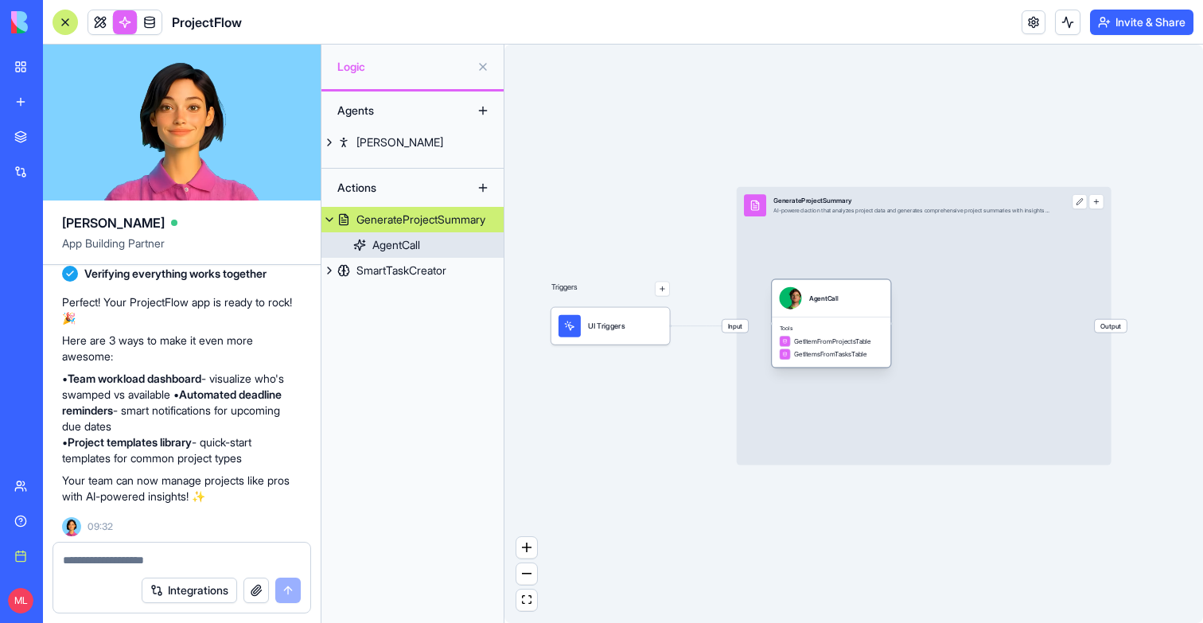
click at [848, 321] on div "Tools GetItemFromProjectsTable GetItemsFromTasksTable" at bounding box center [831, 342] width 119 height 51
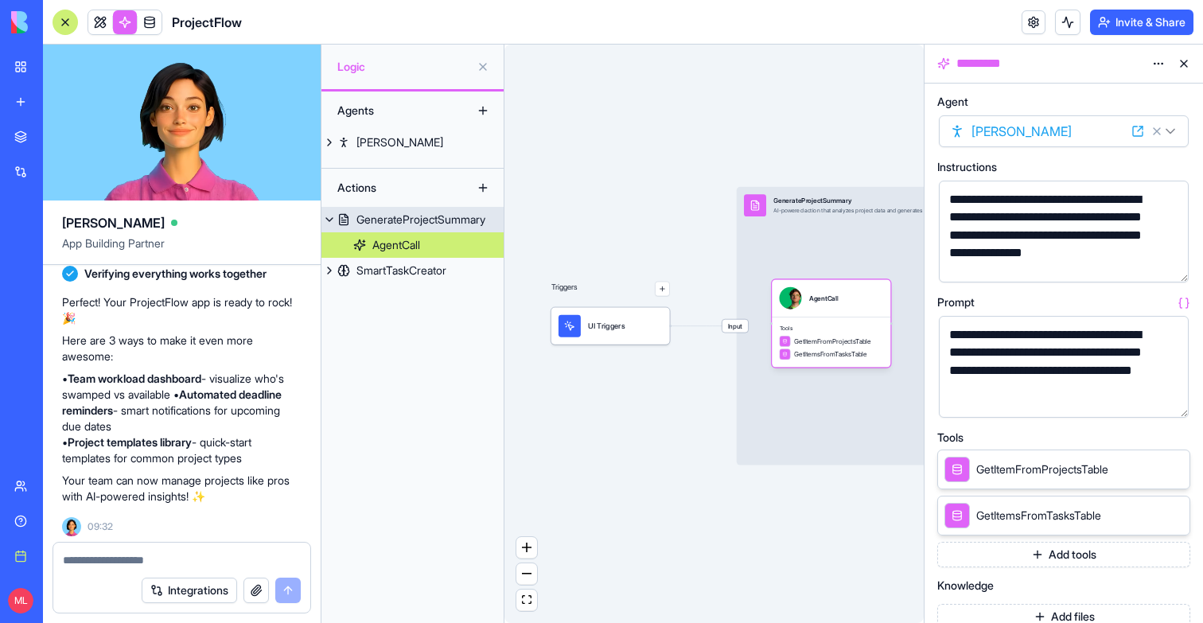
click at [893, 303] on div "Input GenerateProjectSummary AI-powered action that analyzes project data and g…" at bounding box center [924, 326] width 375 height 279
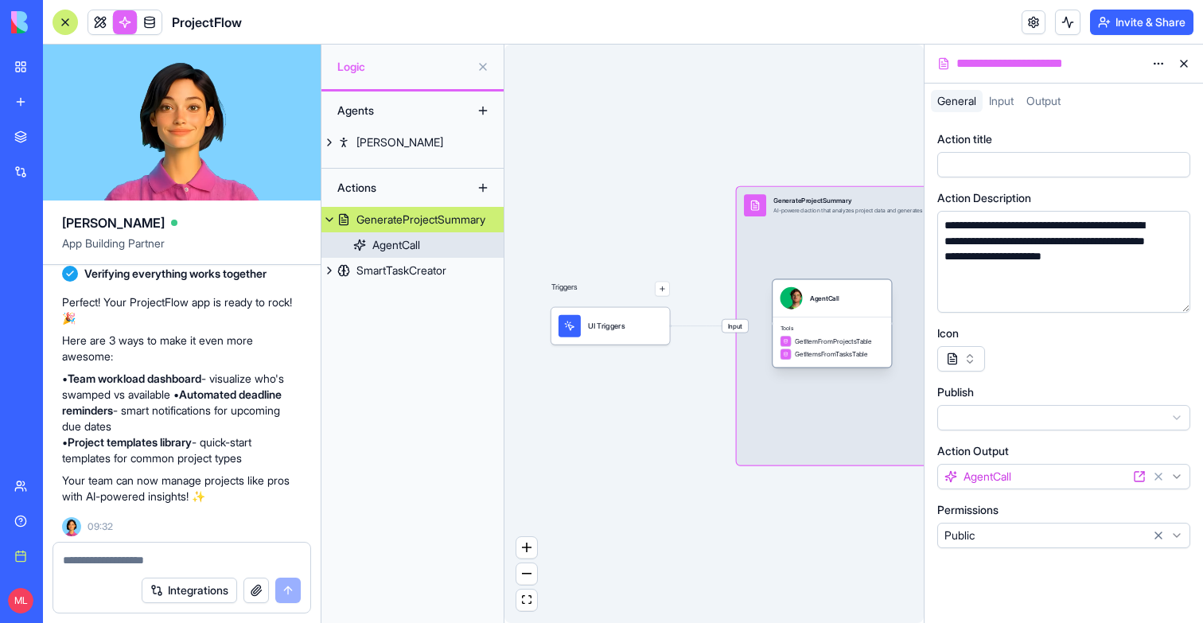
click at [826, 305] on div "AgentCall" at bounding box center [824, 298] width 29 height 22
click at [826, 327] on span "Tools" at bounding box center [833, 328] width 104 height 7
click at [827, 333] on div "Tools GetItemFromProjectsTable GetItemsFromTasksTable" at bounding box center [832, 343] width 119 height 51
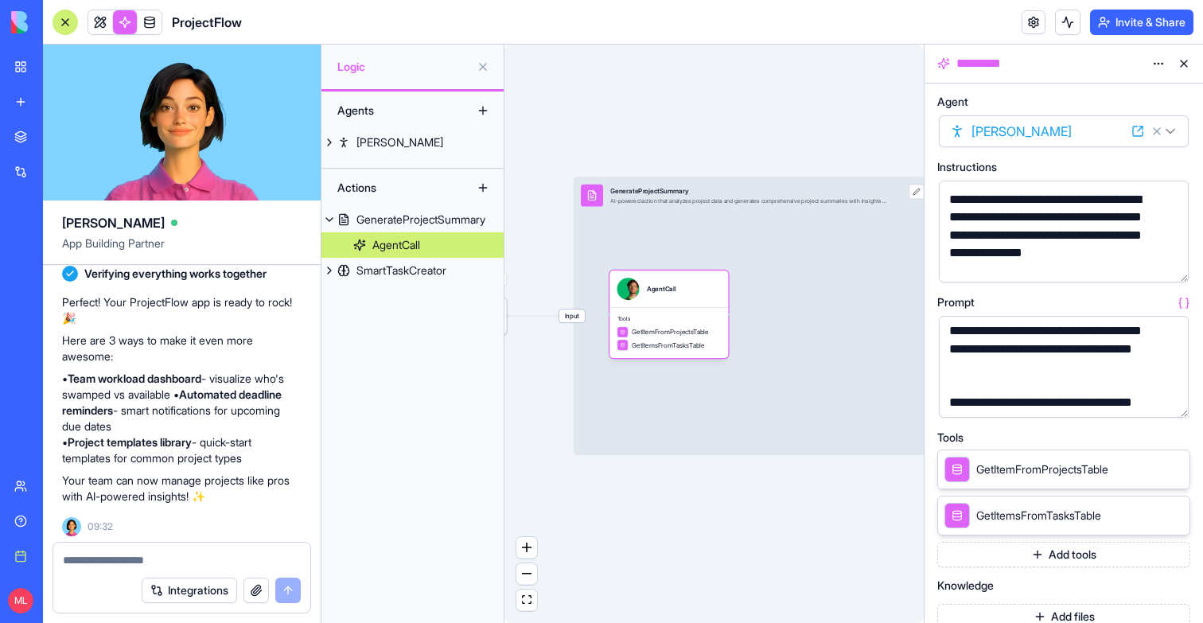
scroll to position [212, 0]
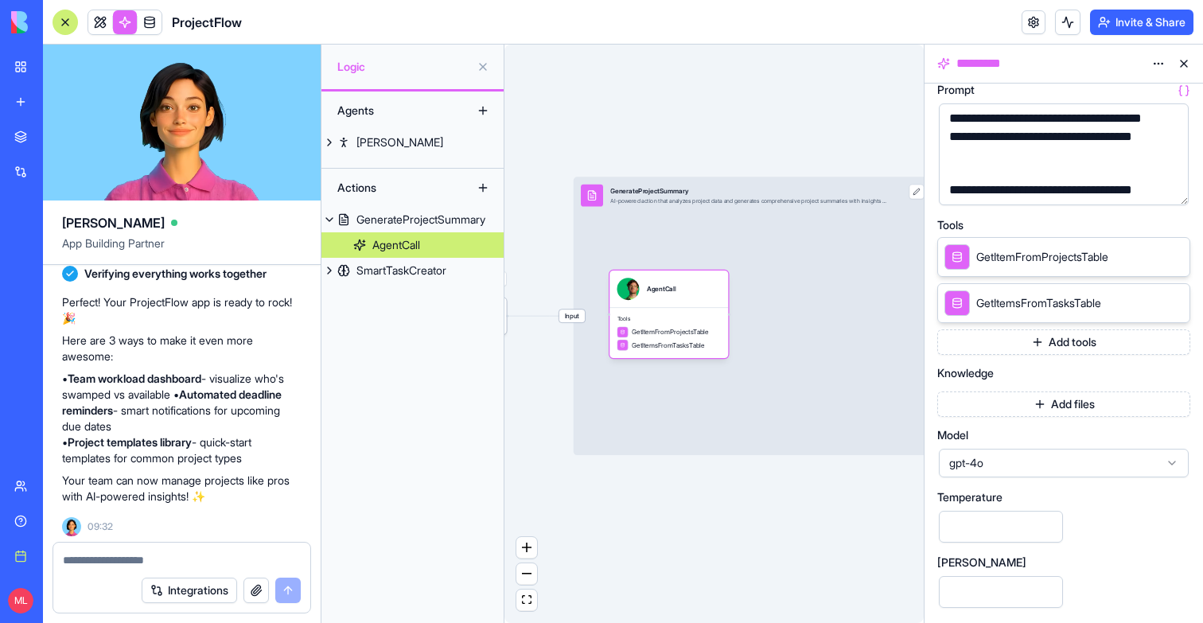
click at [1056, 341] on button "Add tools" at bounding box center [1064, 341] width 253 height 25
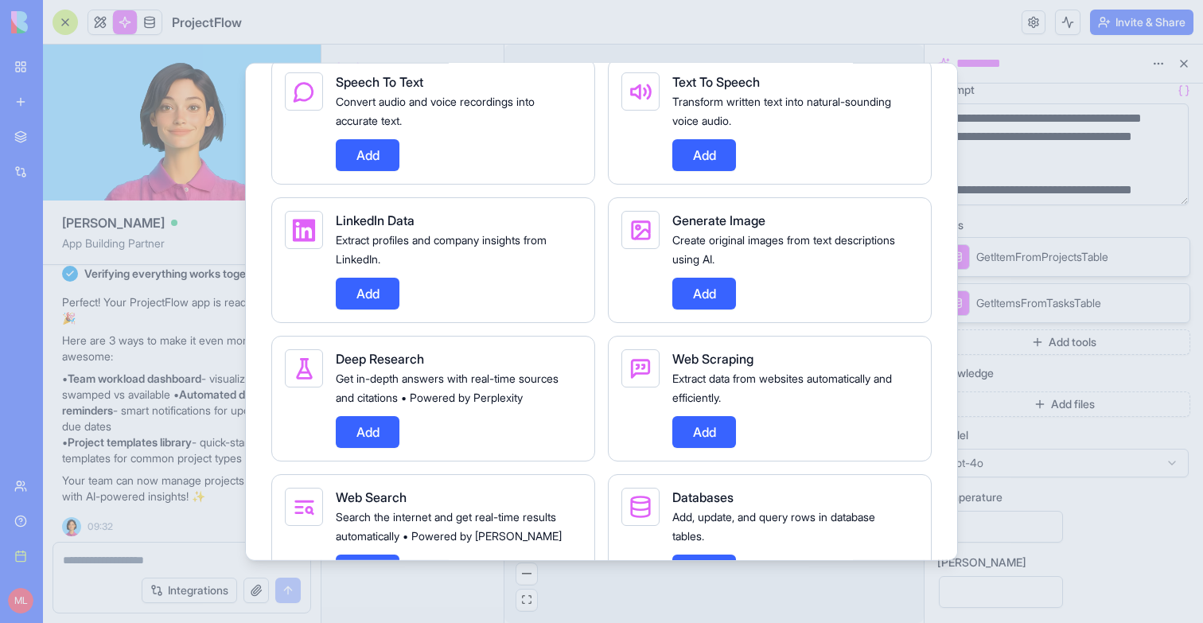
scroll to position [758, 0]
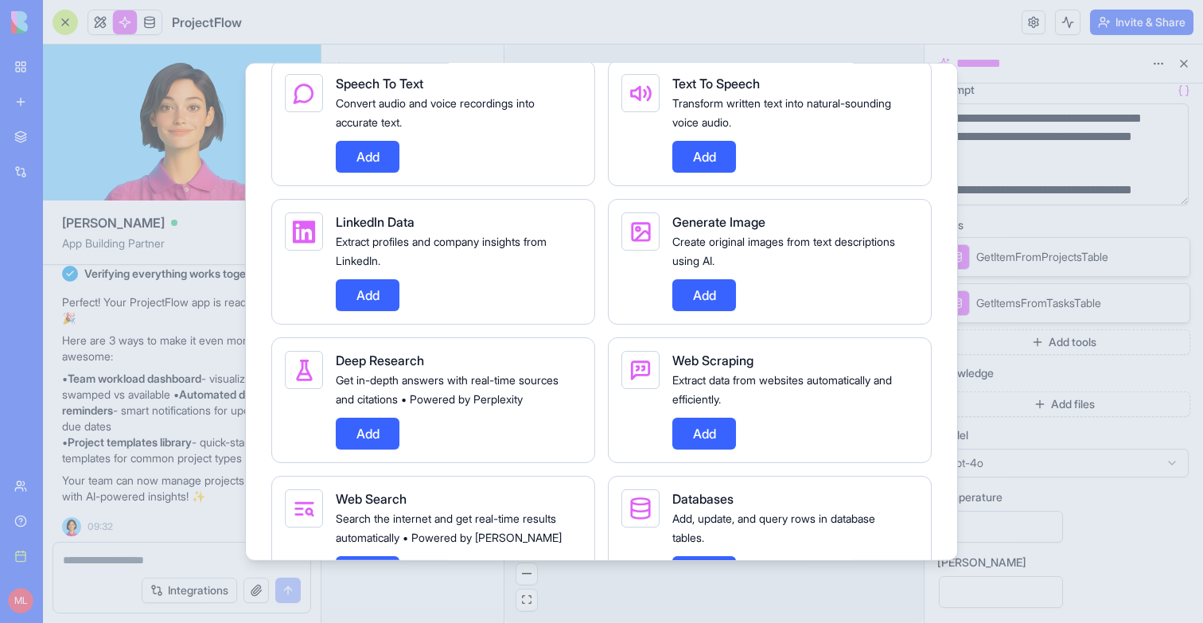
click at [989, 229] on div at bounding box center [601, 311] width 1203 height 623
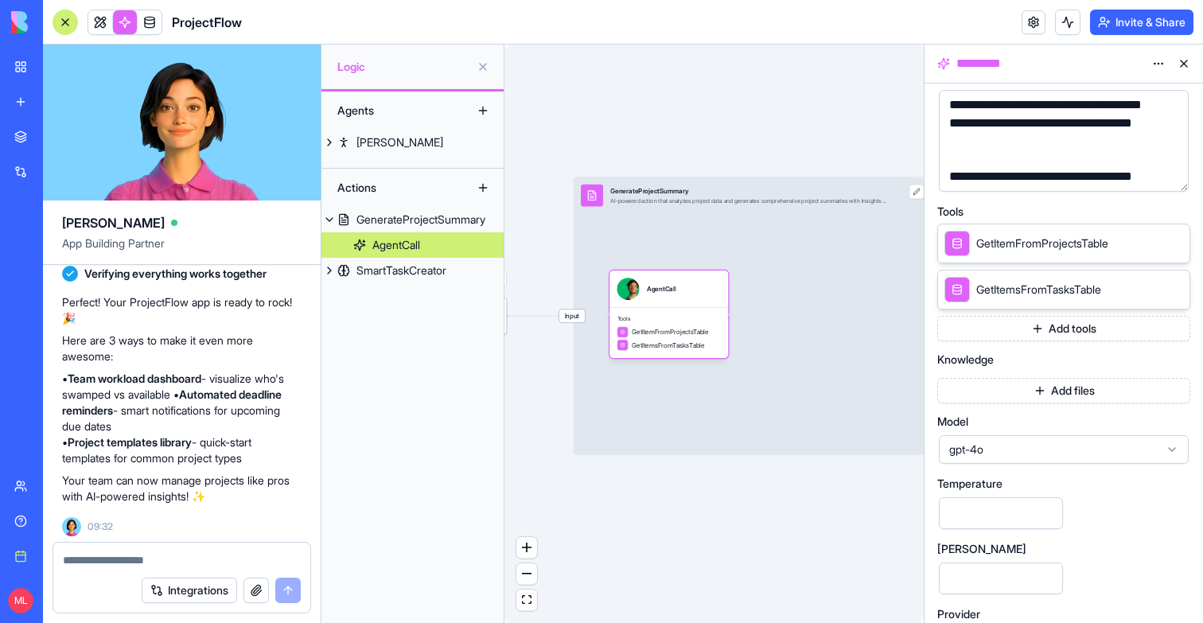
click at [1013, 443] on span "gpt-4o" at bounding box center [1054, 450] width 210 height 16
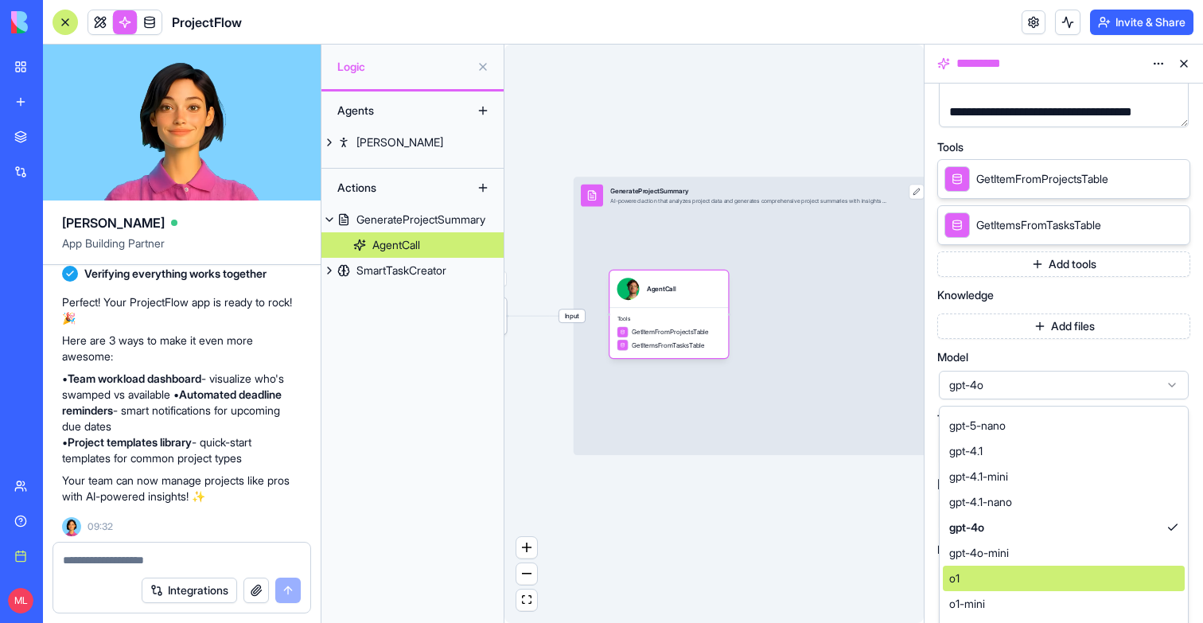
scroll to position [0, 0]
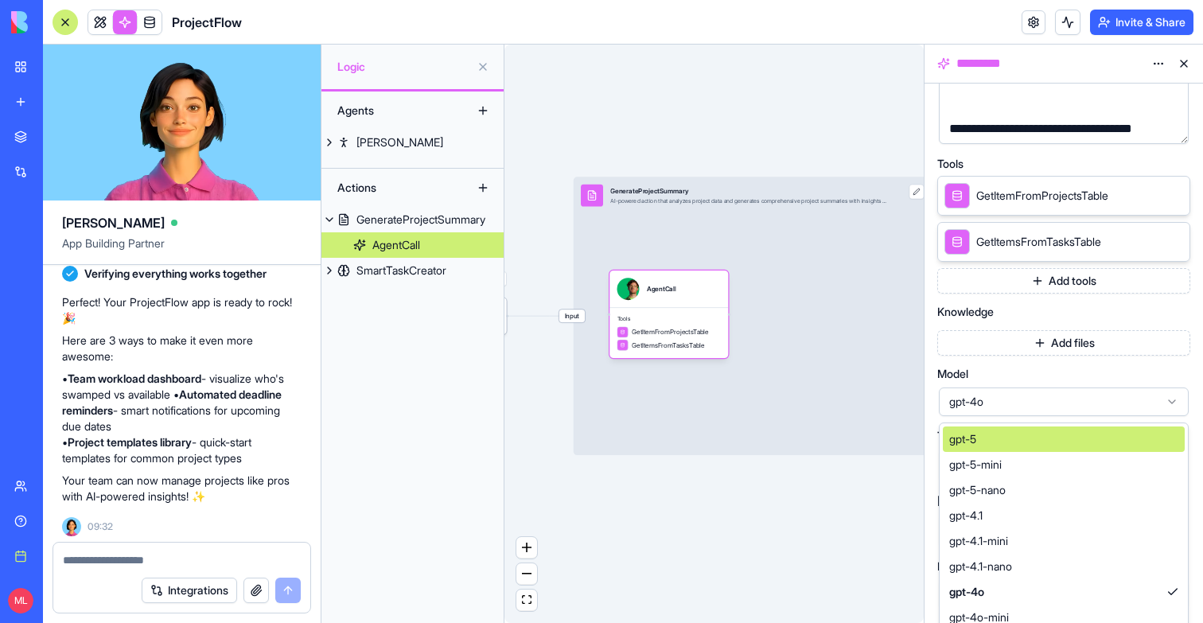
click at [1047, 355] on div "**********" at bounding box center [1064, 217] width 253 height 788
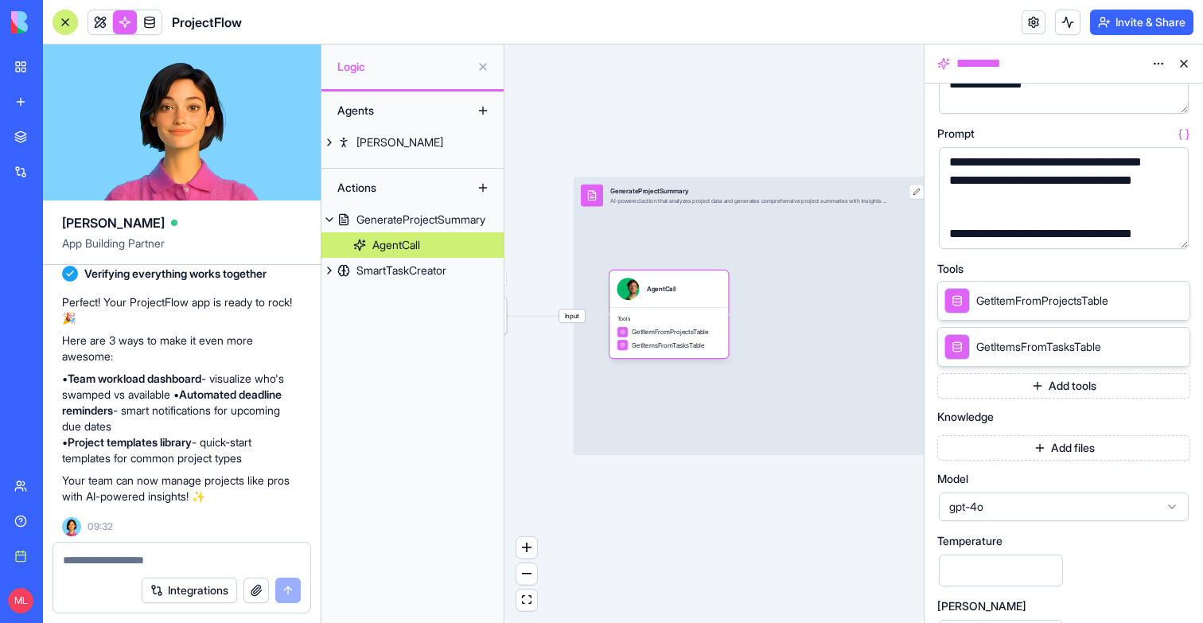
scroll to position [135, 0]
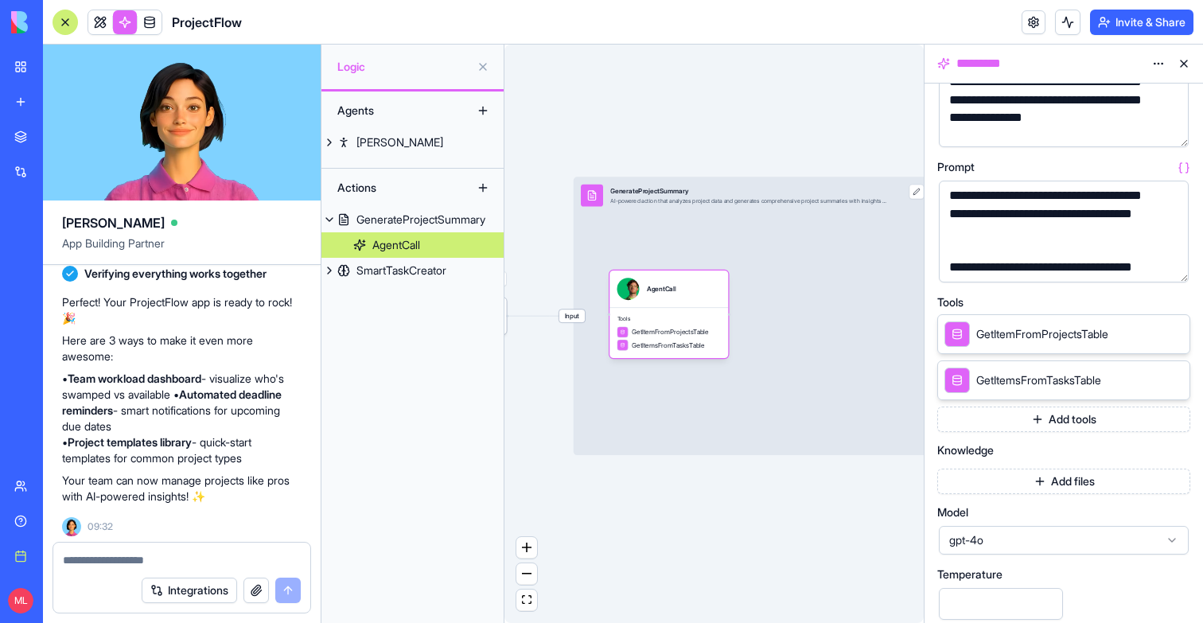
click at [1046, 429] on button "Add tools" at bounding box center [1064, 419] width 253 height 25
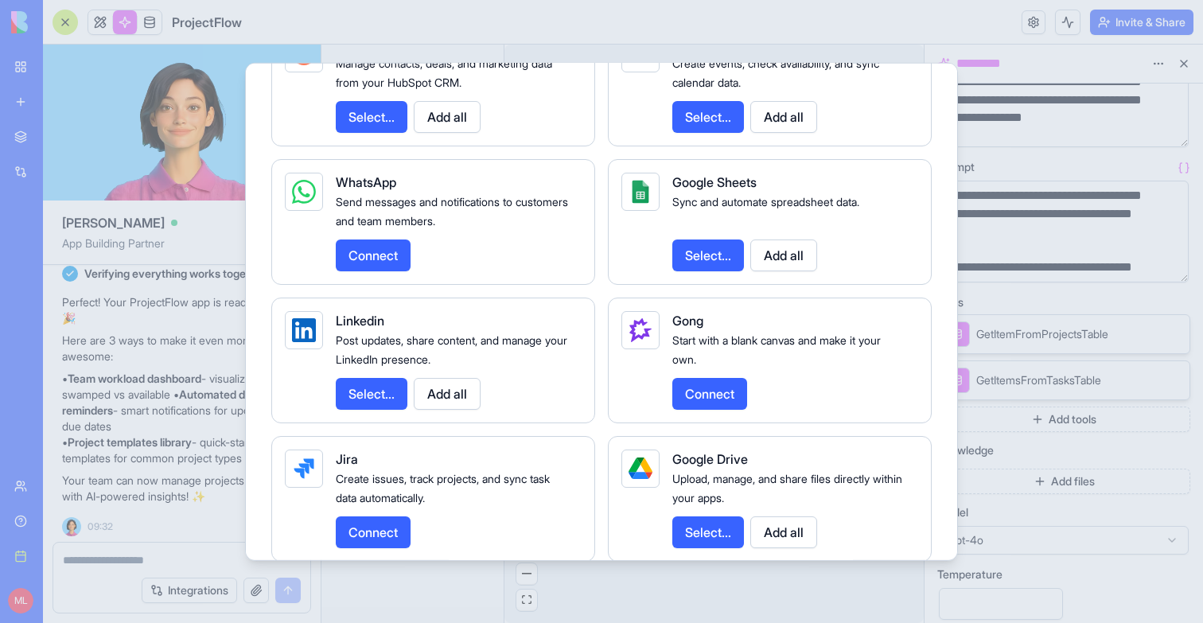
scroll to position [2190, 0]
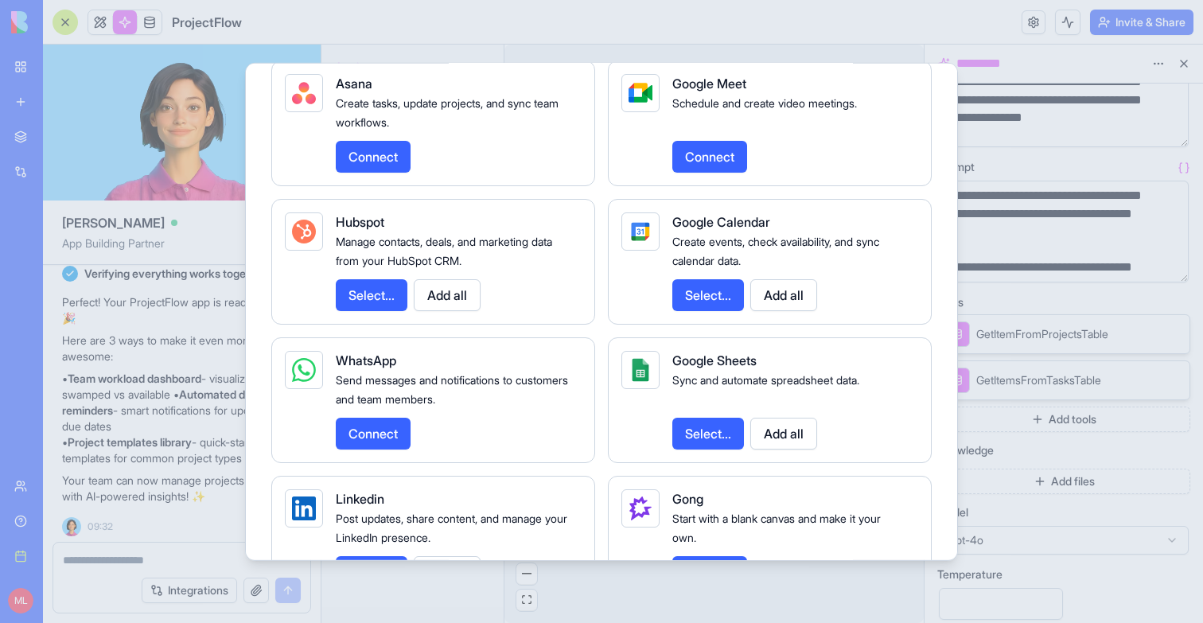
click at [1113, 452] on div at bounding box center [601, 311] width 1203 height 623
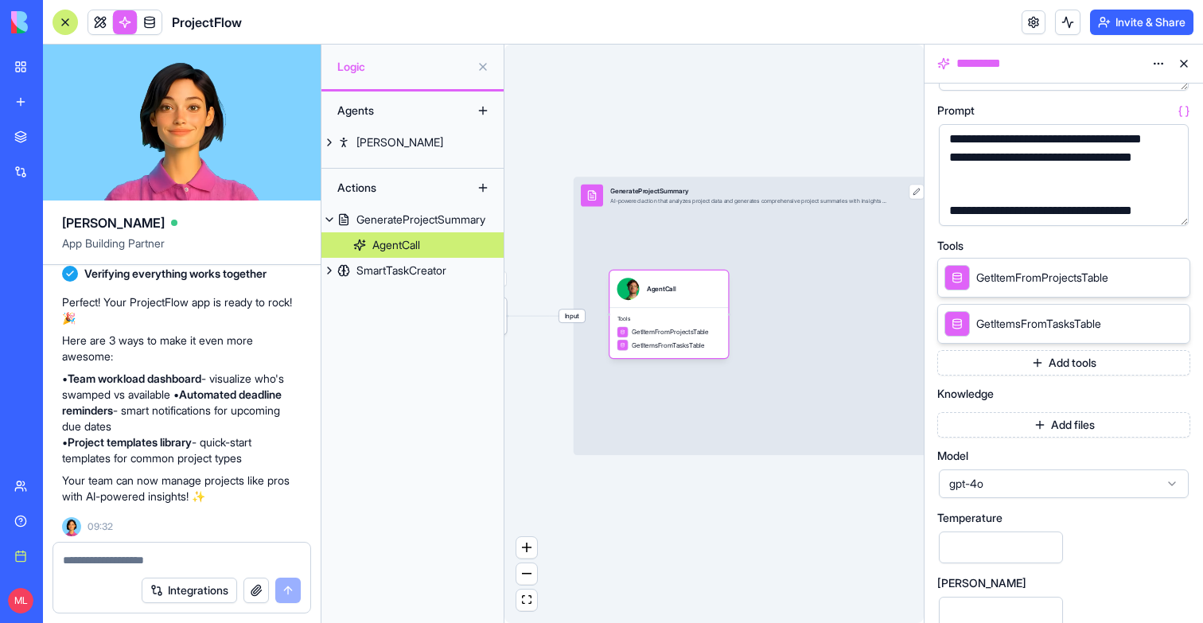
scroll to position [274, 0]
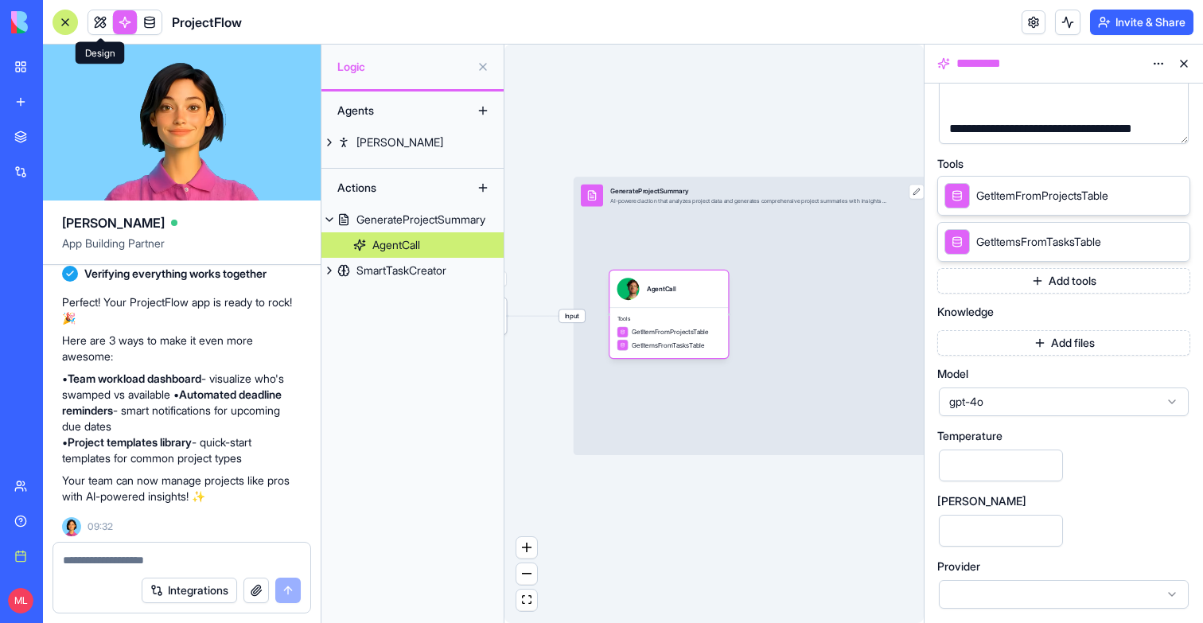
click at [100, 28] on link at bounding box center [100, 22] width 24 height 24
click at [103, 18] on button at bounding box center [100, 22] width 24 height 24
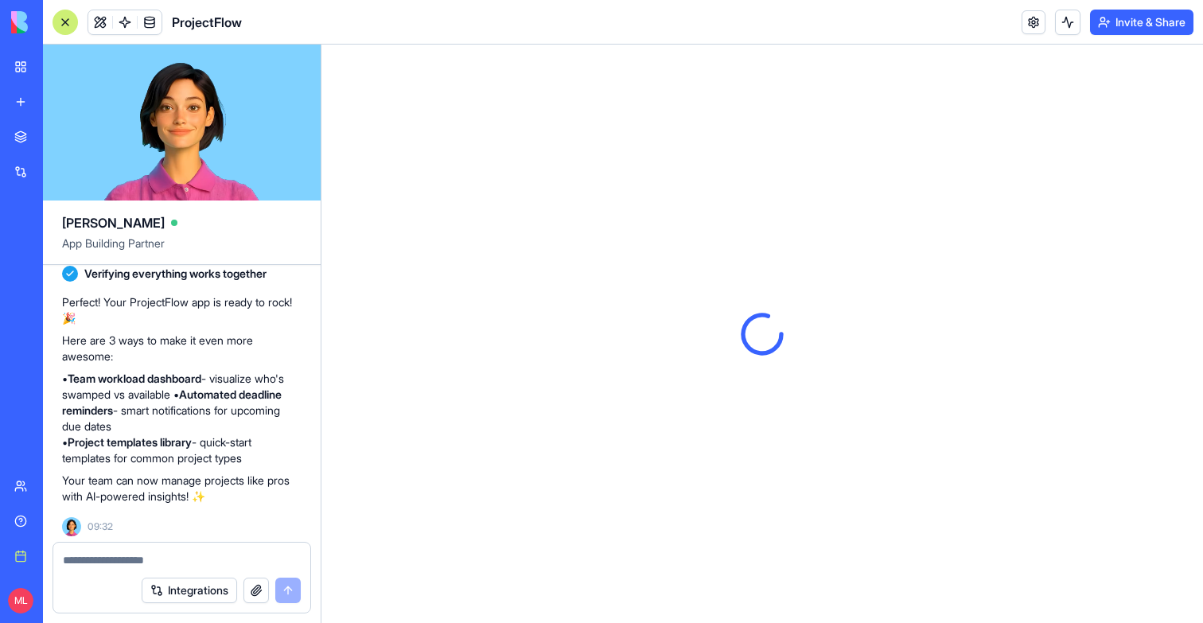
click at [99, 23] on button at bounding box center [100, 22] width 24 height 24
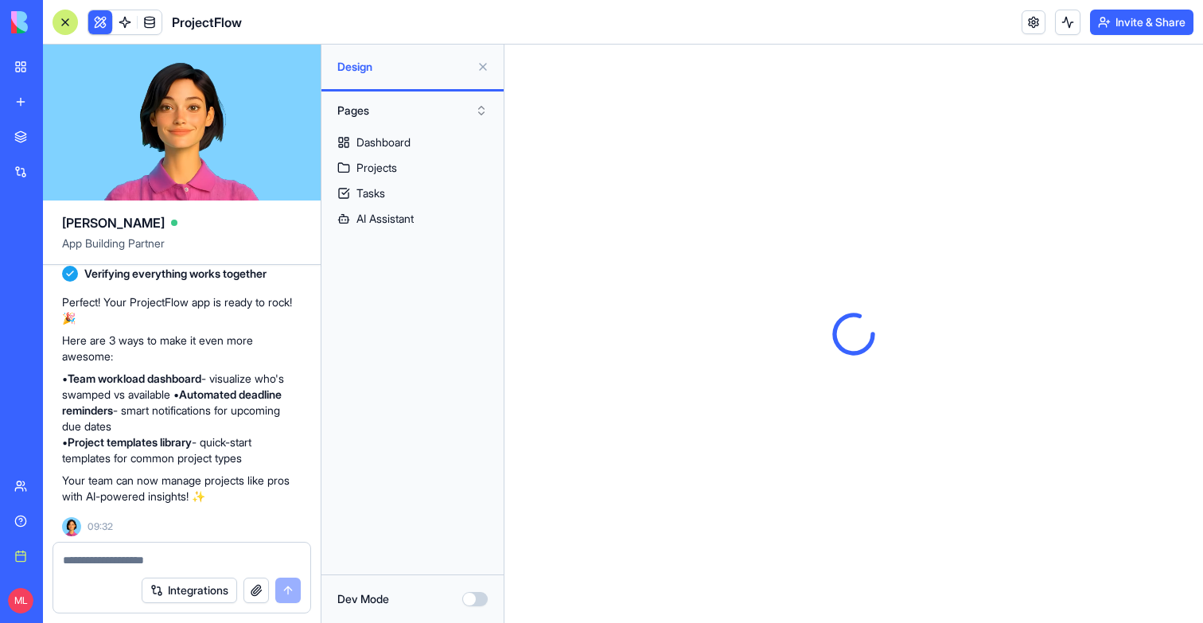
click at [99, 23] on button at bounding box center [100, 22] width 24 height 24
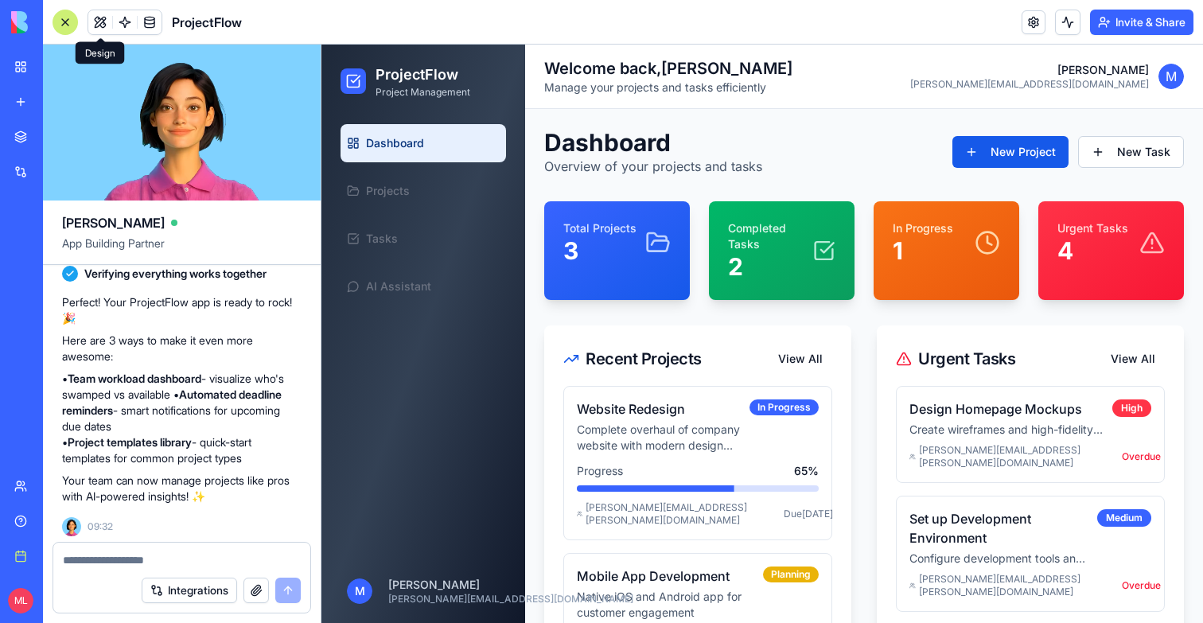
click at [1131, 10] on button "Invite & Share" at bounding box center [1141, 22] width 103 height 25
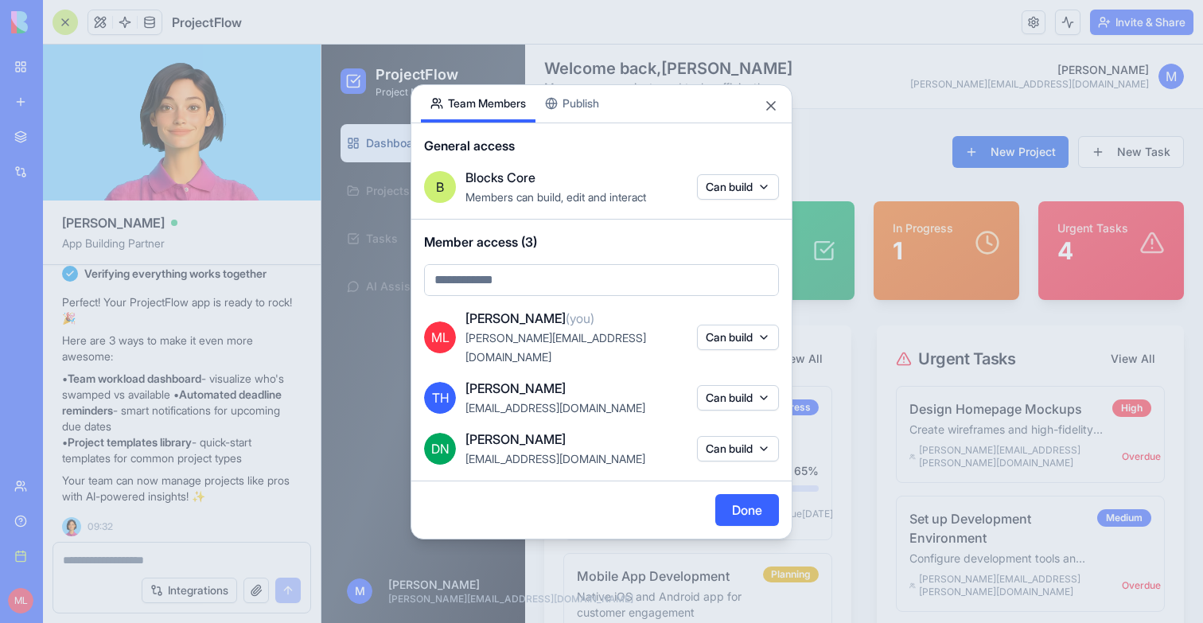
click at [742, 340] on button "Can build" at bounding box center [738, 337] width 82 height 25
click at [911, 306] on div at bounding box center [601, 311] width 1203 height 623
click at [571, 115] on button "Publish" at bounding box center [572, 103] width 73 height 37
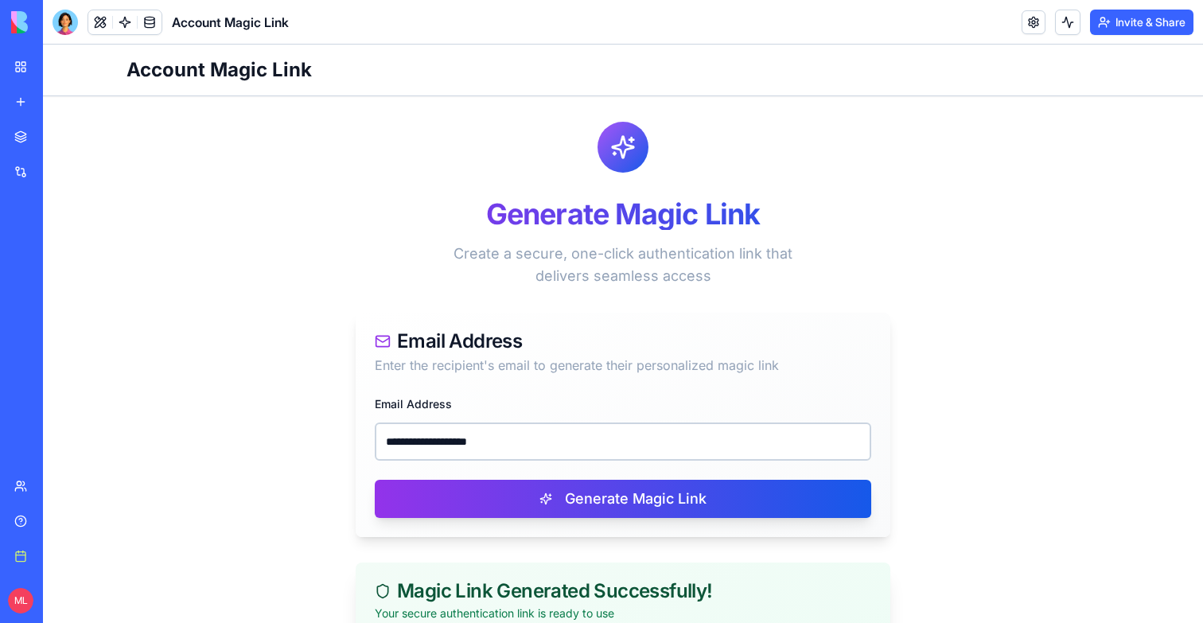
click at [520, 423] on input "**********" at bounding box center [623, 442] width 497 height 38
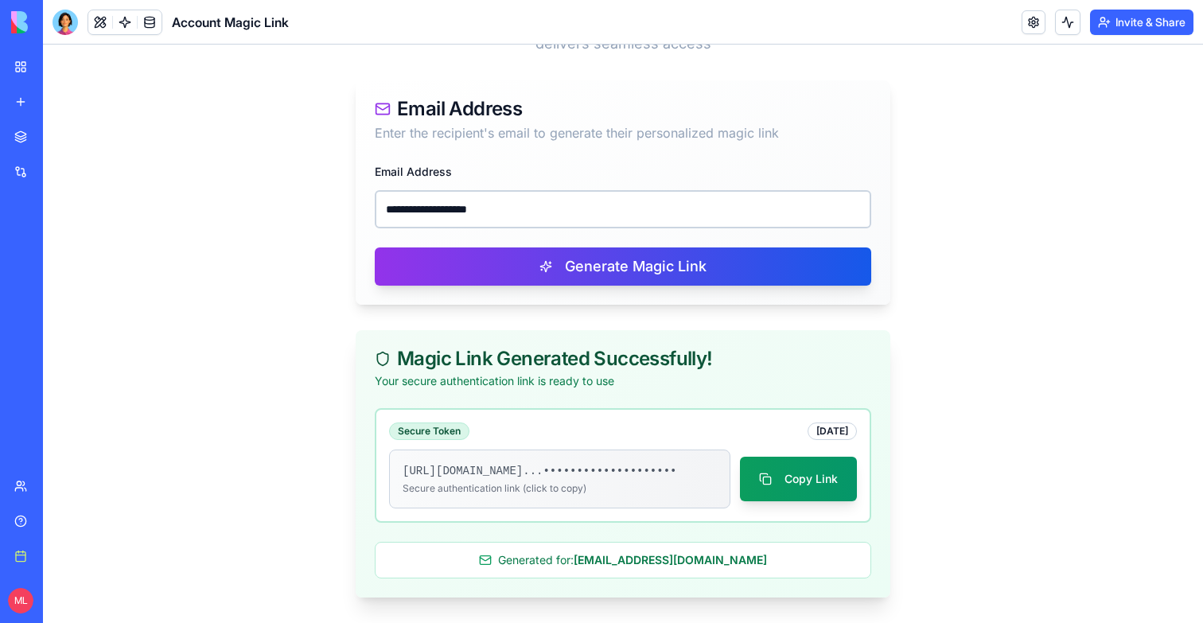
click at [520, 197] on input "**********" at bounding box center [623, 209] width 497 height 38
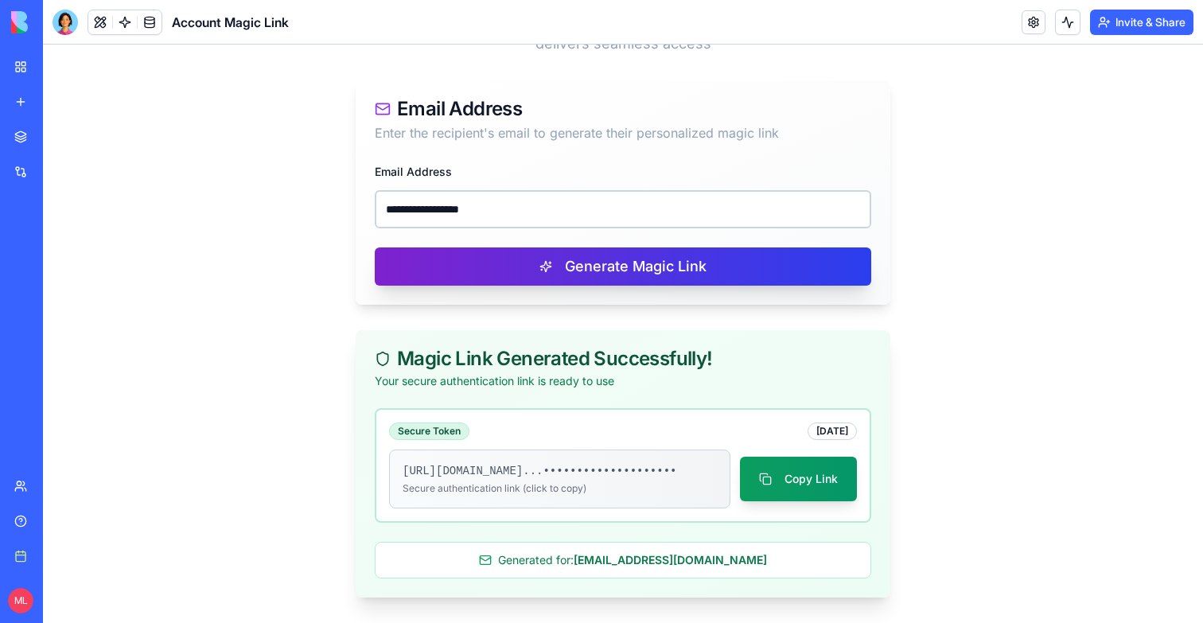
type input "**********"
click at [505, 252] on button "Generate Magic Link" at bounding box center [623, 267] width 497 height 38
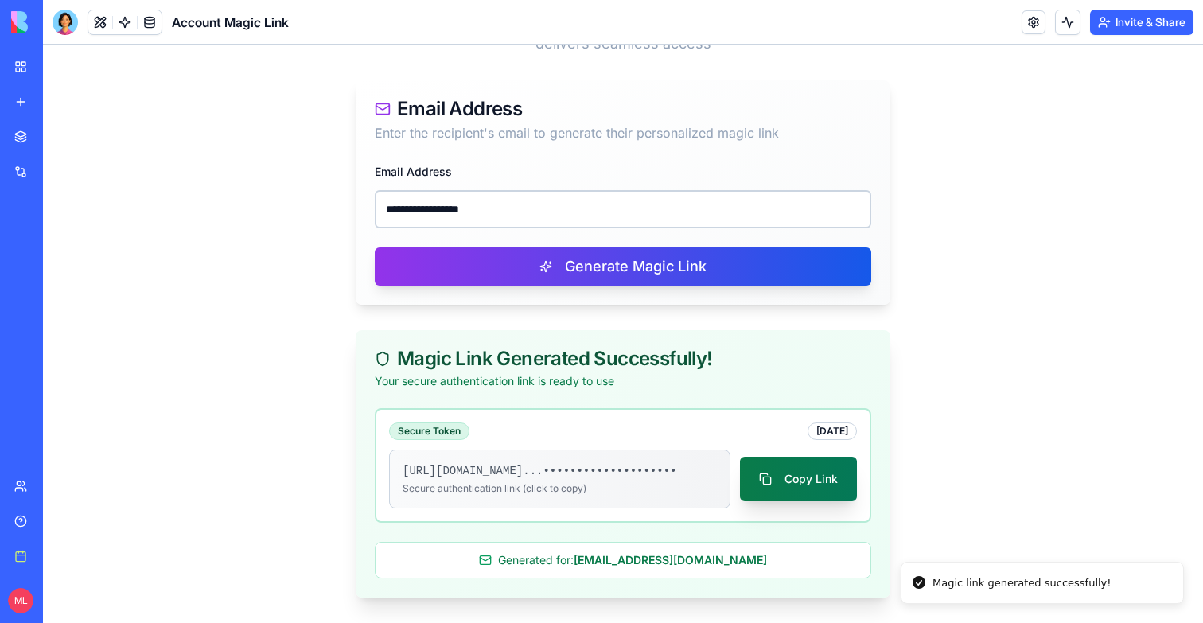
click at [793, 478] on button "Copy Link" at bounding box center [798, 479] width 117 height 45
